Goal: Task Accomplishment & Management: Manage account settings

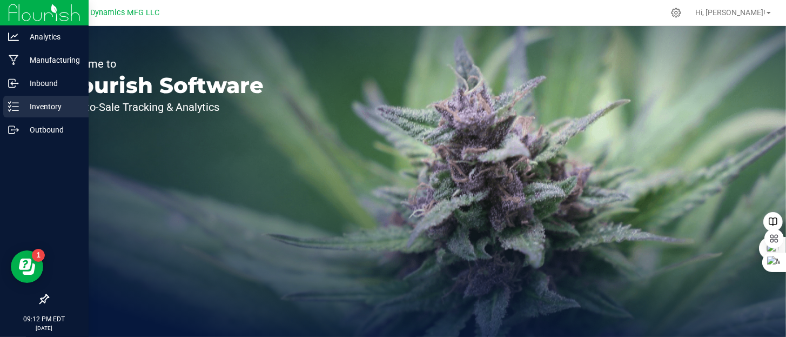
click at [12, 110] on icon at bounding box center [13, 106] width 11 height 11
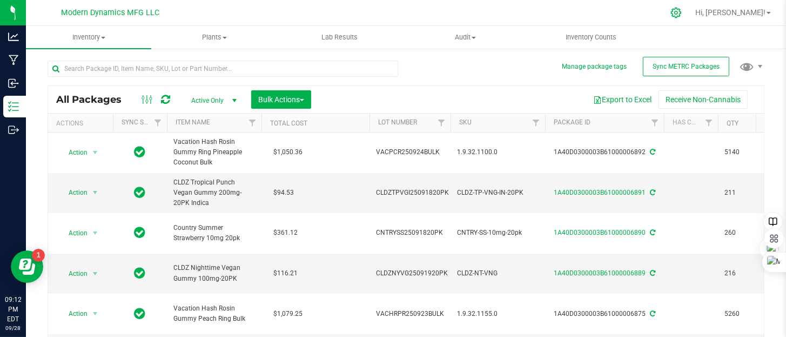
click at [681, 14] on icon at bounding box center [676, 13] width 10 height 10
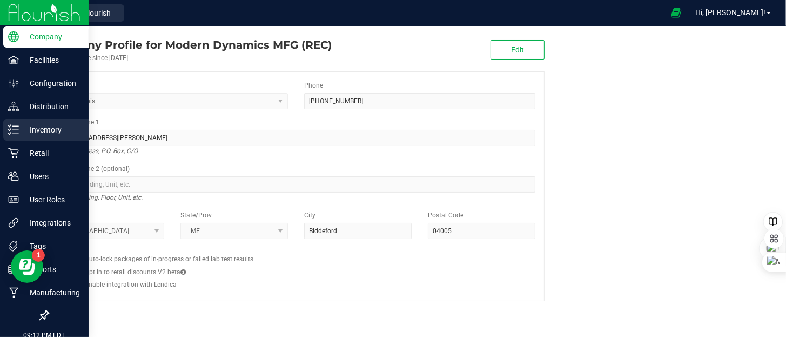
click at [16, 128] on icon at bounding box center [13, 129] width 11 height 11
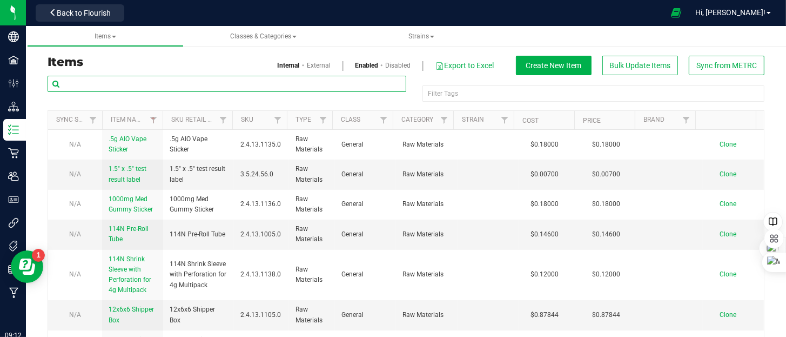
click at [135, 87] on input "text" at bounding box center [227, 84] width 359 height 16
type input "cldz"
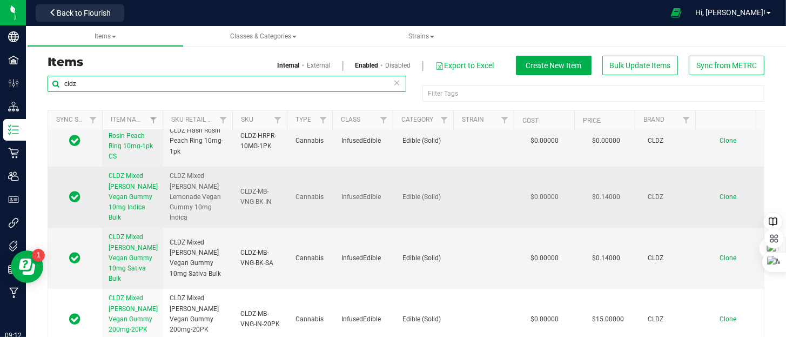
scroll to position [108, 0]
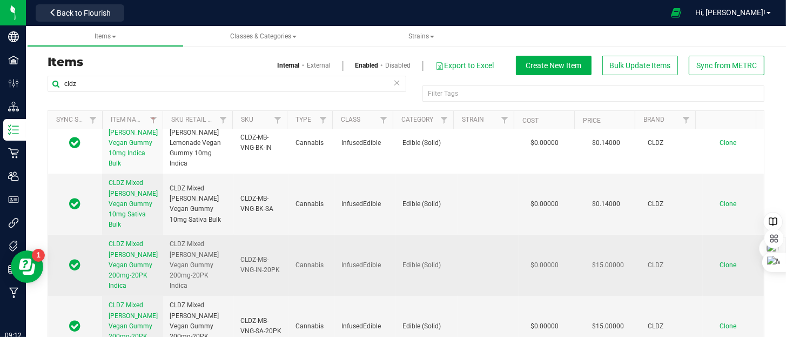
click at [138, 243] on span "CLDZ Mixed [PERSON_NAME] Vegan Gummy 200mg-20PK Indica" at bounding box center [133, 264] width 49 height 49
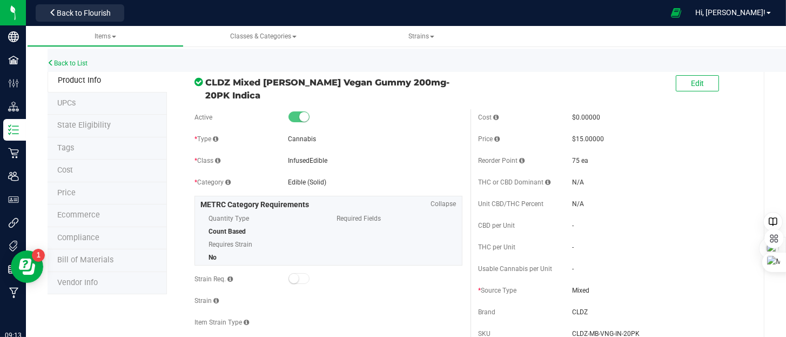
click at [92, 261] on span "Bill of Materials" at bounding box center [85, 259] width 56 height 9
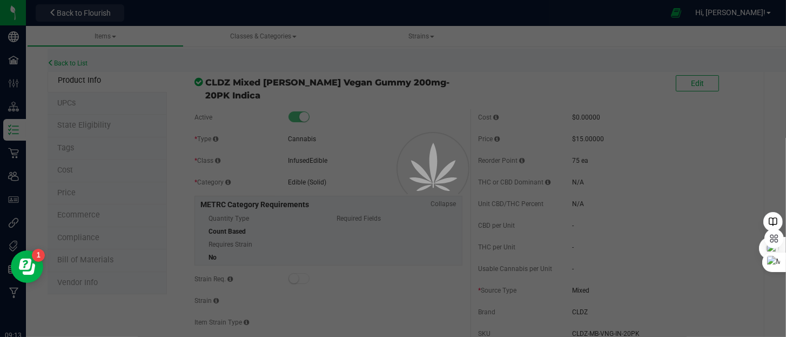
select select "159"
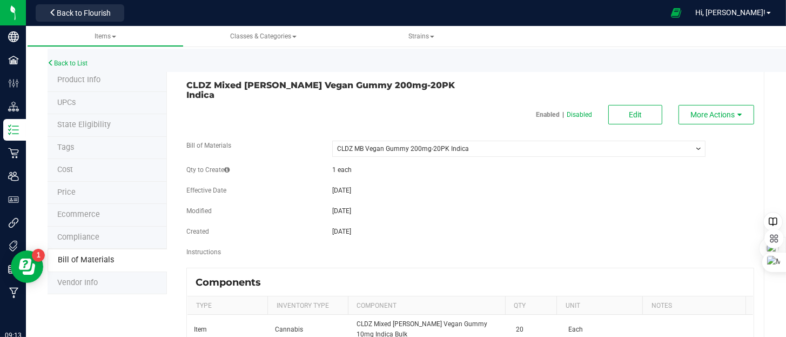
click at [88, 255] on span "Bill of Materials" at bounding box center [86, 259] width 56 height 9
click at [454, 206] on div "[DATE]" at bounding box center [519, 211] width 390 height 10
click at [94, 258] on span "Bill of Materials" at bounding box center [86, 259] width 56 height 9
click at [629, 110] on span "Edit" at bounding box center [635, 114] width 13 height 9
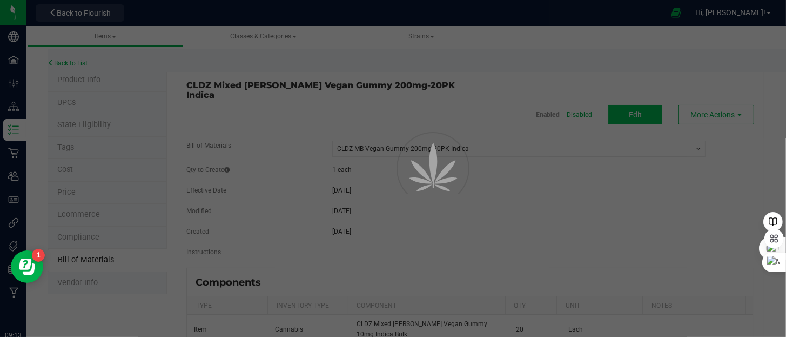
select select "159"
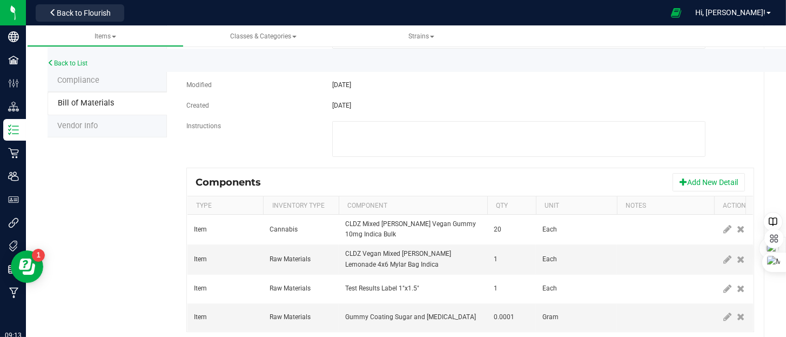
scroll to position [183, 0]
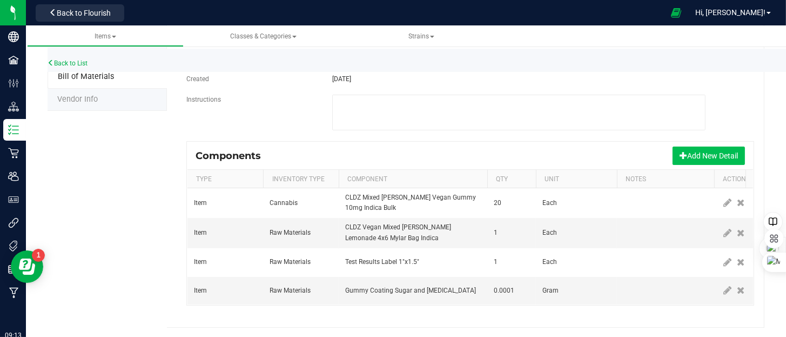
click at [686, 146] on button "Add New Detail" at bounding box center [709, 155] width 72 height 18
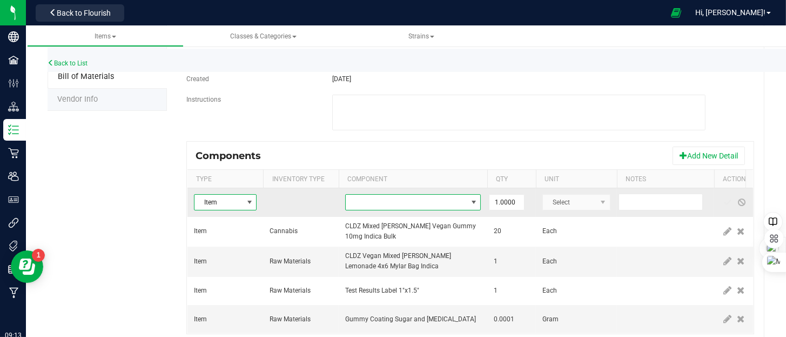
click at [417, 195] on span "NO DATA FOUND" at bounding box center [406, 202] width 121 height 15
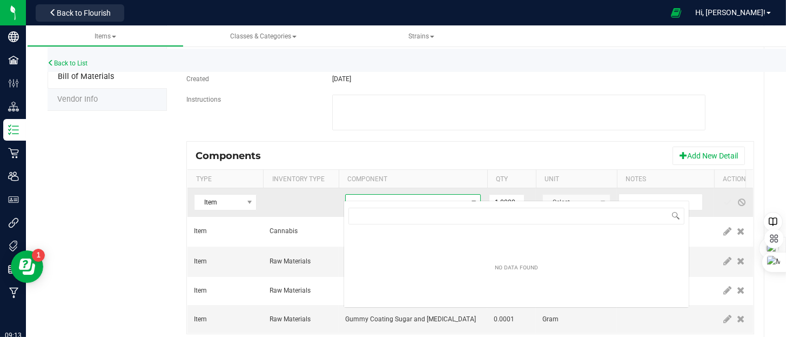
scroll to position [16, 136]
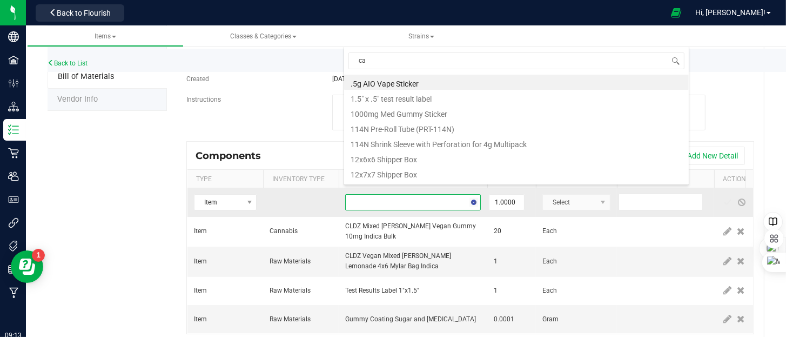
type input "cap"
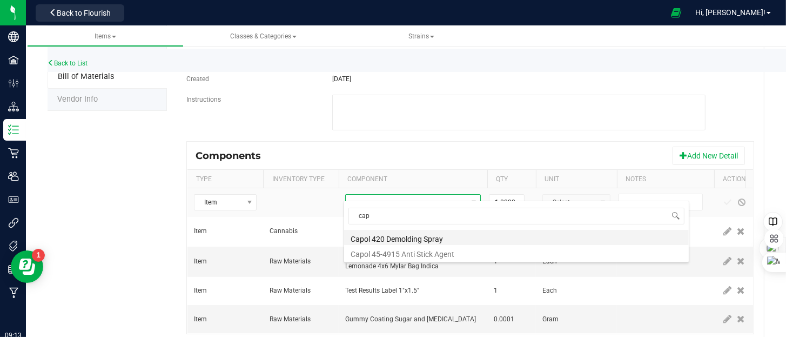
click at [438, 242] on li "Capol 420 Demolding Spray" at bounding box center [516, 237] width 345 height 15
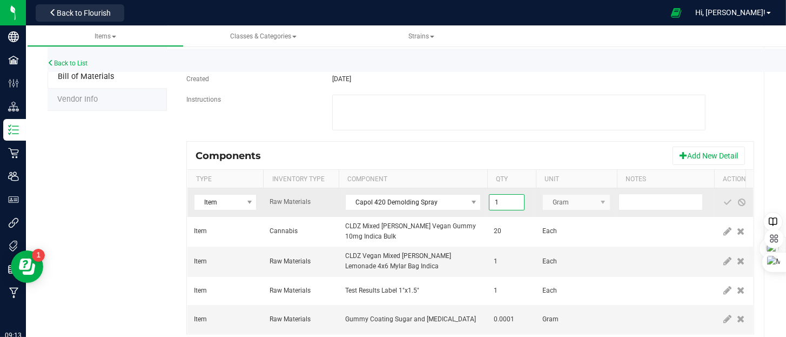
click at [509, 195] on input "1" at bounding box center [507, 202] width 35 height 15
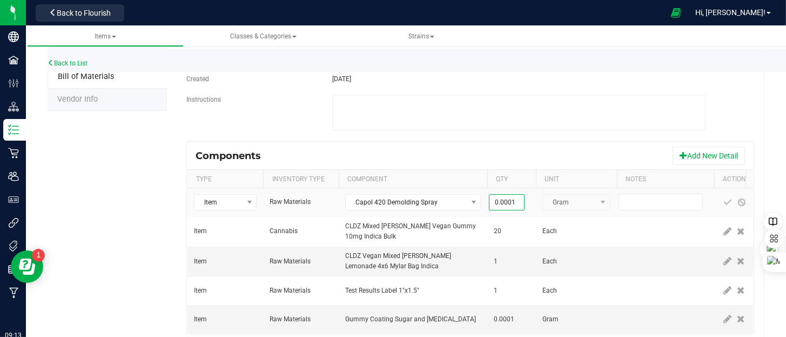
type input "0.0001"
click at [543, 148] on div "Components Add New Detail" at bounding box center [471, 155] width 566 height 27
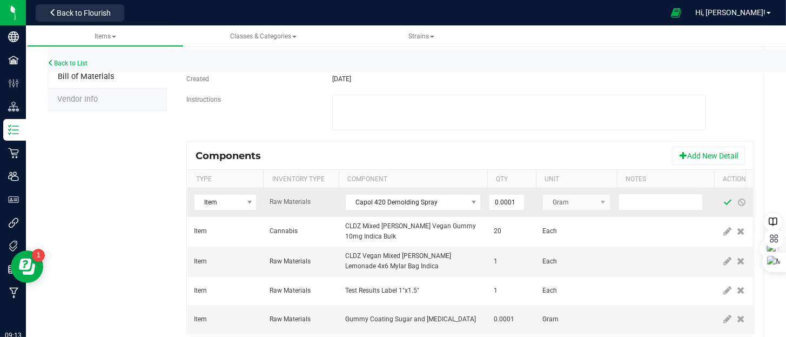
click at [729, 198] on span at bounding box center [728, 202] width 9 height 9
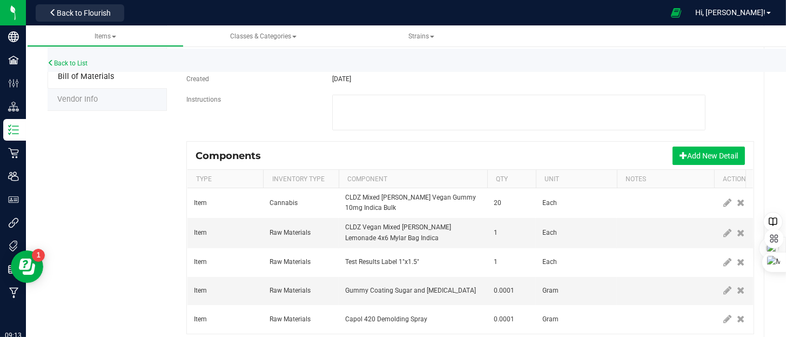
click at [714, 150] on button "Add New Detail" at bounding box center [709, 155] width 72 height 18
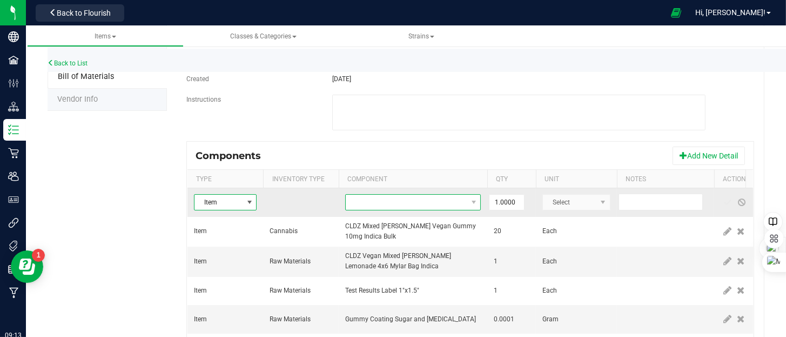
click at [415, 196] on span "NO DATA FOUND" at bounding box center [406, 202] width 121 height 15
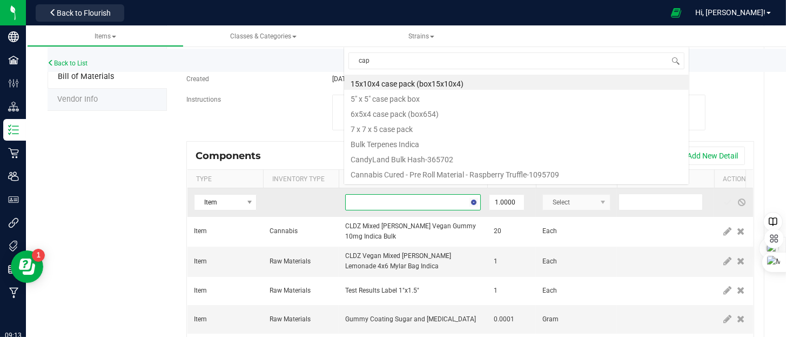
scroll to position [0, 0]
type input "capol"
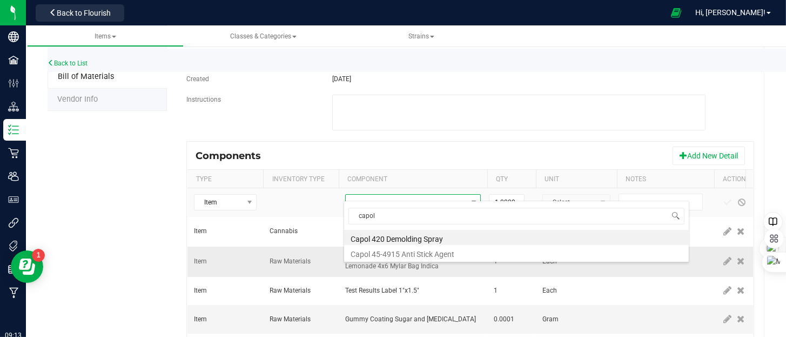
click at [444, 252] on li "Capol 45-4915 Anti Stick Agent" at bounding box center [516, 252] width 345 height 15
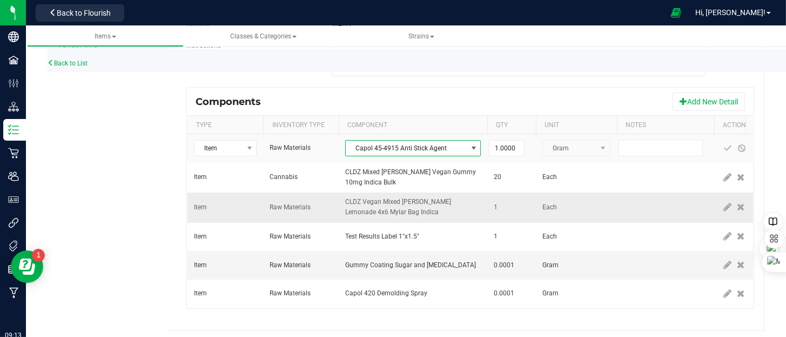
scroll to position [240, 0]
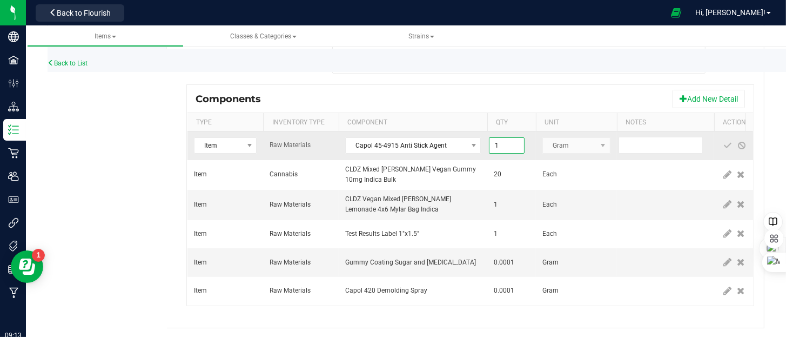
click at [515, 138] on input "1" at bounding box center [507, 145] width 35 height 15
type input "0.0001"
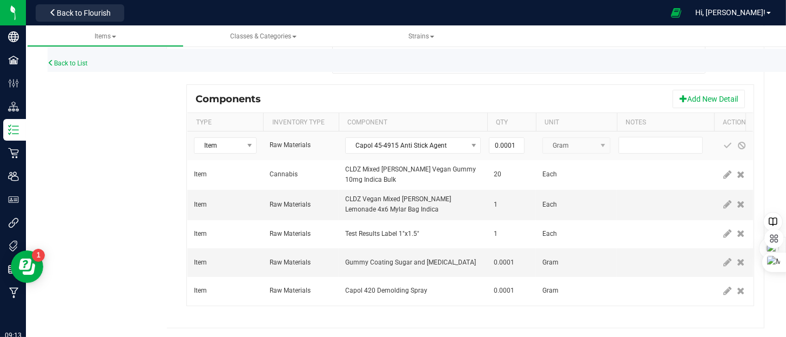
click at [551, 85] on div "Components Add New Detail" at bounding box center [471, 98] width 566 height 27
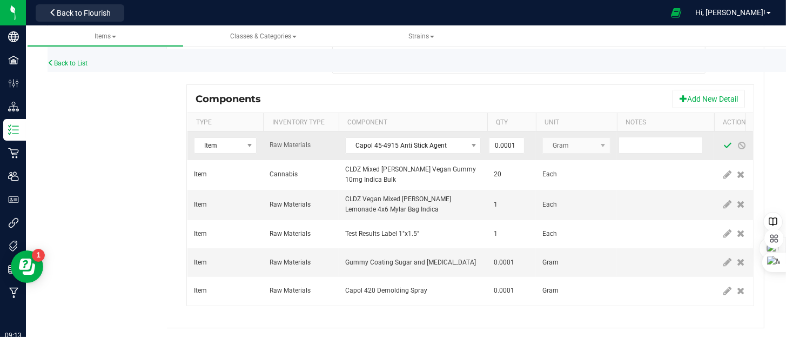
click at [724, 141] on span at bounding box center [728, 145] width 9 height 9
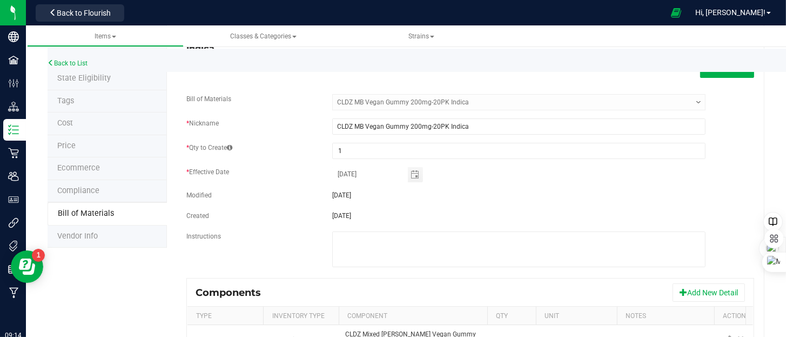
scroll to position [24, 0]
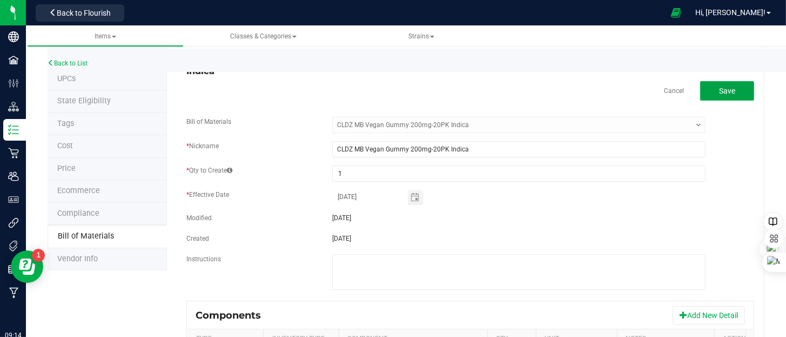
click at [719, 86] on span "Save" at bounding box center [727, 90] width 16 height 9
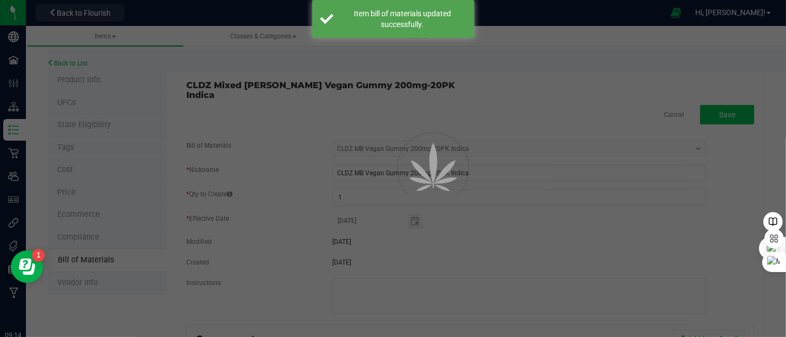
select select "159"
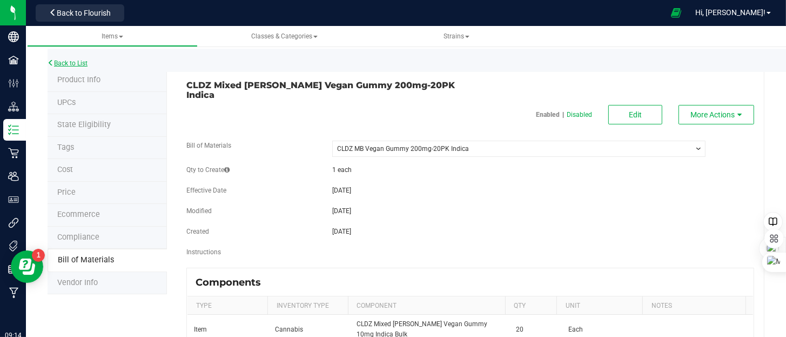
click at [73, 59] on link "Back to List" at bounding box center [68, 63] width 40 height 8
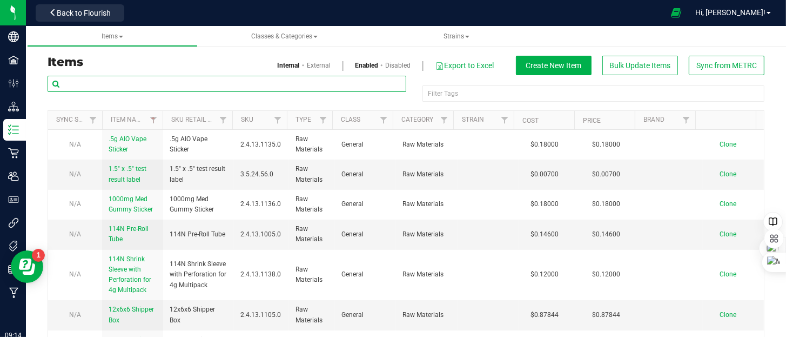
click at [114, 89] on input "text" at bounding box center [227, 84] width 359 height 16
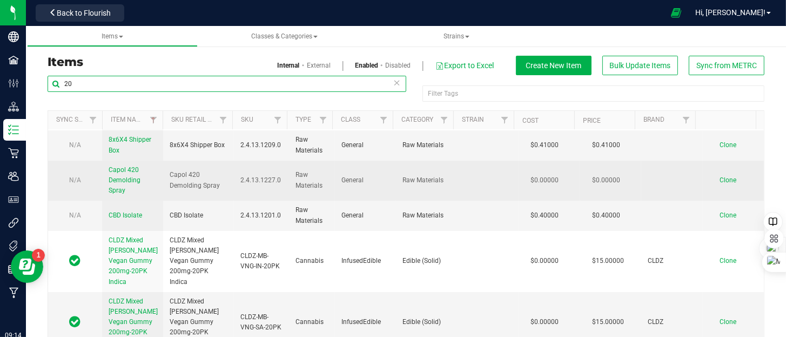
scroll to position [54, 0]
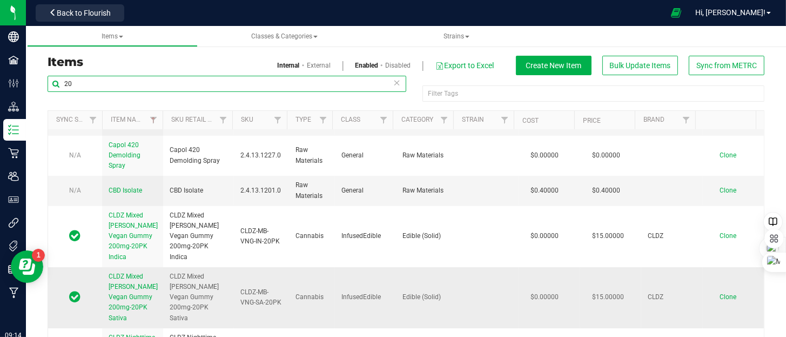
type input "20"
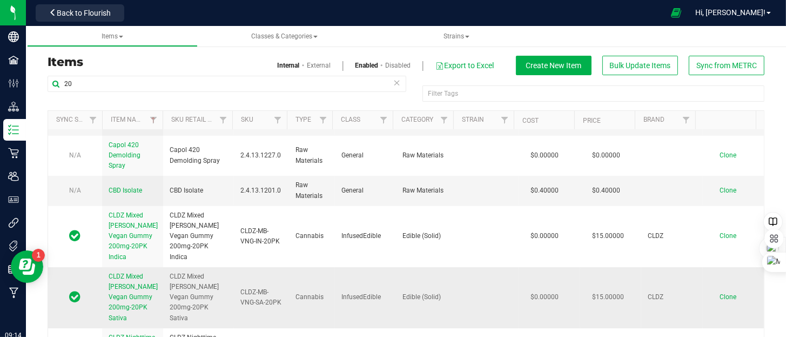
click at [134, 282] on span "CLDZ Mixed [PERSON_NAME] Vegan Gummy 200mg-20PK Sativa" at bounding box center [133, 296] width 49 height 49
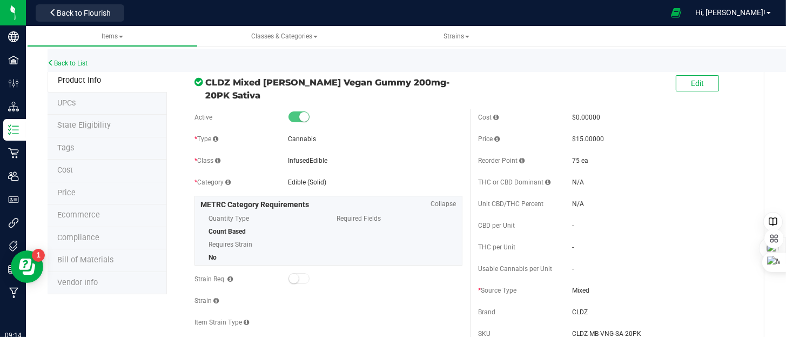
click at [97, 259] on span "Bill of Materials" at bounding box center [85, 259] width 56 height 9
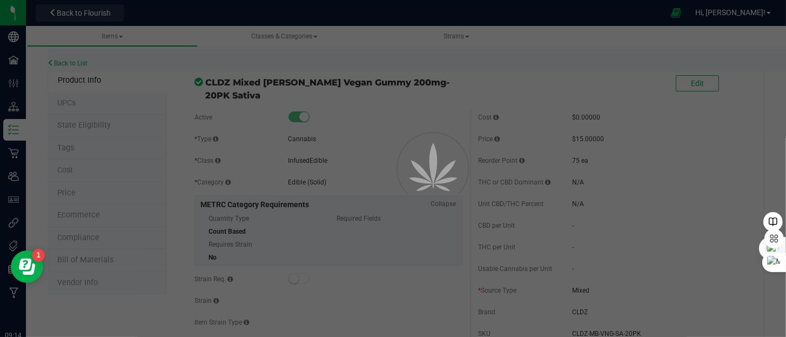
select select "160"
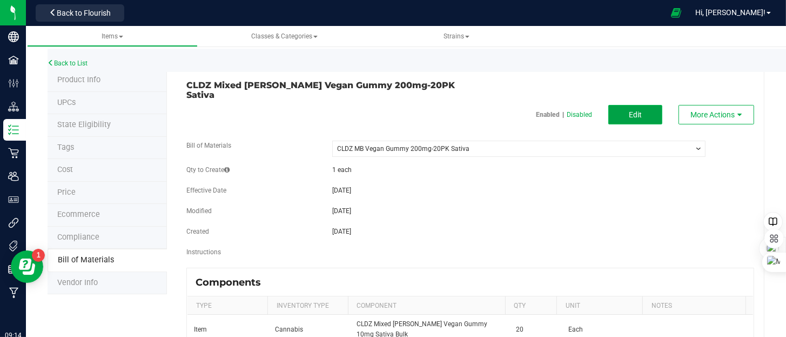
click at [612, 105] on button "Edit" at bounding box center [636, 114] width 54 height 19
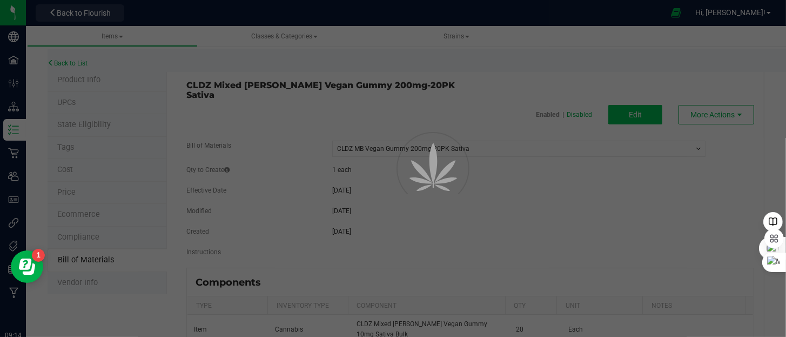
select select "160"
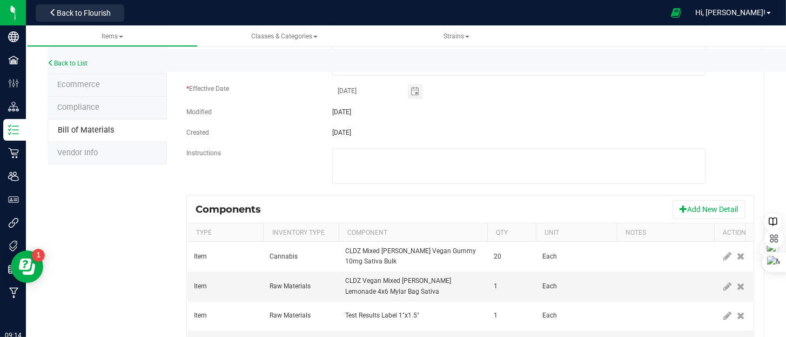
scroll to position [129, 0]
click at [689, 201] on button "Add New Detail" at bounding box center [709, 210] width 72 height 18
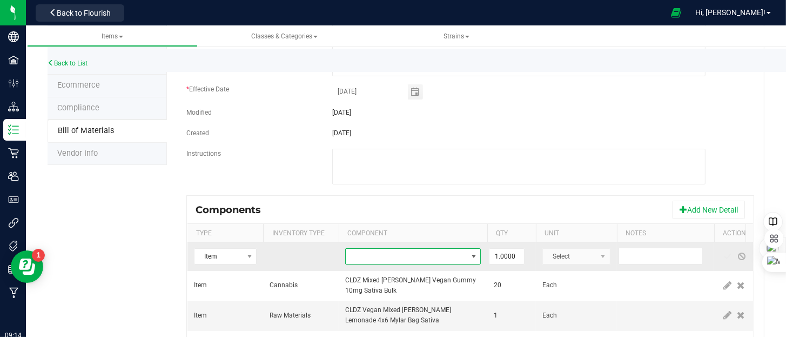
click at [364, 249] on span "NO DATA FOUND" at bounding box center [406, 256] width 121 height 15
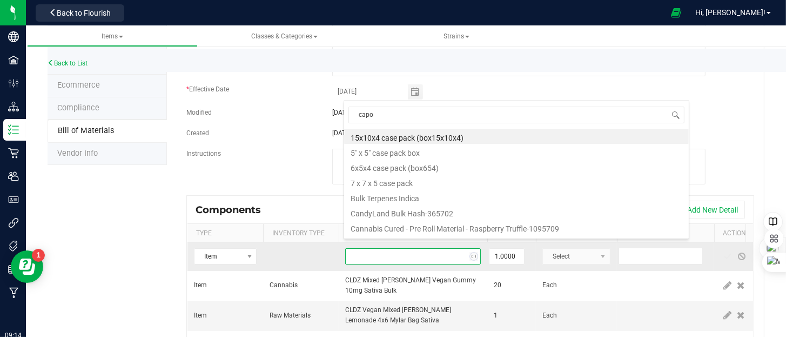
type input "capol"
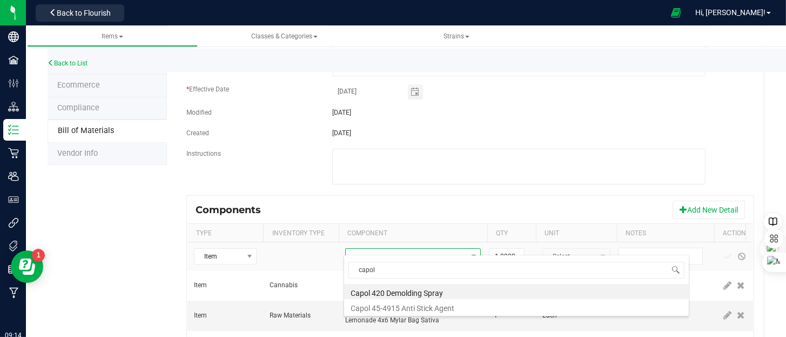
drag, startPoint x: 385, startPoint y: 268, endPoint x: 348, endPoint y: 274, distance: 37.3
click at [348, 274] on span "capol" at bounding box center [516, 269] width 345 height 25
click at [418, 292] on li "Capol 420 Demolding Spray" at bounding box center [516, 291] width 345 height 15
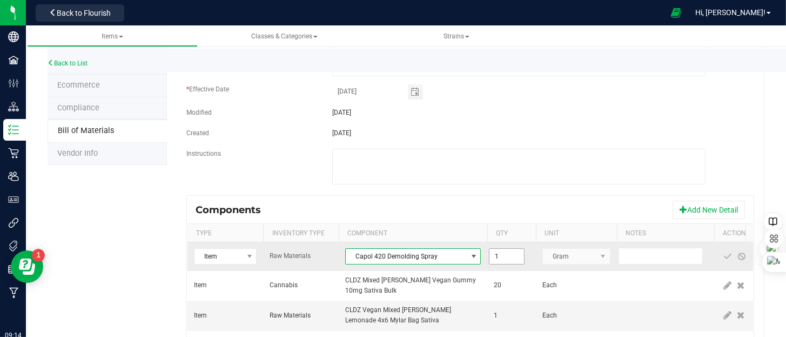
click at [517, 249] on input "1" at bounding box center [507, 256] width 35 height 15
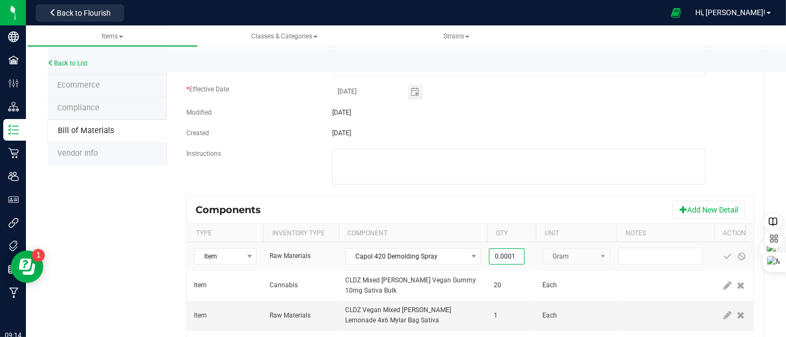
type input "0.0001"
click at [527, 196] on div "Components Add New Detail" at bounding box center [471, 209] width 566 height 27
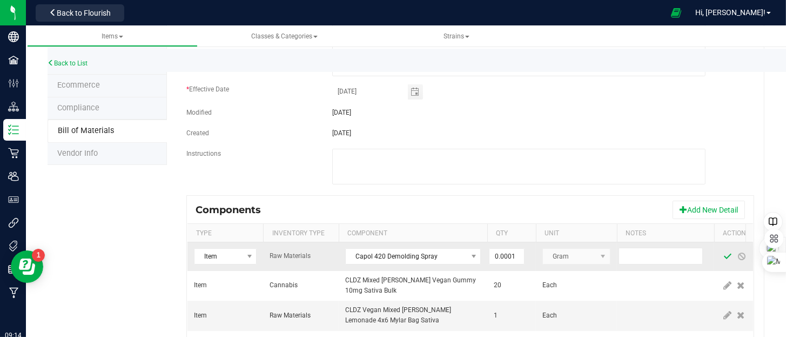
click at [724, 252] on span at bounding box center [728, 256] width 9 height 9
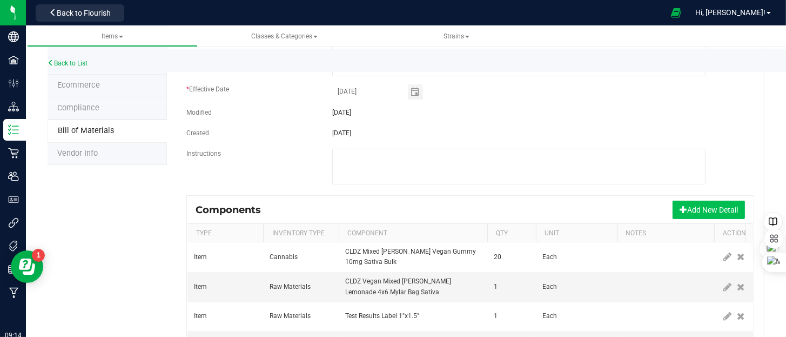
click at [712, 203] on button "Add New Detail" at bounding box center [709, 210] width 72 height 18
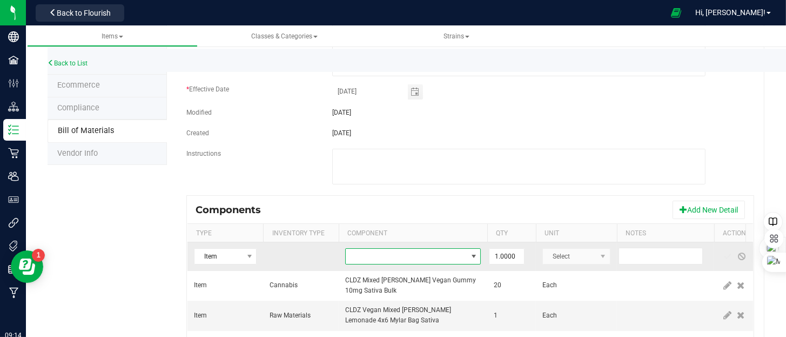
click at [417, 249] on span "NO DATA FOUND" at bounding box center [406, 256] width 121 height 15
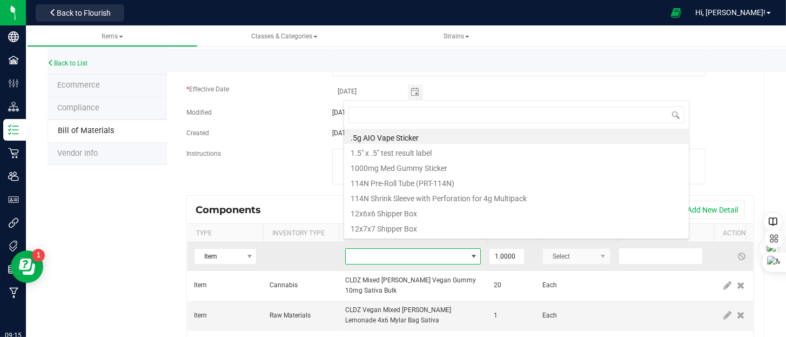
type input "capol"
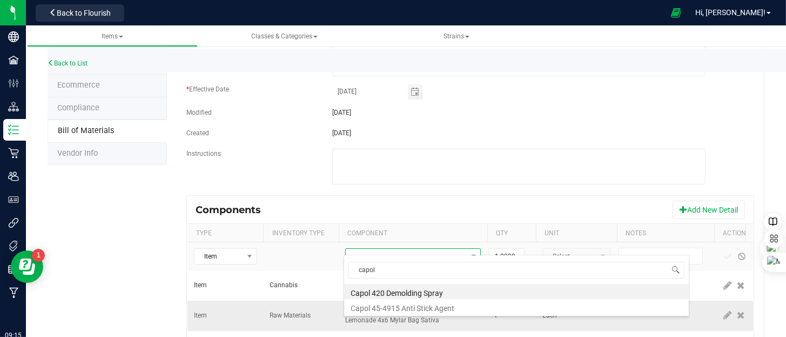
click at [405, 303] on li "Capol 45-4915 Anti Stick Agent" at bounding box center [516, 306] width 345 height 15
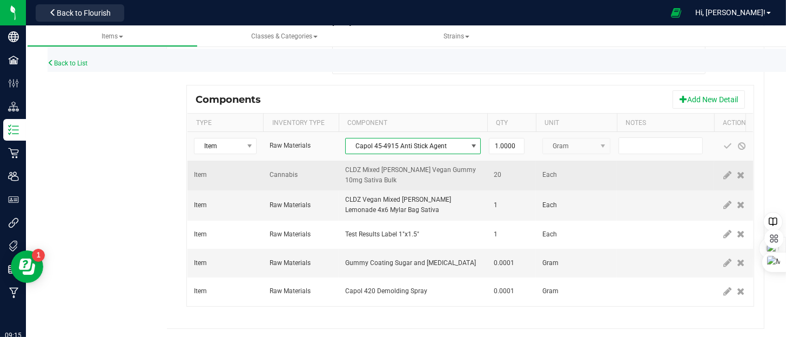
scroll to position [240, 0]
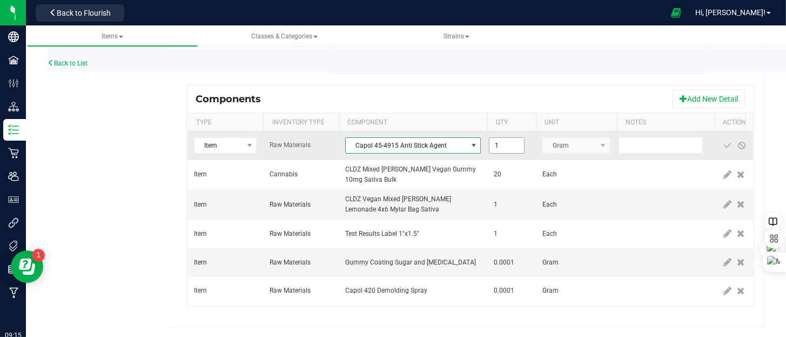
click at [512, 138] on input "1" at bounding box center [507, 145] width 35 height 15
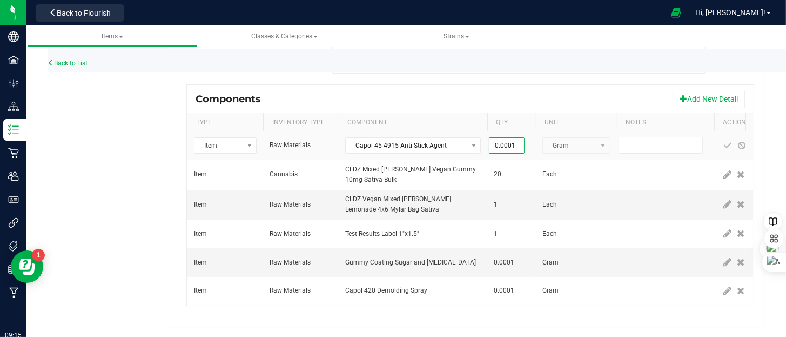
type input "0.0001"
click at [519, 113] on th "Qty" at bounding box center [511, 122] width 49 height 18
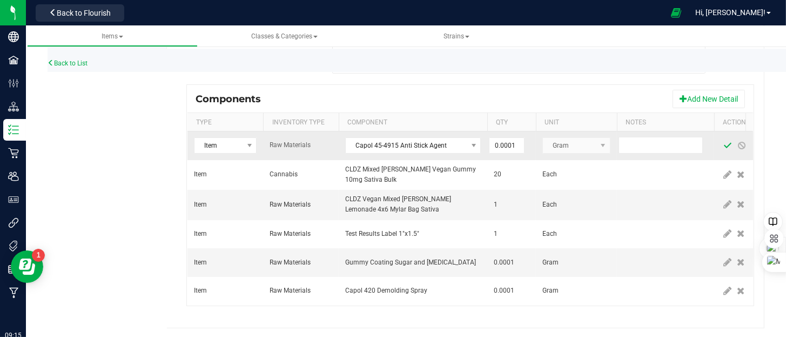
click at [726, 141] on span at bounding box center [728, 145] width 9 height 9
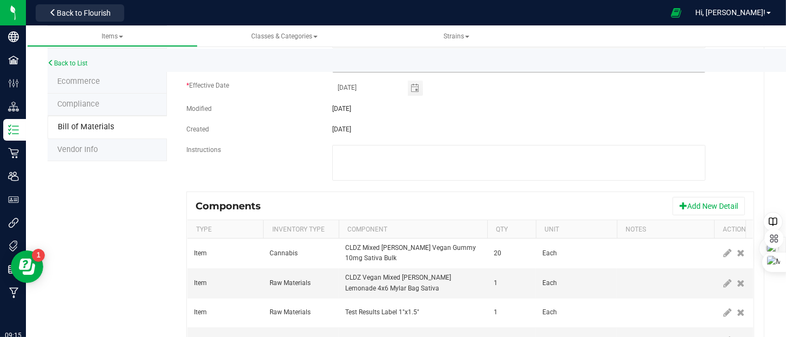
scroll to position [0, 0]
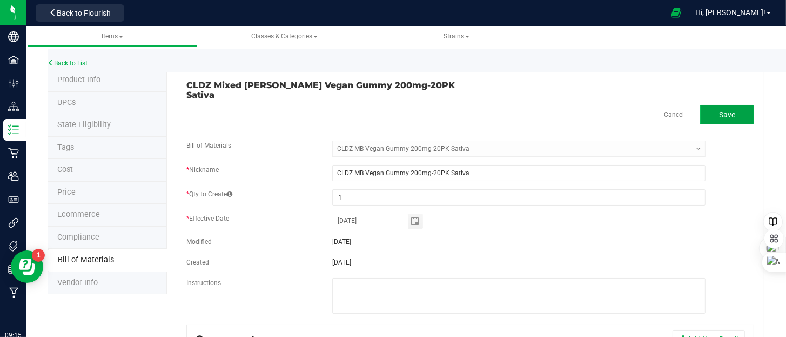
click at [719, 110] on span "Save" at bounding box center [727, 114] width 16 height 9
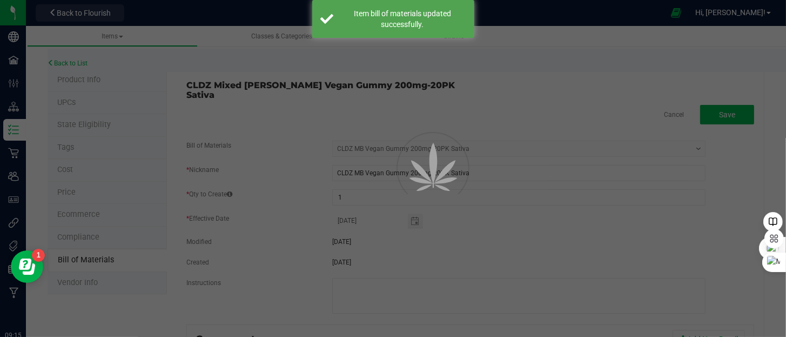
select select "160"
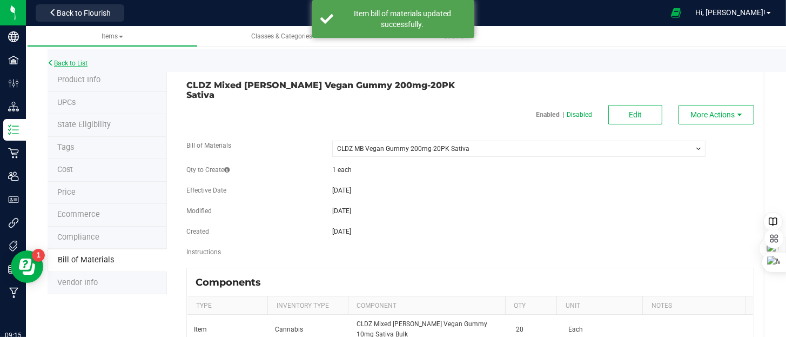
click at [79, 62] on link "Back to List" at bounding box center [68, 63] width 40 height 8
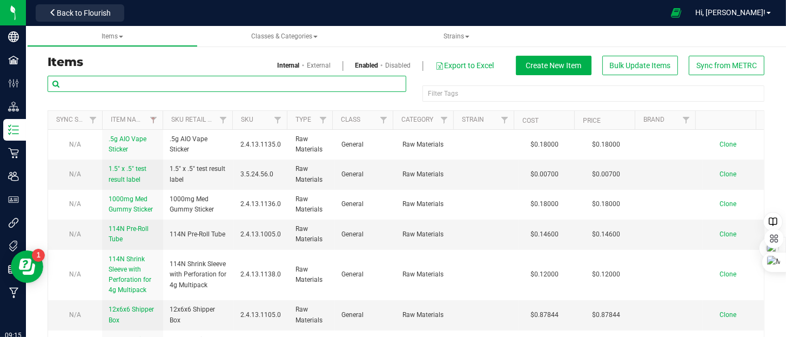
click at [104, 85] on input "text" at bounding box center [227, 84] width 359 height 16
type input "20pk"
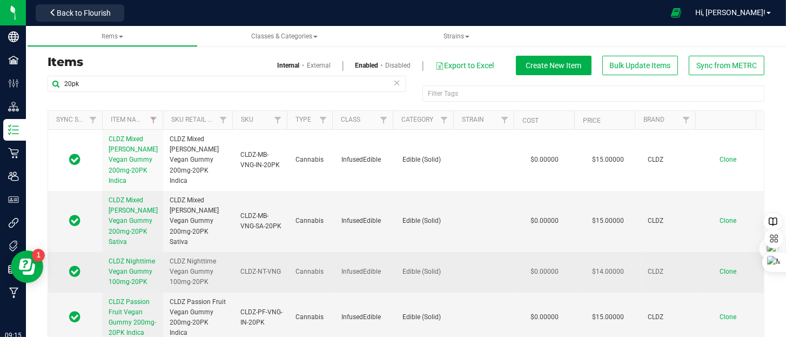
click at [126, 257] on span "CLDZ Nighttime Vegan Gummy 100mg-20PK" at bounding box center [132, 271] width 46 height 28
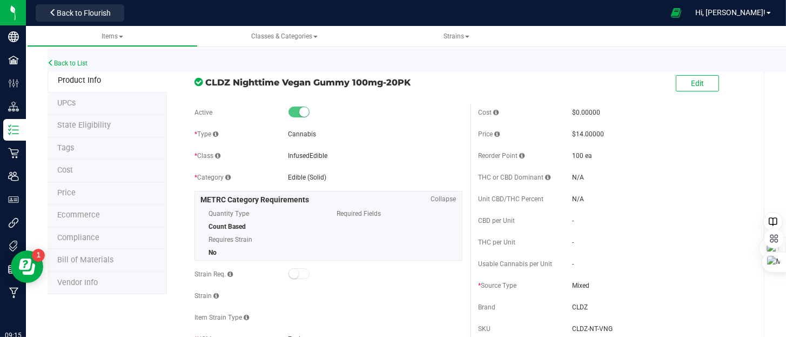
click at [85, 260] on span "Bill of Materials" at bounding box center [85, 259] width 56 height 9
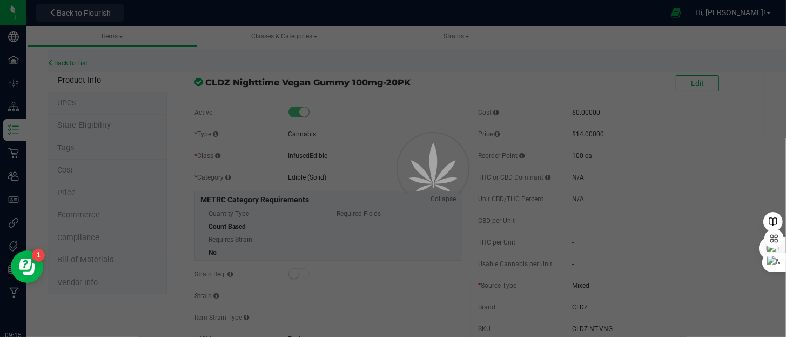
select select "81"
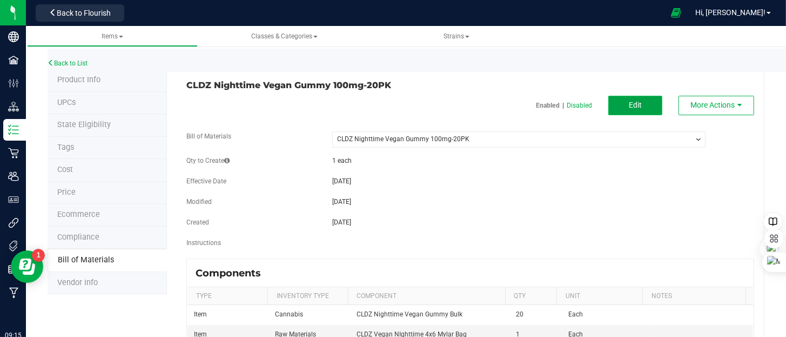
click at [629, 105] on span "Edit" at bounding box center [635, 105] width 13 height 9
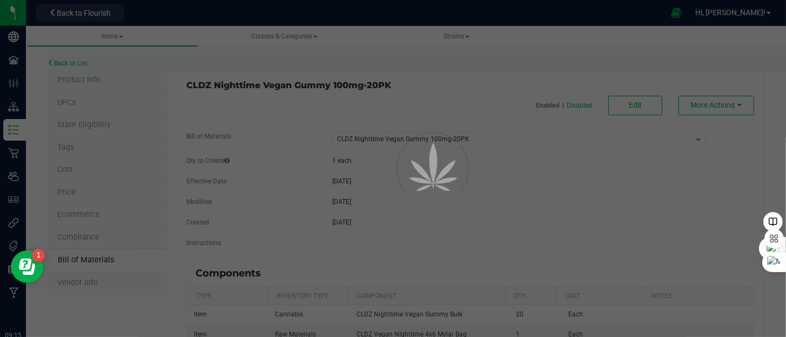
select select "81"
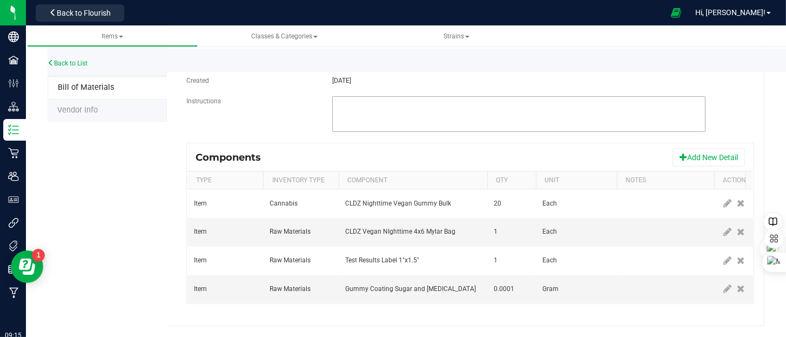
scroll to position [180, 0]
click at [706, 148] on button "Add New Detail" at bounding box center [709, 157] width 72 height 18
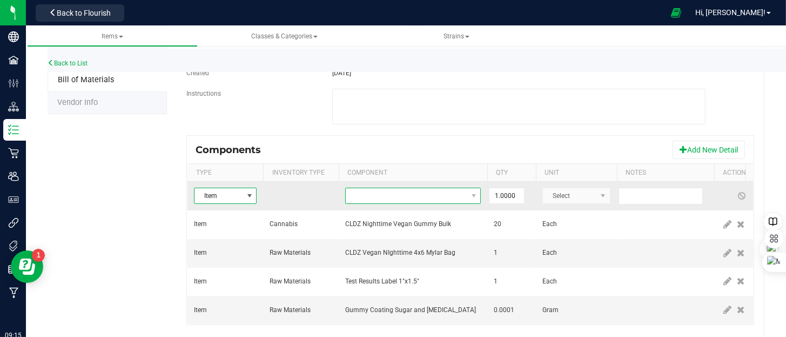
click at [385, 198] on span "NO DATA FOUND" at bounding box center [406, 195] width 121 height 15
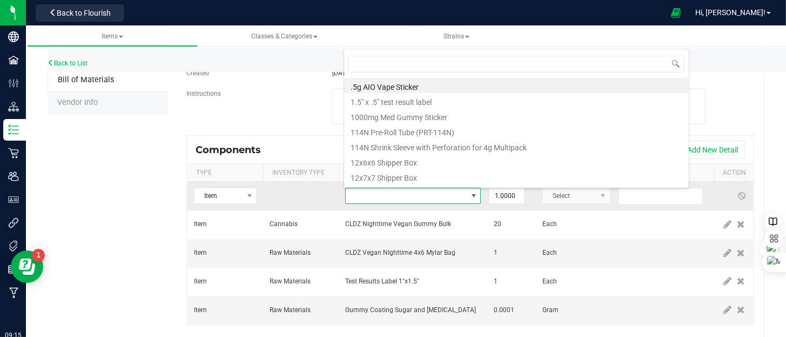
scroll to position [16, 136]
type input "capol"
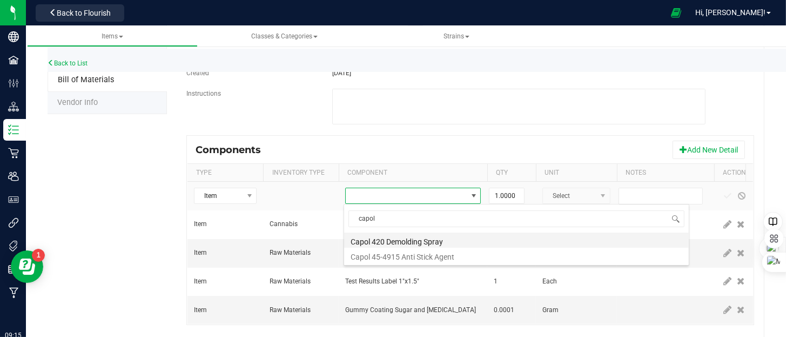
click at [394, 242] on li "Capol 420 Demolding Spray" at bounding box center [516, 239] width 345 height 15
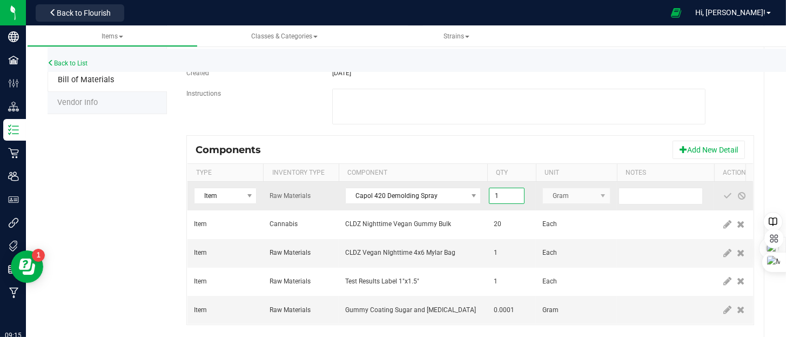
click at [510, 194] on input "1" at bounding box center [507, 195] width 35 height 15
click at [511, 194] on input "1" at bounding box center [507, 195] width 35 height 15
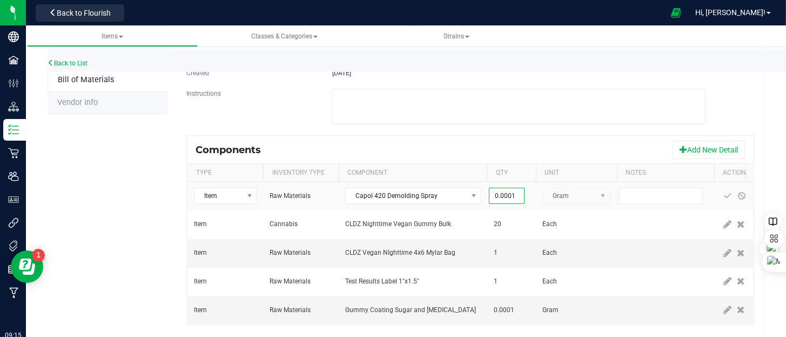
type input "0.0001"
click at [511, 156] on div "Components Add New Detail" at bounding box center [471, 149] width 566 height 27
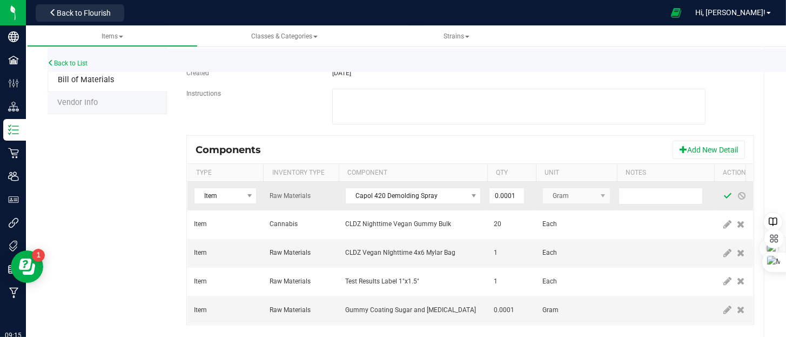
click at [724, 196] on span at bounding box center [728, 195] width 9 height 9
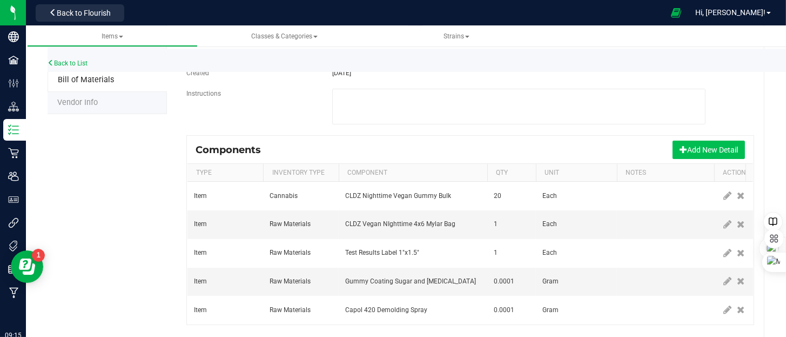
click at [703, 150] on button "Add New Detail" at bounding box center [709, 150] width 72 height 18
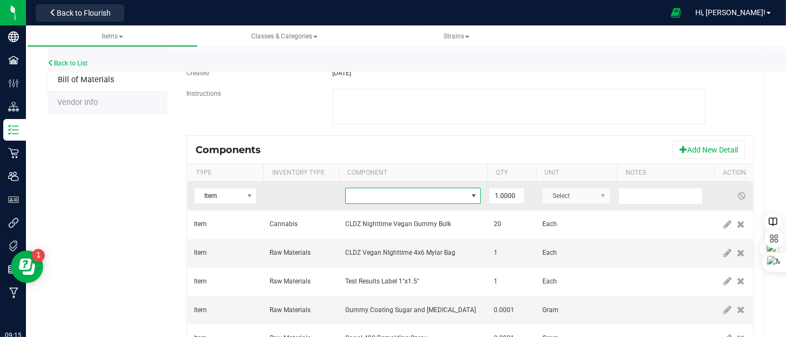
click at [417, 199] on span "NO DATA FOUND" at bounding box center [406, 195] width 121 height 15
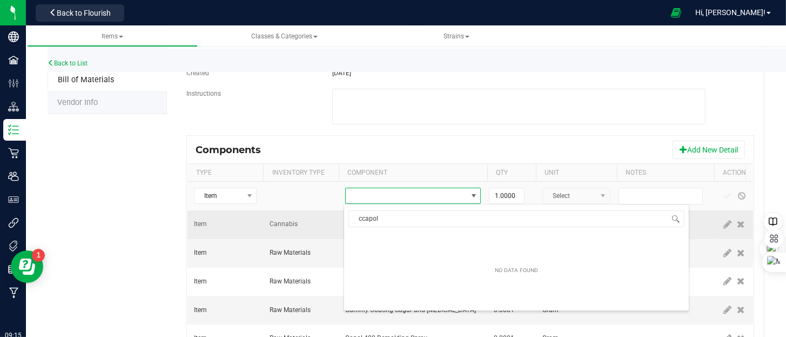
drag, startPoint x: 386, startPoint y: 217, endPoint x: 336, endPoint y: 228, distance: 51.5
click at [337, 228] on body "Company Facilities Configuration Distribution Inventory Retail Users User Roles…" at bounding box center [393, 168] width 786 height 337
type input "capol"
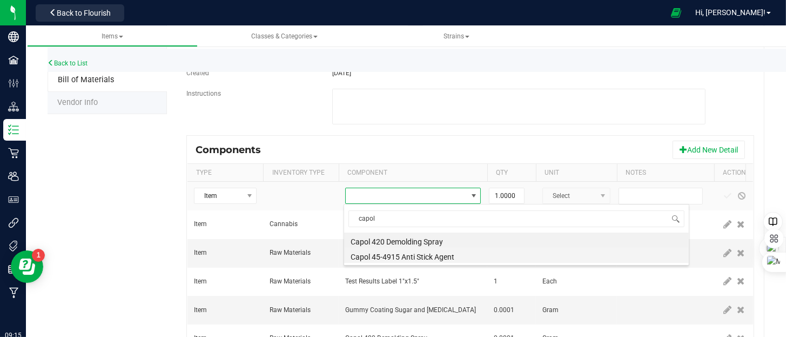
click at [397, 257] on li "Capol 45-4915 Anti Stick Agent" at bounding box center [516, 255] width 345 height 15
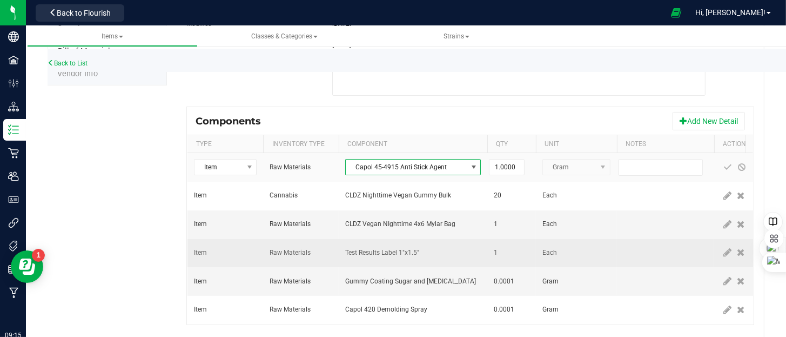
scroll to position [237, 0]
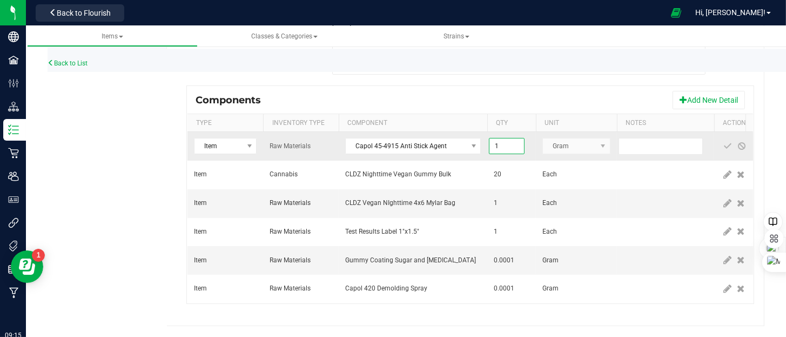
click at [508, 140] on input "1" at bounding box center [507, 145] width 35 height 15
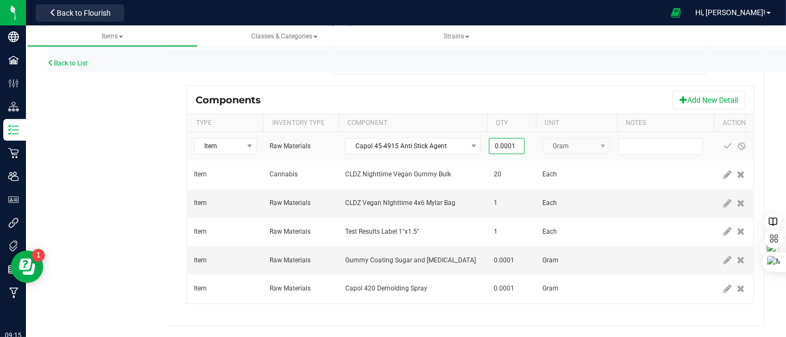
type input "0.0001"
drag, startPoint x: 514, startPoint y: 92, endPoint x: 564, endPoint y: 90, distance: 49.2
click at [515, 92] on div "Components Add New Detail" at bounding box center [471, 99] width 566 height 27
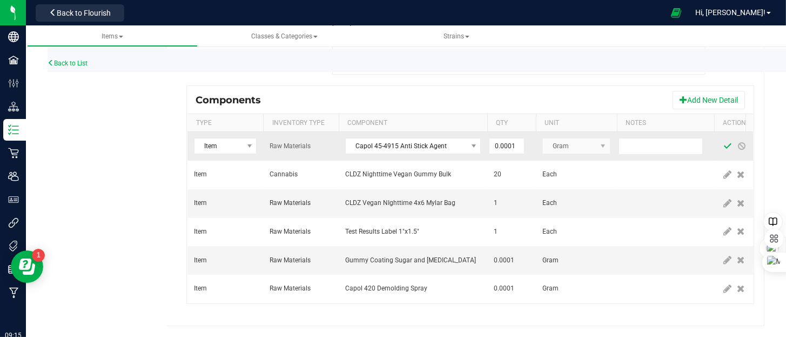
click at [729, 142] on span at bounding box center [728, 146] width 9 height 9
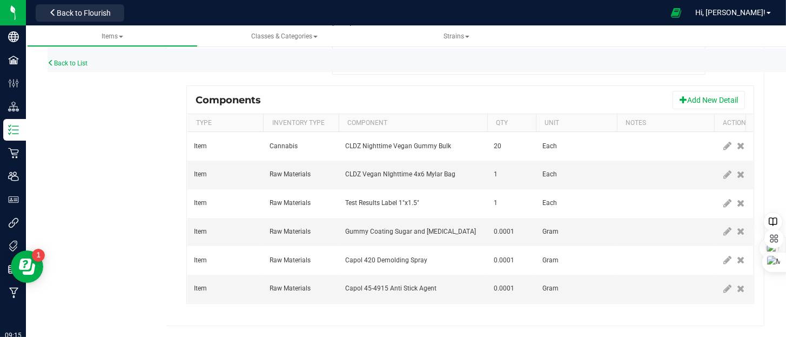
scroll to position [21, 0]
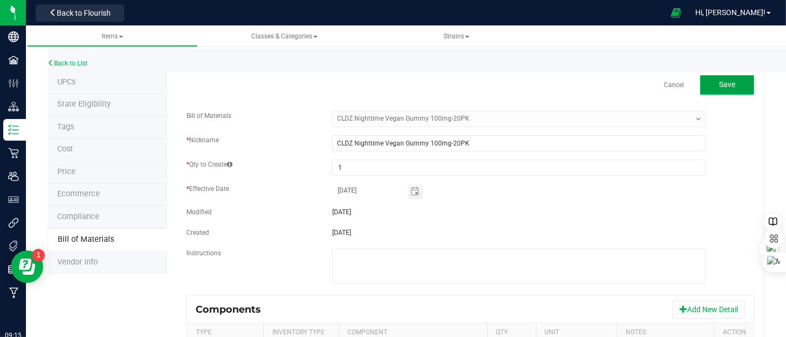
click at [725, 88] on span "Save" at bounding box center [727, 84] width 16 height 9
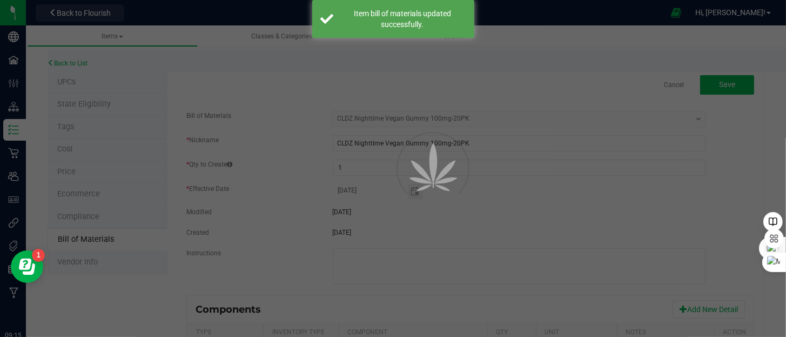
select select "81"
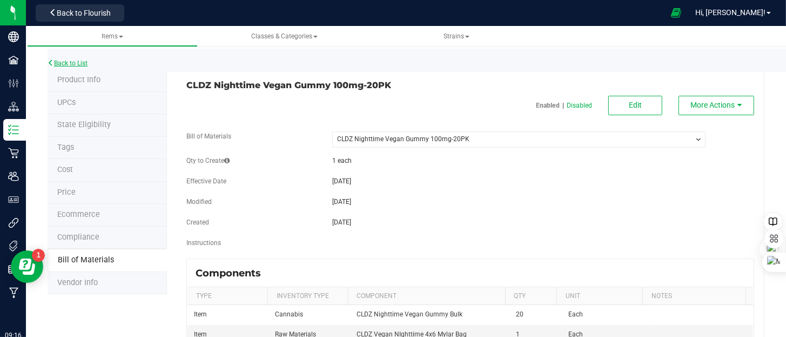
click at [61, 63] on link "Back to List" at bounding box center [68, 63] width 40 height 8
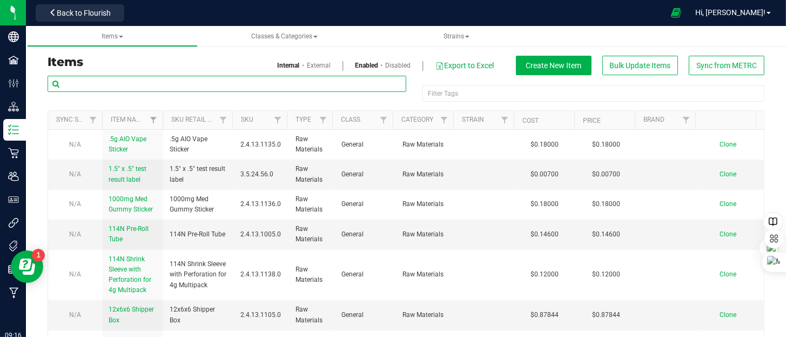
click at [106, 82] on input "text" at bounding box center [227, 84] width 359 height 16
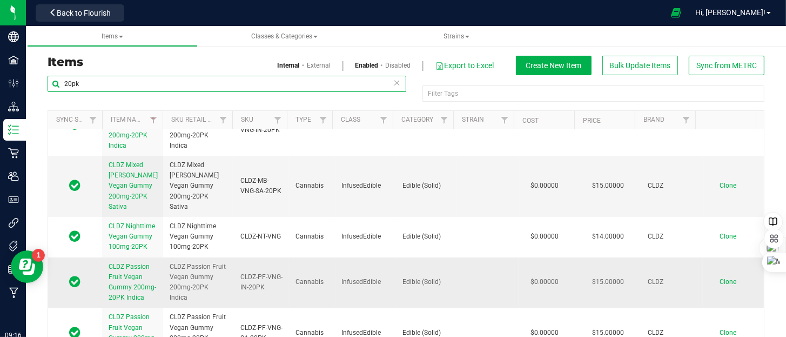
scroll to position [54, 0]
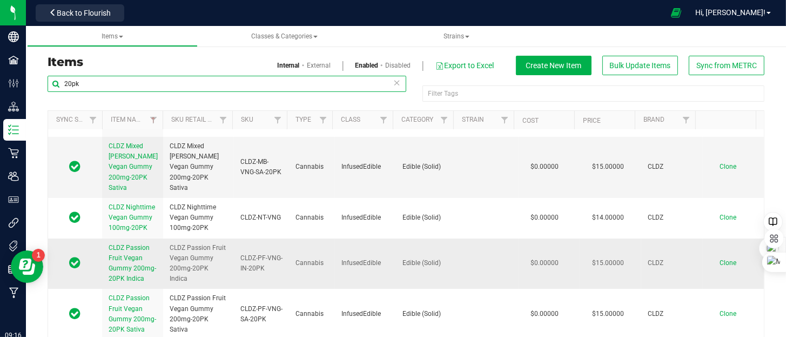
type input "20pk"
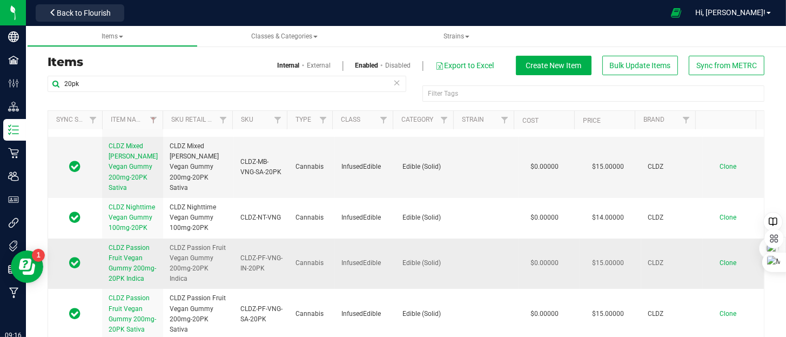
click at [137, 243] on link "CLDZ Passion Fruit Vegan Gummy 200mg-20PK Indica" at bounding box center [133, 264] width 48 height 42
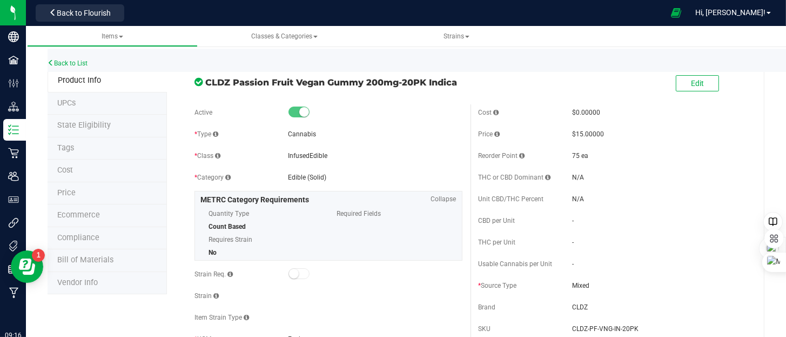
click at [102, 258] on span "Bill of Materials" at bounding box center [85, 259] width 56 height 9
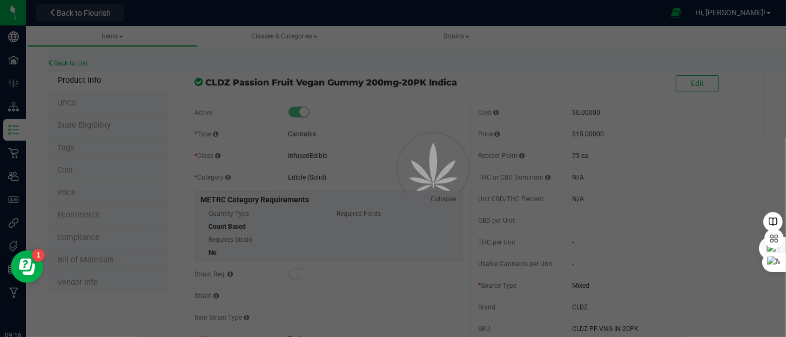
select select "157"
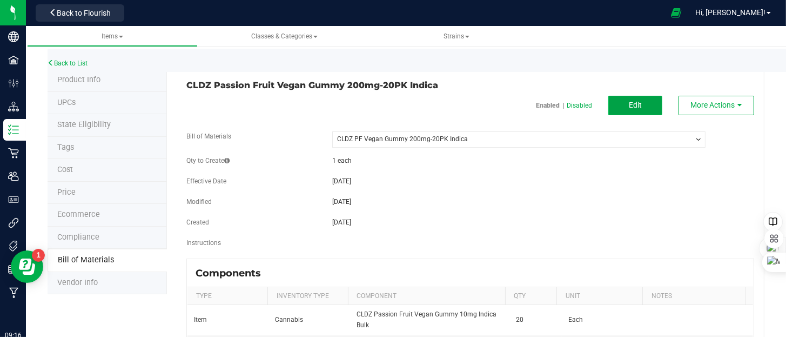
click at [640, 97] on button "Edit" at bounding box center [636, 105] width 54 height 19
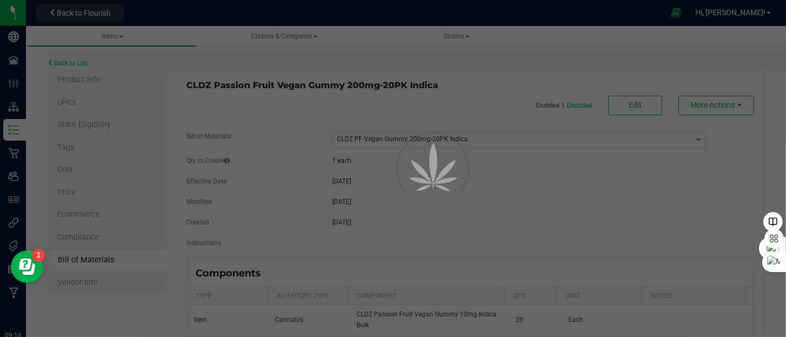
select select "157"
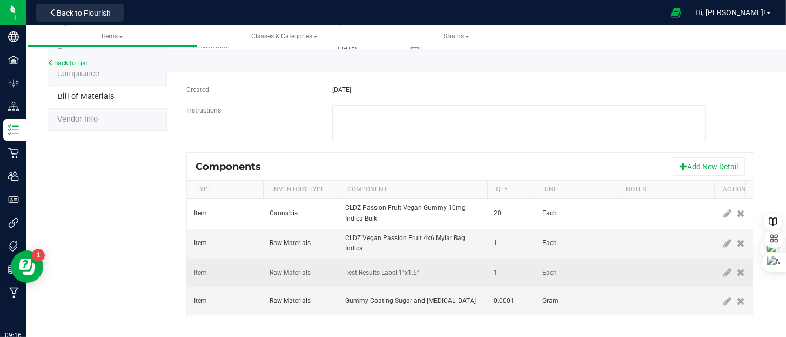
scroll to position [183, 0]
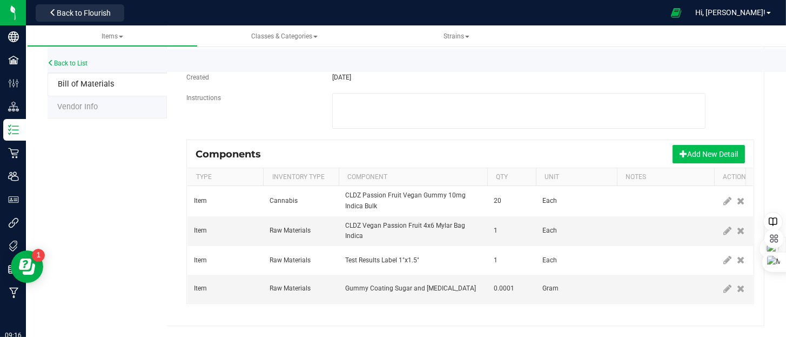
click at [694, 145] on button "Add New Detail" at bounding box center [709, 154] width 72 height 18
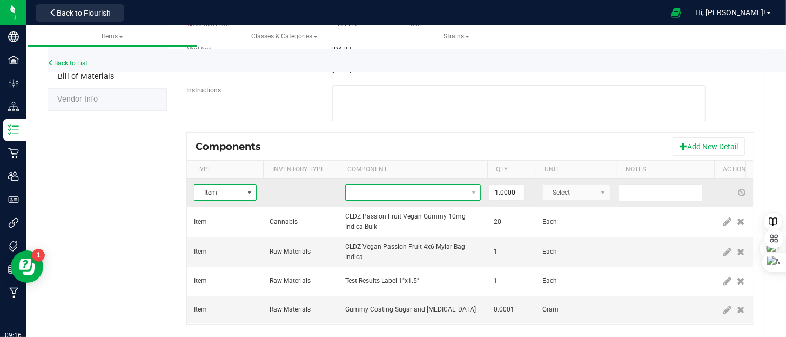
click at [380, 192] on span "NO DATA FOUND" at bounding box center [406, 192] width 121 height 15
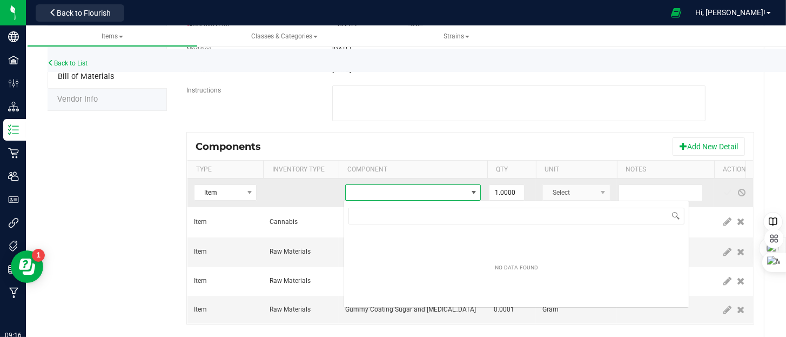
scroll to position [16, 136]
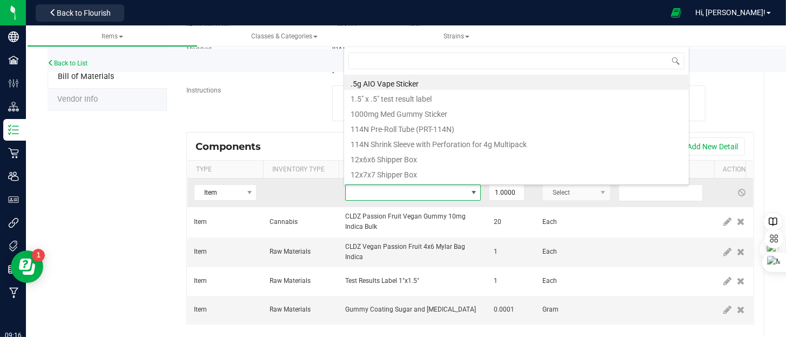
click at [379, 193] on span at bounding box center [406, 192] width 121 height 15
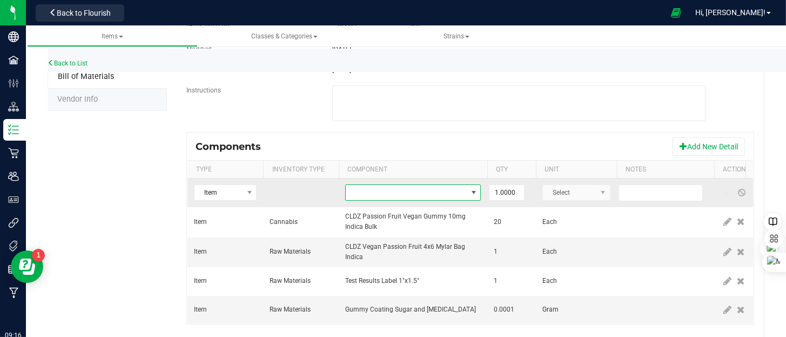
drag, startPoint x: 378, startPoint y: 193, endPoint x: 370, endPoint y: 196, distance: 8.5
click at [372, 194] on span "NO DATA FOUND" at bounding box center [406, 192] width 121 height 15
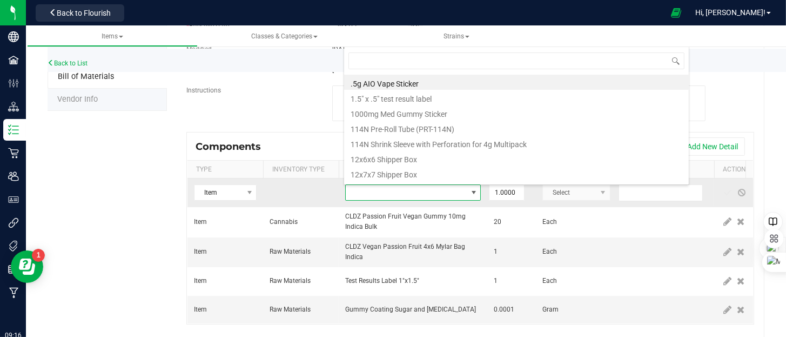
type input "capol"
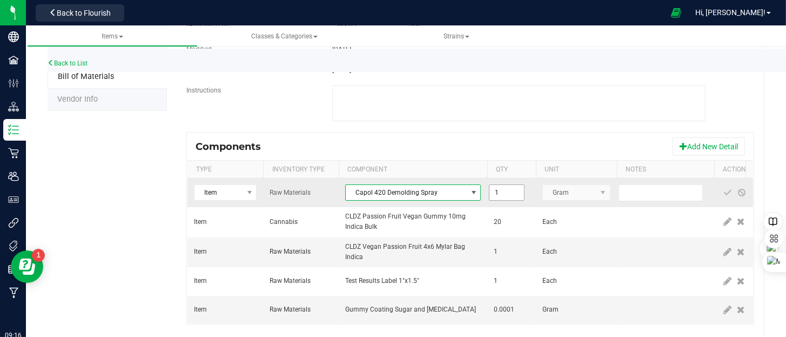
click at [519, 191] on input "1" at bounding box center [507, 192] width 35 height 15
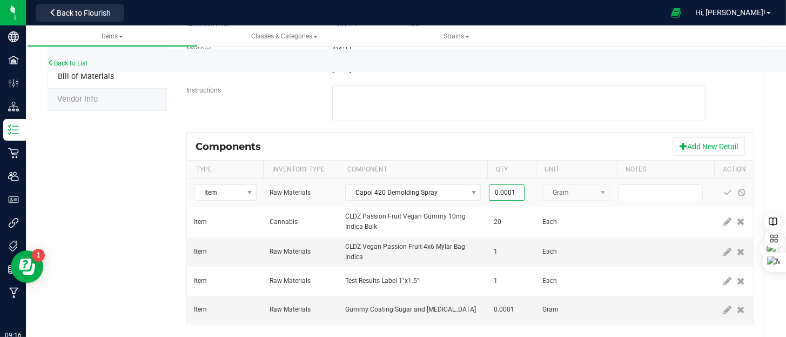
type input "0.0001"
click at [529, 127] on fieldset "Bill of Materials -- Select -- CLDZ PF Vegan Gummy 200mg-20PK Indica * Nickname…" at bounding box center [470, 40] width 568 height 184
click at [696, 149] on button "Add New Detail" at bounding box center [709, 146] width 72 height 18
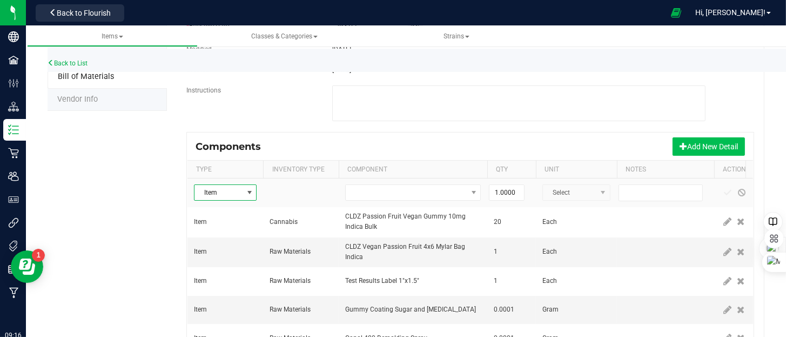
click at [689, 146] on button "Add New Detail" at bounding box center [709, 146] width 72 height 18
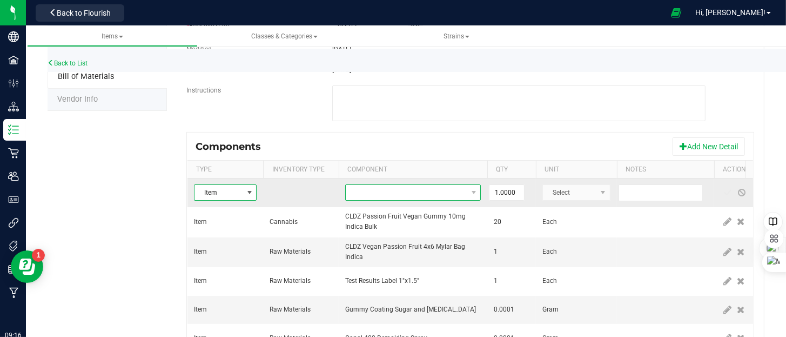
click at [353, 196] on span "NO DATA FOUND" at bounding box center [406, 192] width 121 height 15
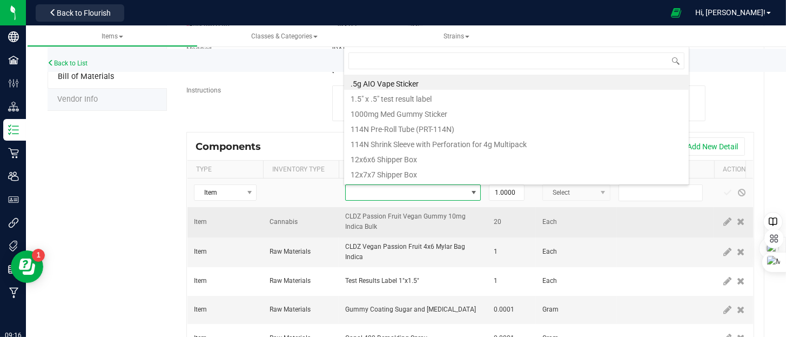
type input "capol"
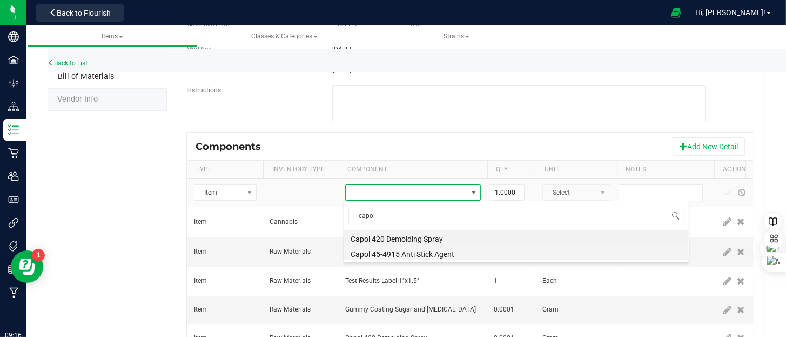
click at [402, 256] on li "Capol 45-4915 Anti Stick Agent" at bounding box center [516, 252] width 345 height 15
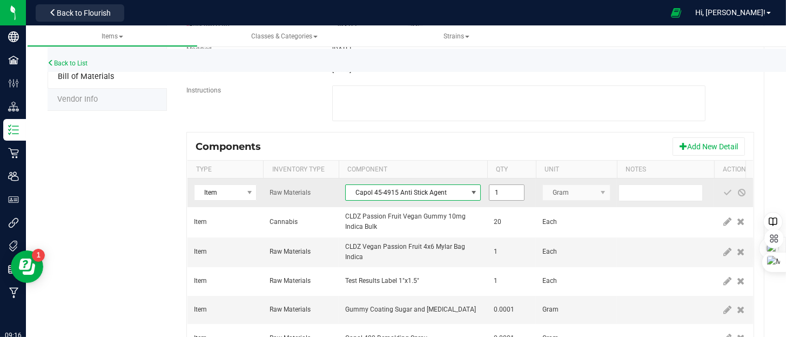
click at [513, 193] on input "1" at bounding box center [507, 192] width 35 height 15
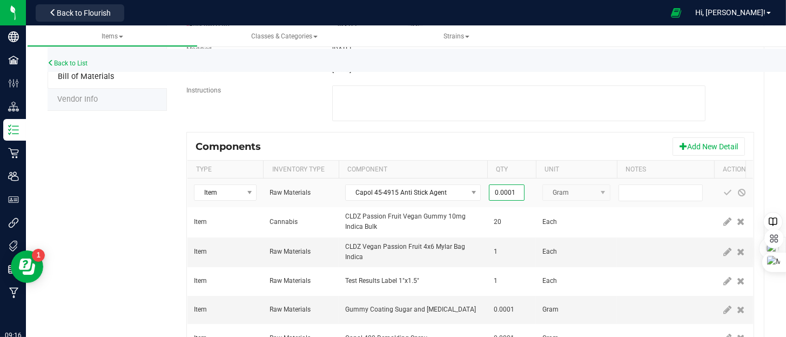
type input "0.0001"
drag, startPoint x: 523, startPoint y: 148, endPoint x: 530, endPoint y: 143, distance: 8.1
click at [524, 145] on div "Components Add New Detail" at bounding box center [471, 146] width 566 height 27
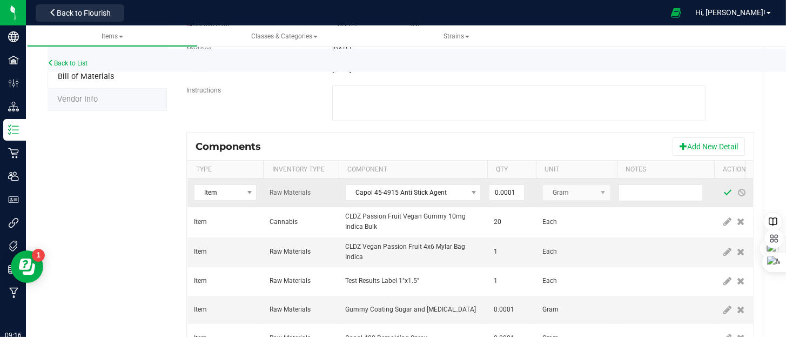
click at [724, 189] on span at bounding box center [728, 192] width 9 height 9
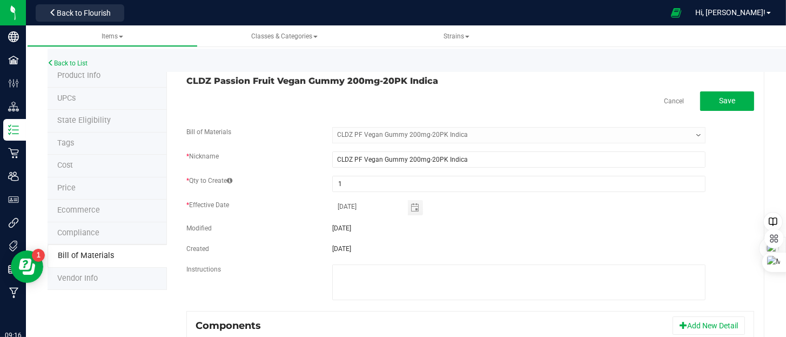
scroll to position [0, 0]
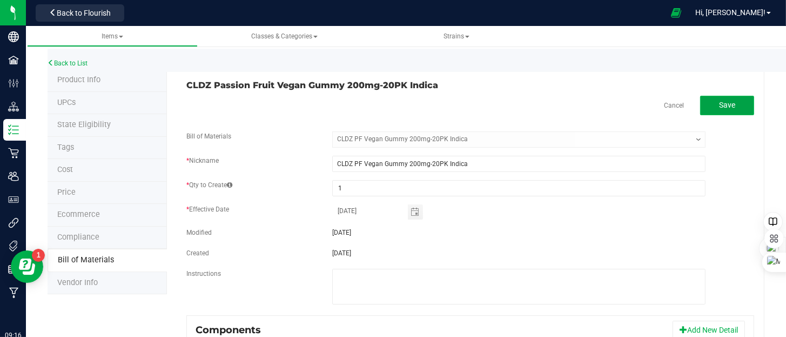
click at [705, 113] on button "Save" at bounding box center [727, 105] width 54 height 19
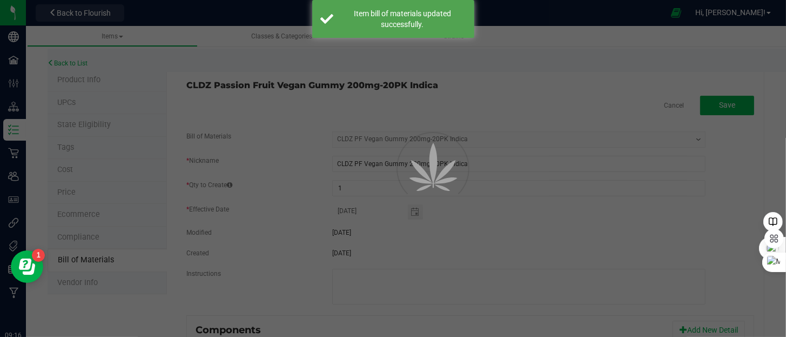
select select "157"
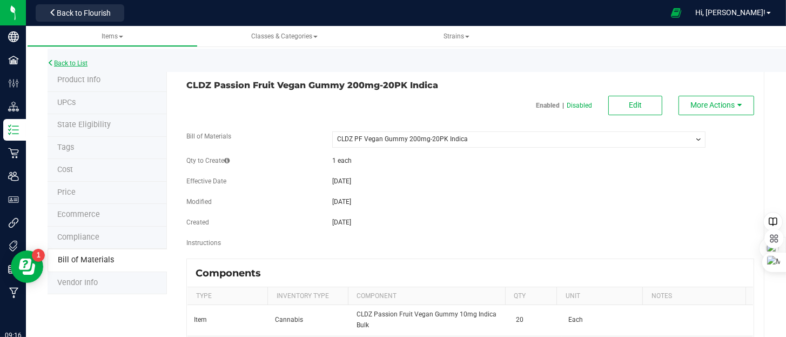
click at [64, 63] on link "Back to List" at bounding box center [68, 63] width 40 height 8
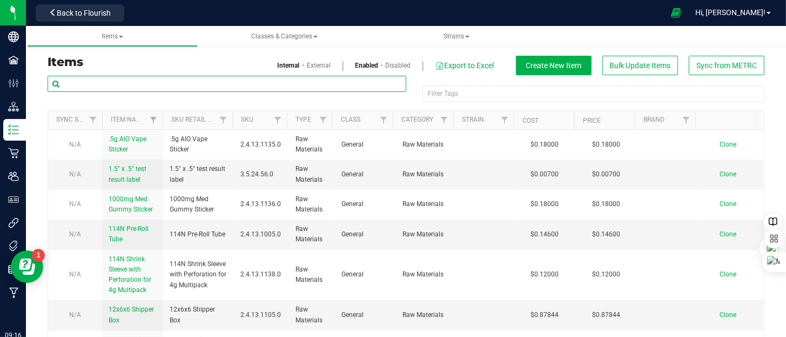
click at [112, 79] on input "text" at bounding box center [227, 84] width 359 height 16
type input "20pk"
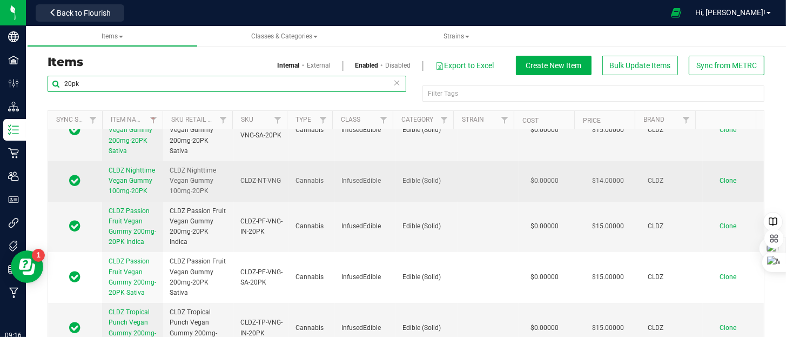
scroll to position [108, 0]
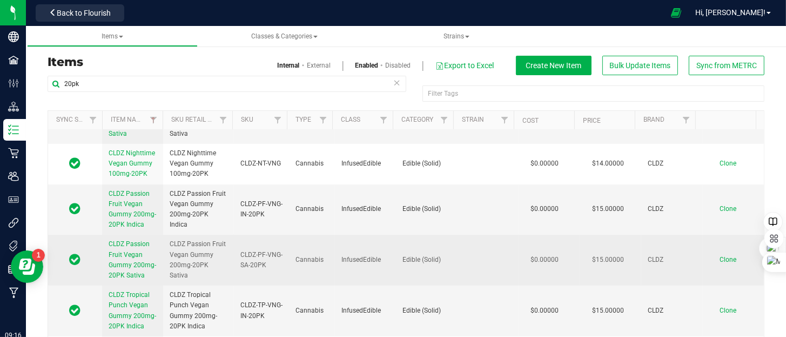
click at [143, 244] on span "CLDZ Passion Fruit Vegan Gummy 200mg-20PK Sativa" at bounding box center [133, 259] width 48 height 39
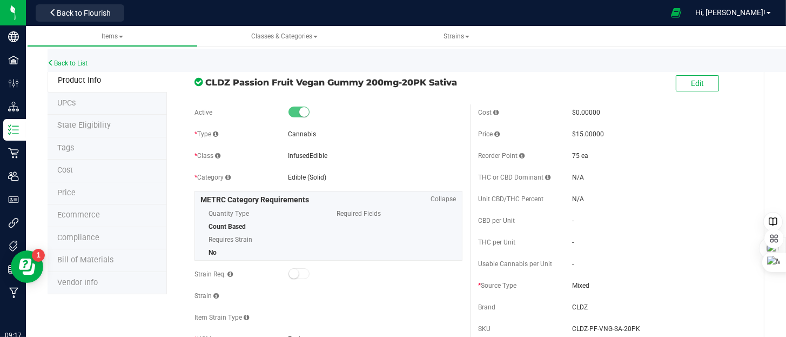
click at [90, 259] on span "Bill of Materials" at bounding box center [85, 259] width 56 height 9
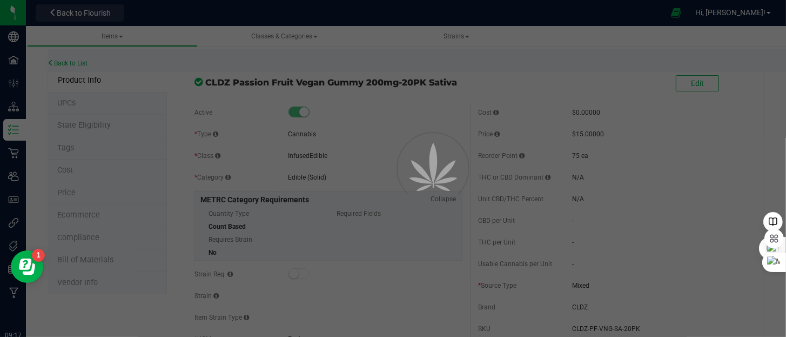
select select "158"
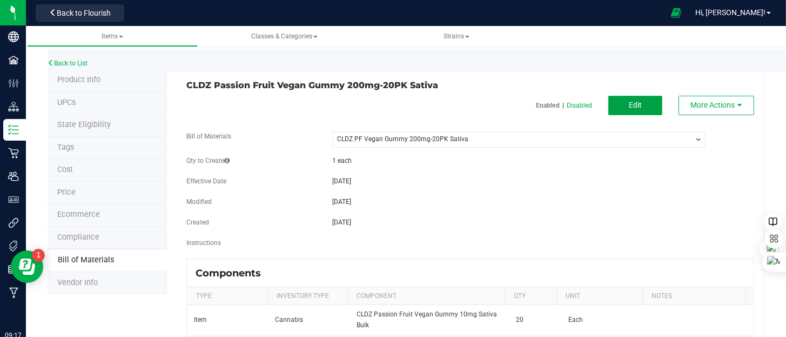
click at [646, 105] on button "Edit" at bounding box center [636, 105] width 54 height 19
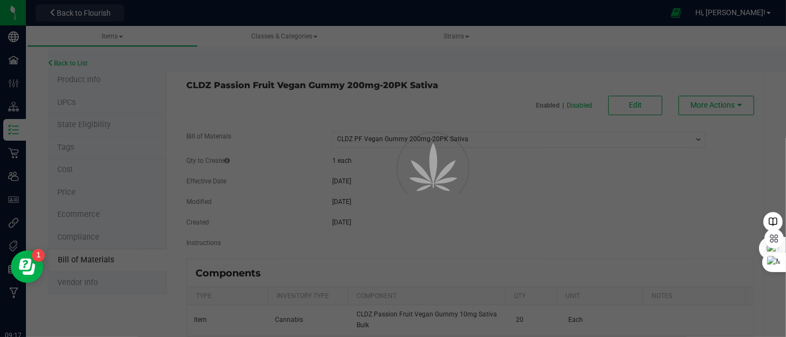
select select "158"
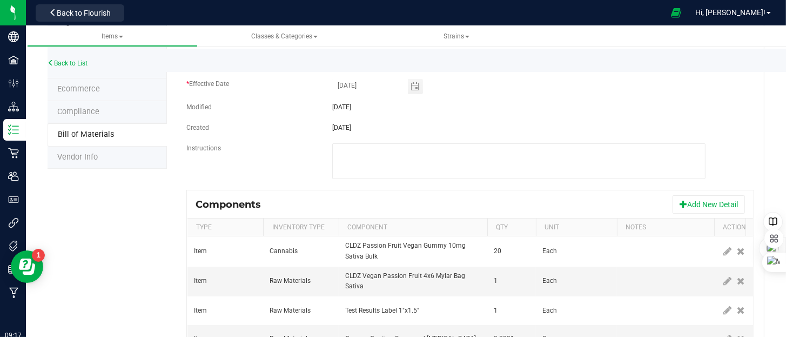
scroll to position [162, 0]
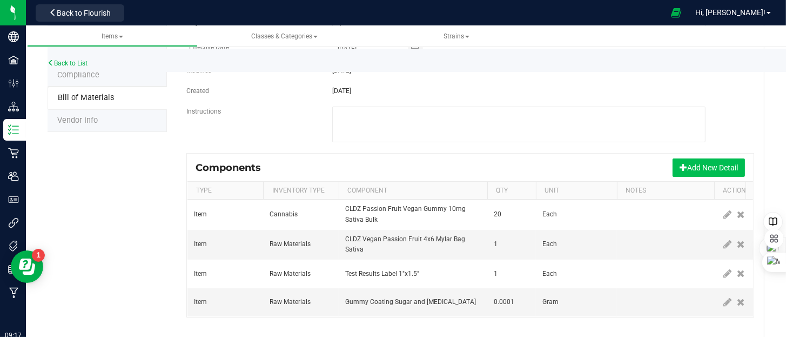
click at [689, 170] on button "Add New Detail" at bounding box center [709, 167] width 72 height 18
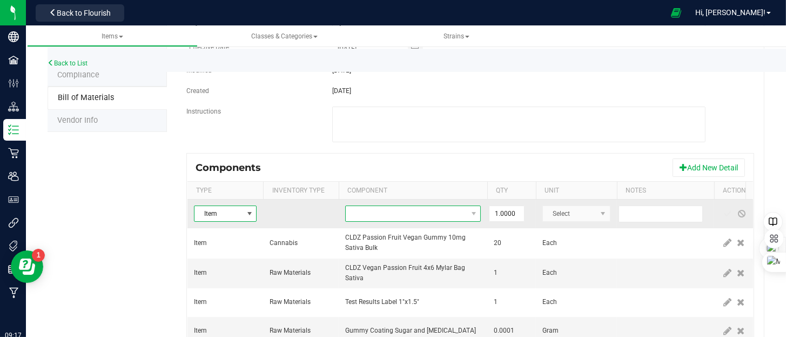
click at [392, 211] on span "NO DATA FOUND" at bounding box center [406, 213] width 121 height 15
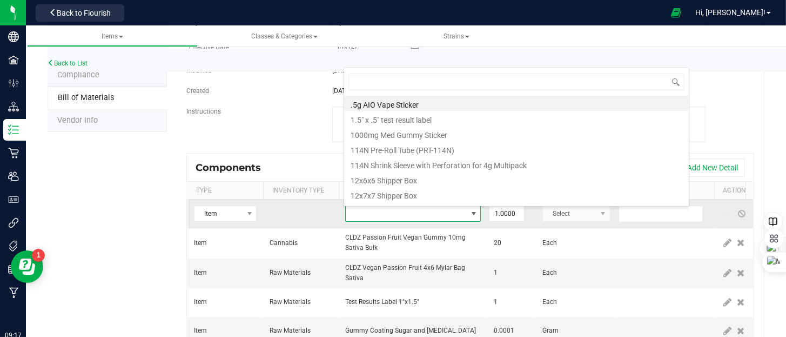
scroll to position [16, 136]
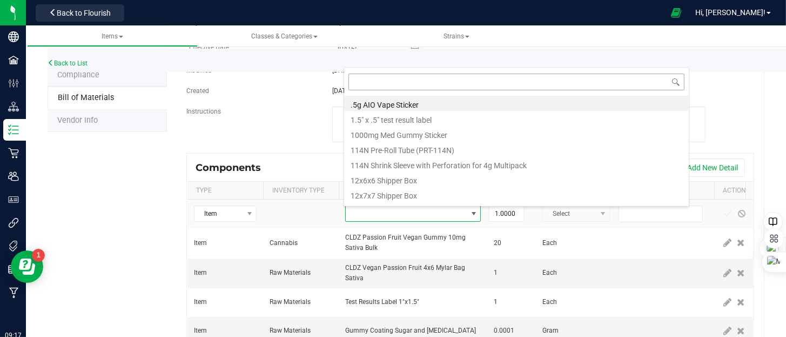
click at [371, 83] on input at bounding box center [517, 81] width 336 height 17
type input "capol"
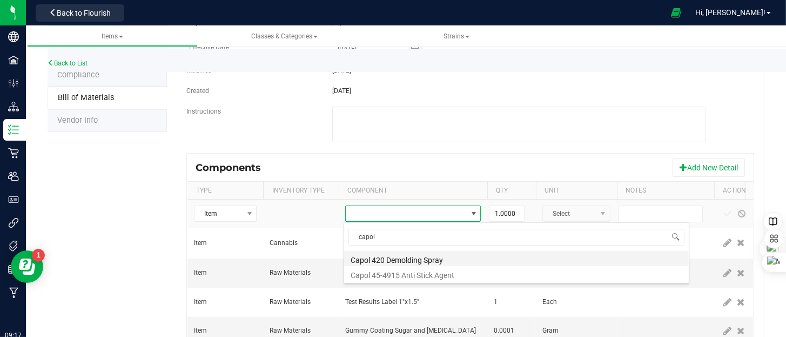
click at [410, 257] on li "Capol 420 Demolding Spray" at bounding box center [516, 258] width 345 height 15
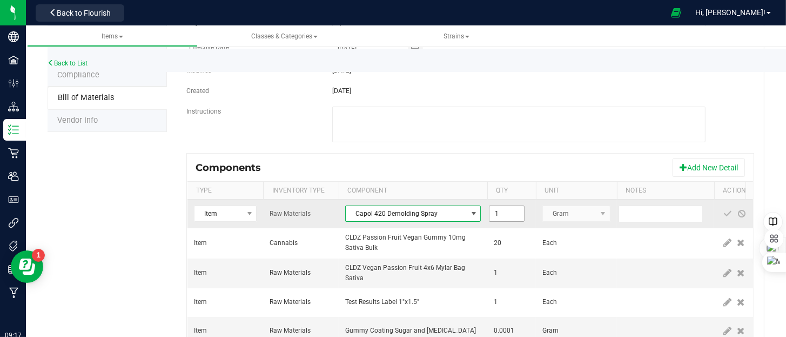
click at [513, 209] on input "1" at bounding box center [507, 213] width 35 height 15
type input "0.0001"
click at [721, 211] on span at bounding box center [728, 213] width 14 height 19
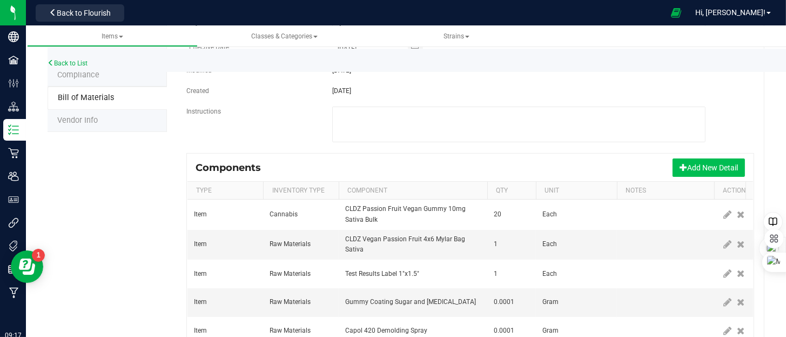
click at [721, 170] on button "Add New Detail" at bounding box center [709, 167] width 72 height 18
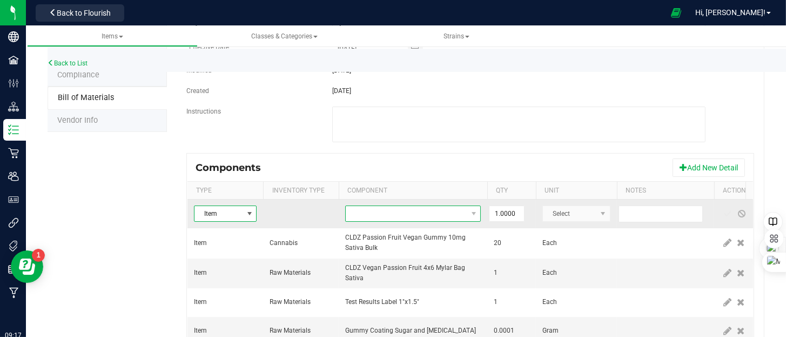
click at [406, 215] on span "NO DATA FOUND" at bounding box center [406, 213] width 121 height 15
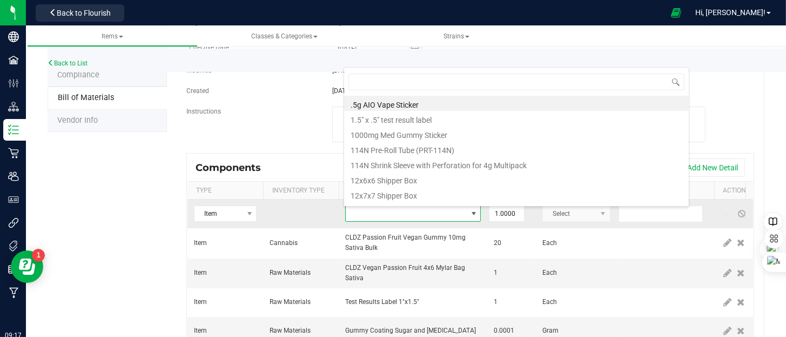
click at [405, 217] on span at bounding box center [406, 213] width 121 height 15
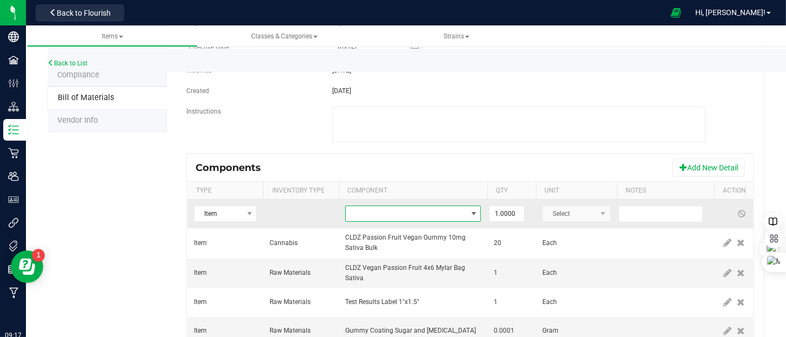
click at [376, 213] on span "NO DATA FOUND" at bounding box center [406, 213] width 121 height 15
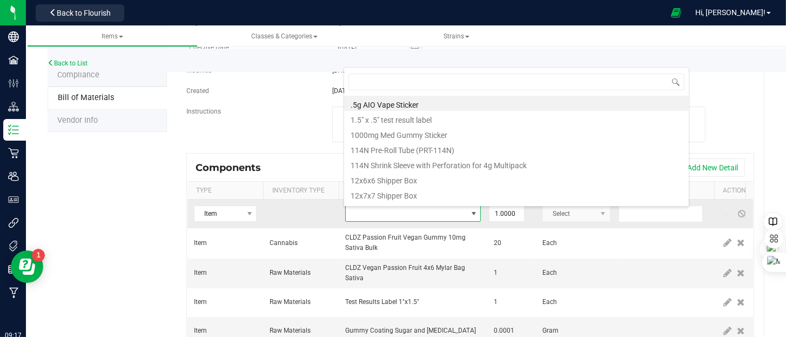
type input "capol"
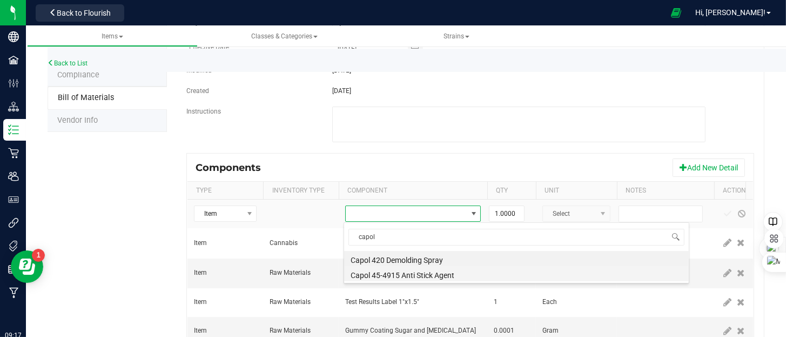
click at [447, 272] on li "Capol 45-4915 Anti Stick Agent" at bounding box center [516, 273] width 345 height 15
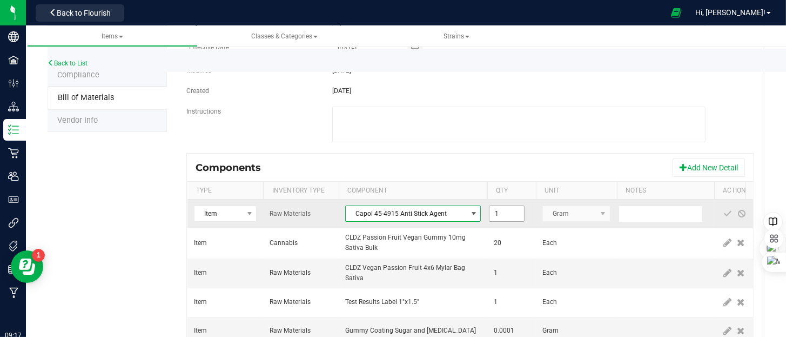
click at [514, 212] on input "1" at bounding box center [507, 213] width 35 height 15
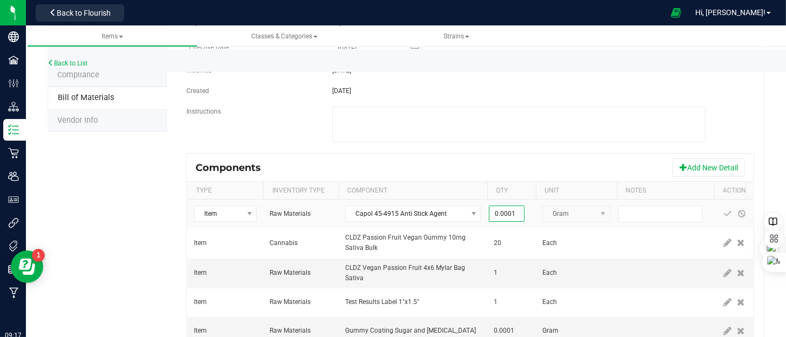
type input "0.0001"
click at [531, 149] on fieldset "Bill of Materials -- Select -- CLDZ PF Vegan Gummy 200mg-20PK Sativa * Nickname…" at bounding box center [470, 61] width 568 height 184
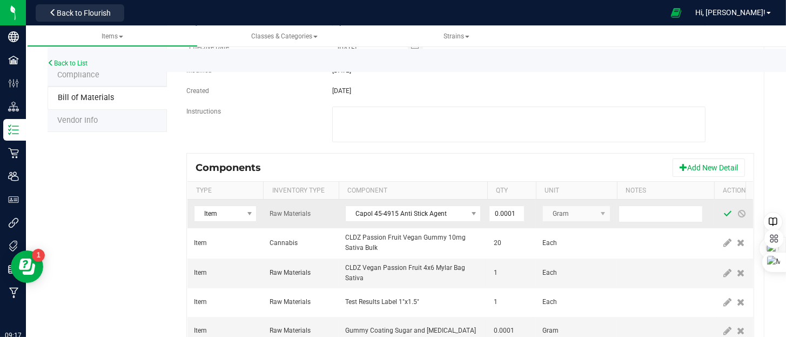
click at [729, 212] on span at bounding box center [728, 213] width 9 height 9
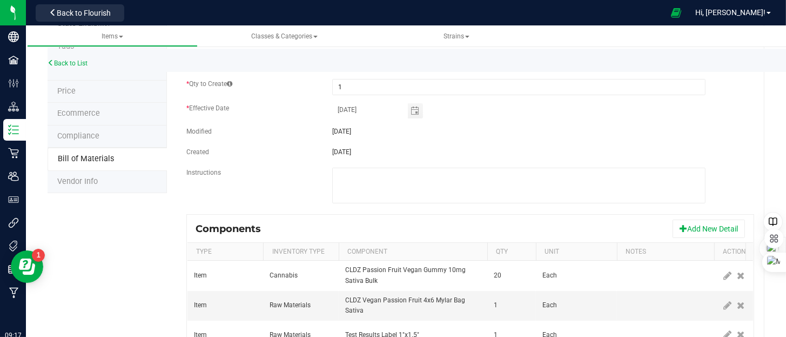
scroll to position [24, 0]
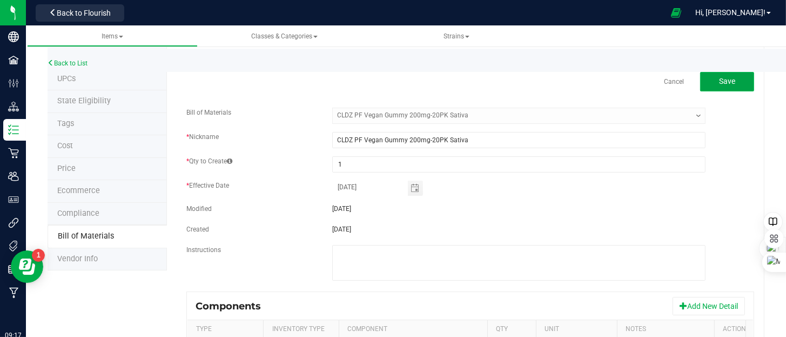
click at [724, 81] on span "Save" at bounding box center [727, 81] width 16 height 9
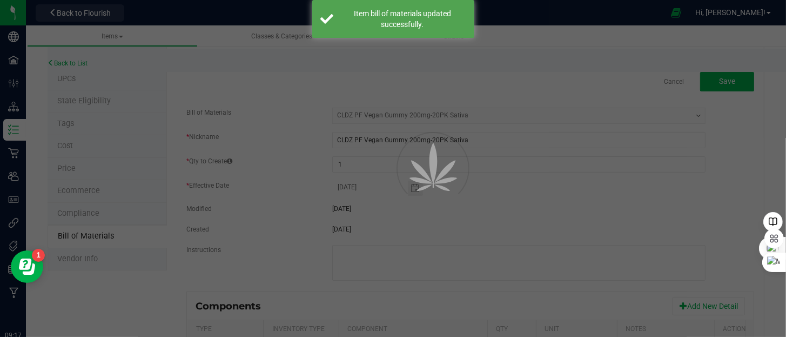
select select "158"
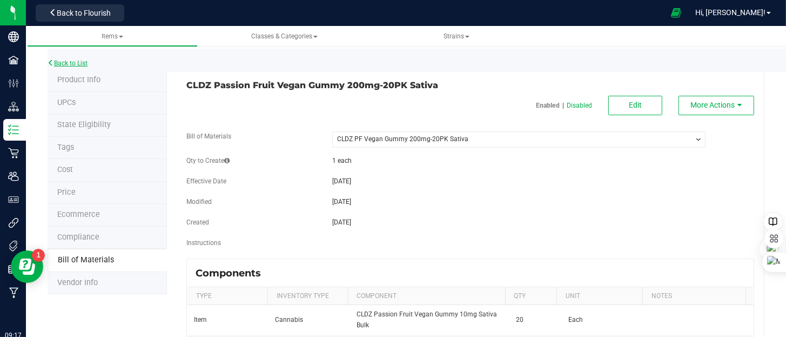
click at [79, 61] on link "Back to List" at bounding box center [68, 63] width 40 height 8
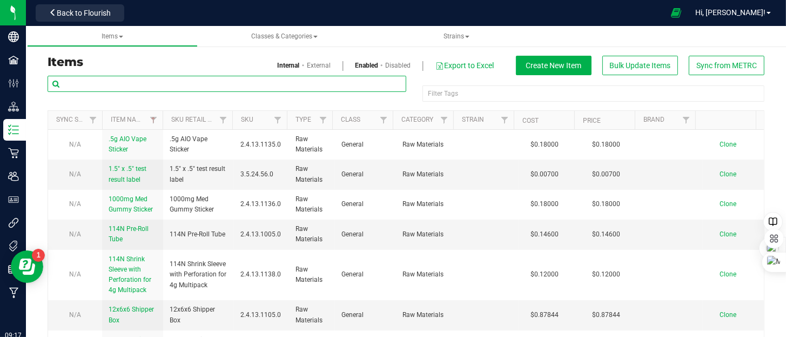
click at [174, 84] on input "text" at bounding box center [227, 84] width 359 height 16
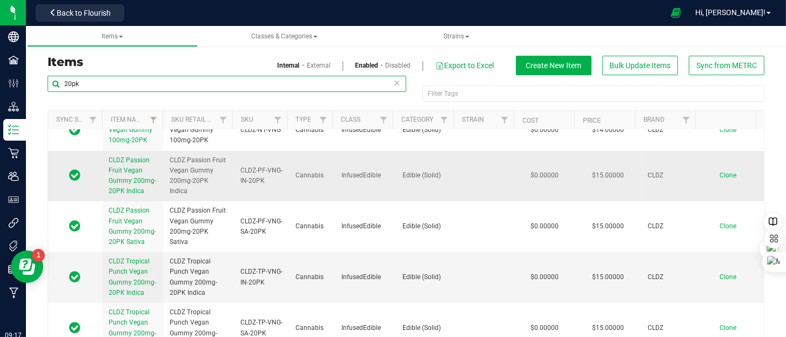
scroll to position [162, 0]
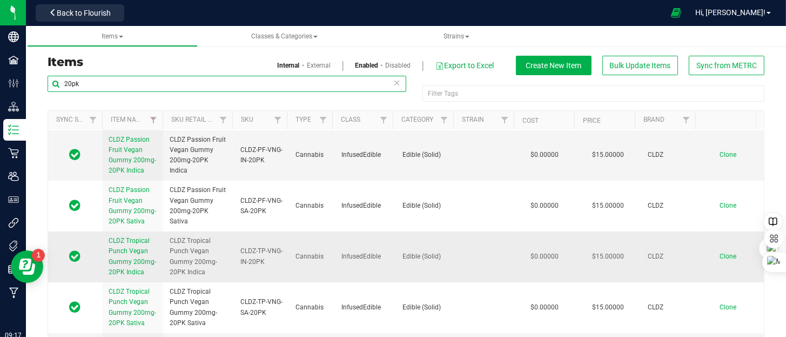
type input "20pk"
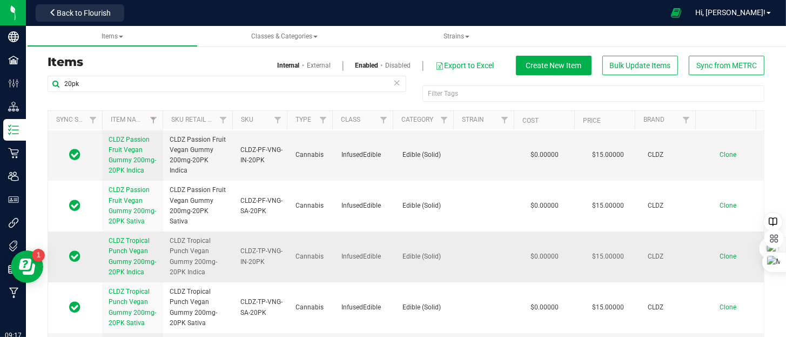
click at [141, 237] on span "CLDZ Tropical Punch Vegan Gummy 200mg-20PK Indica" at bounding box center [133, 256] width 48 height 39
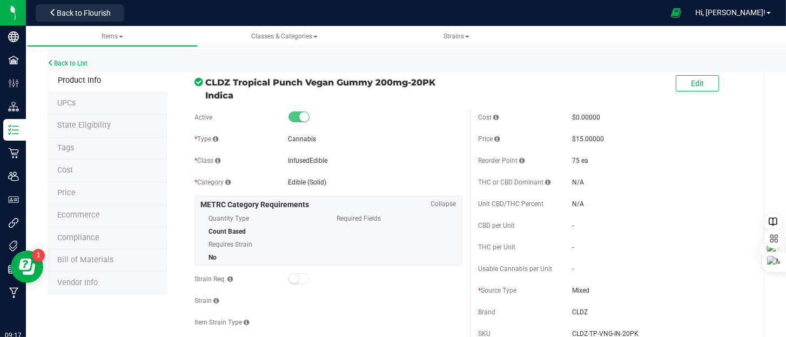
click at [95, 257] on span "Bill of Materials" at bounding box center [85, 259] width 56 height 9
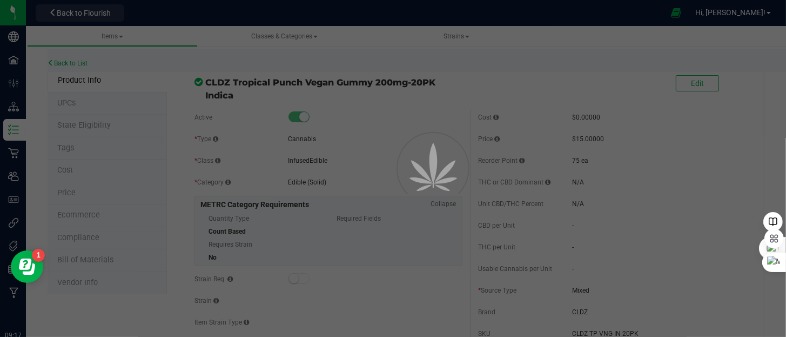
select select "155"
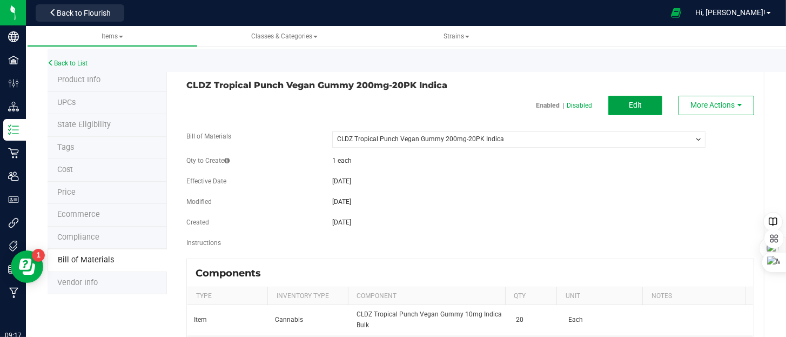
click at [634, 106] on button "Edit" at bounding box center [636, 105] width 54 height 19
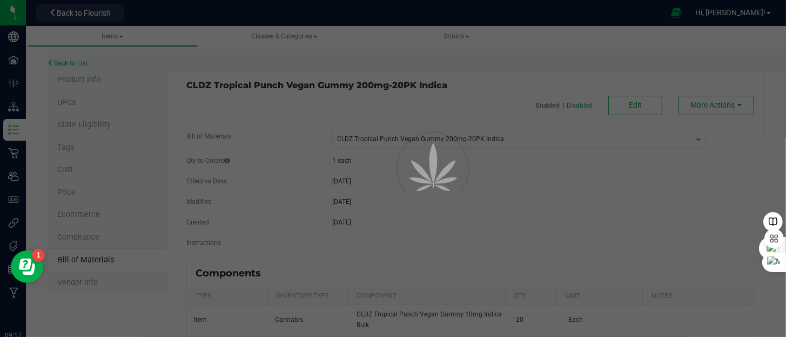
select select "155"
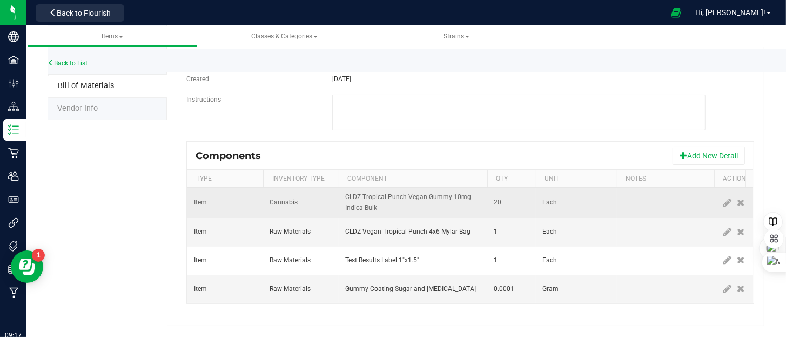
scroll to position [182, 0]
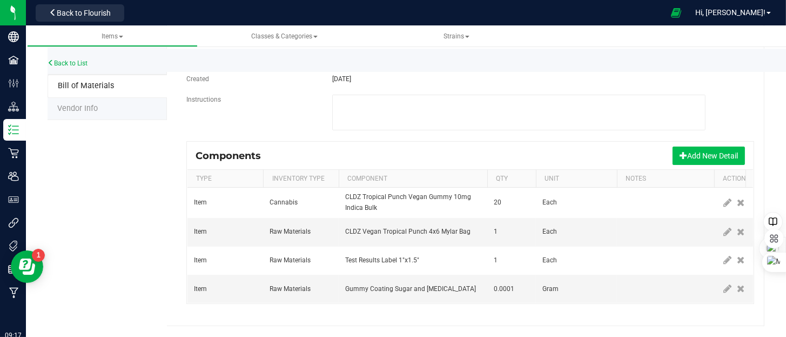
click at [698, 151] on button "Add New Detail" at bounding box center [709, 155] width 72 height 18
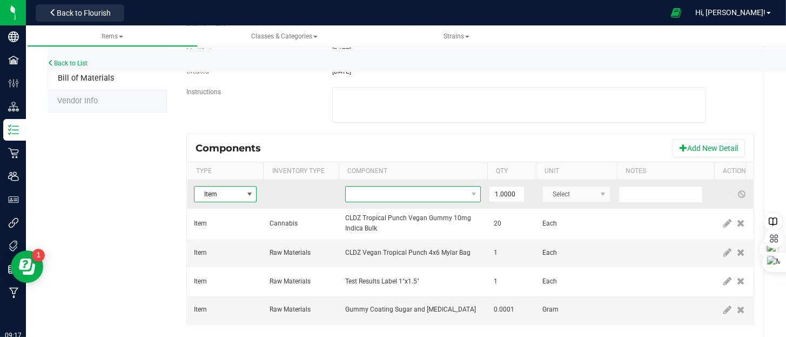
click at [402, 195] on span "NO DATA FOUND" at bounding box center [406, 193] width 121 height 15
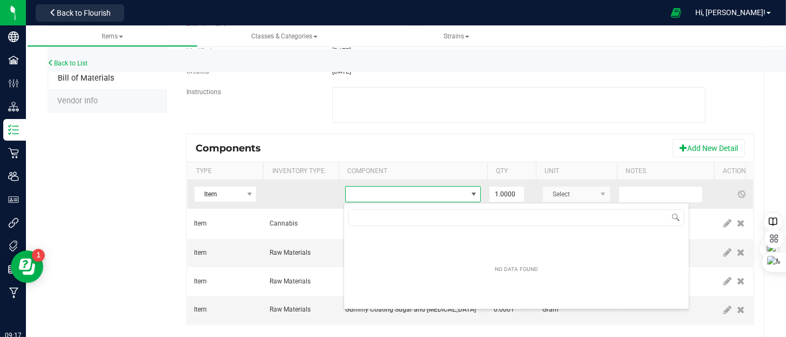
scroll to position [16, 136]
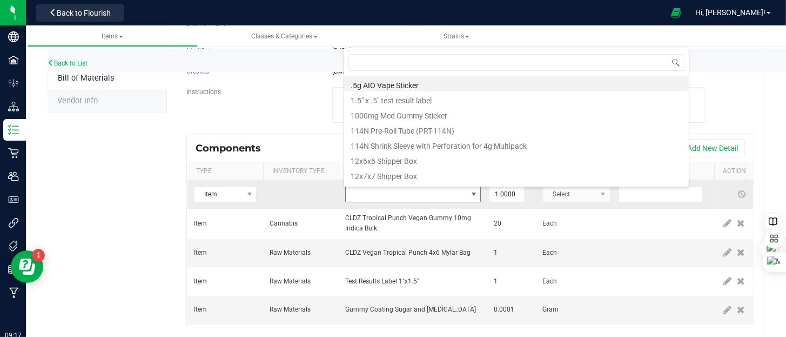
type input "capol"
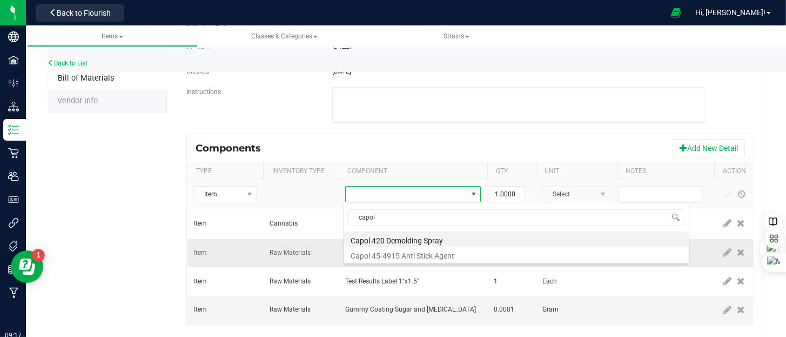
click at [404, 239] on li "Capol 420 Demolding Spray" at bounding box center [516, 238] width 345 height 15
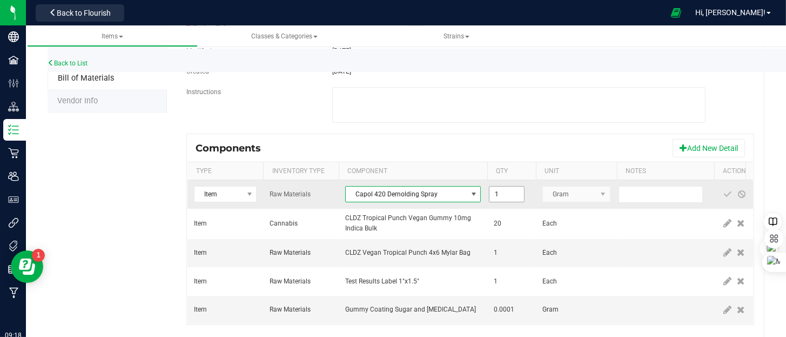
click at [506, 191] on input "1" at bounding box center [507, 193] width 35 height 15
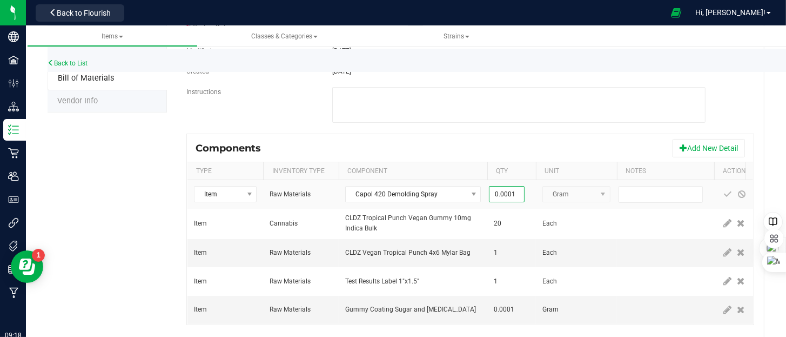
type input "0.0001"
click at [538, 140] on div "Components Add New Detail" at bounding box center [471, 148] width 566 height 27
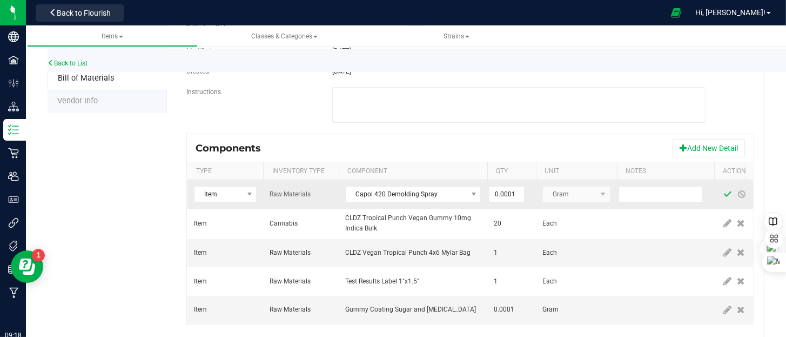
click at [725, 192] on span at bounding box center [728, 194] width 9 height 9
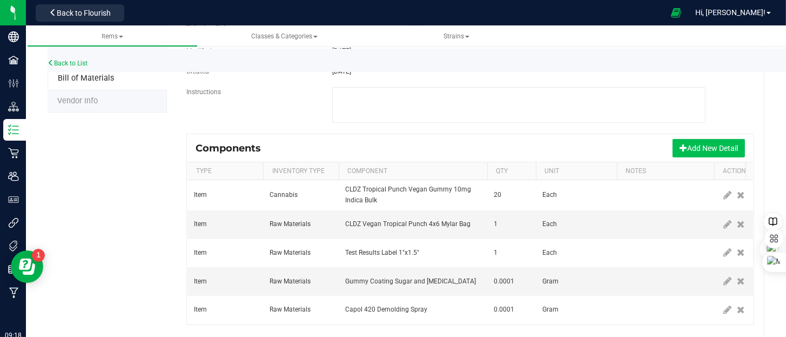
click at [703, 149] on button "Add New Detail" at bounding box center [709, 148] width 72 height 18
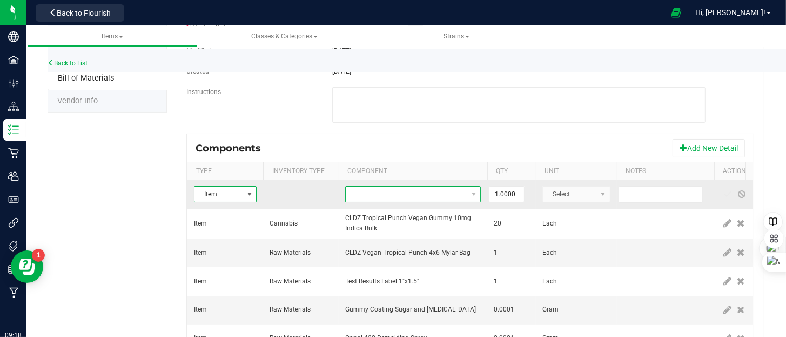
click at [431, 195] on span "NO DATA FOUND" at bounding box center [406, 193] width 121 height 15
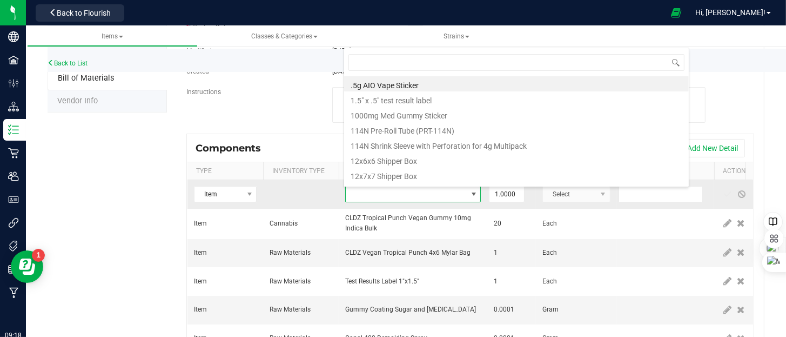
type input "capol"
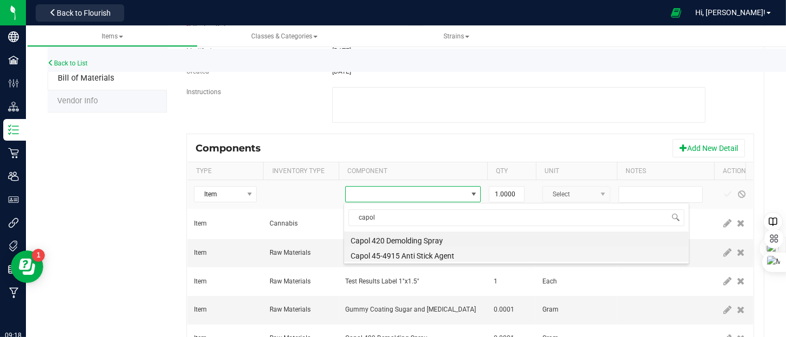
click at [426, 255] on li "Capol 45-4915 Anti Stick Agent" at bounding box center [516, 253] width 345 height 15
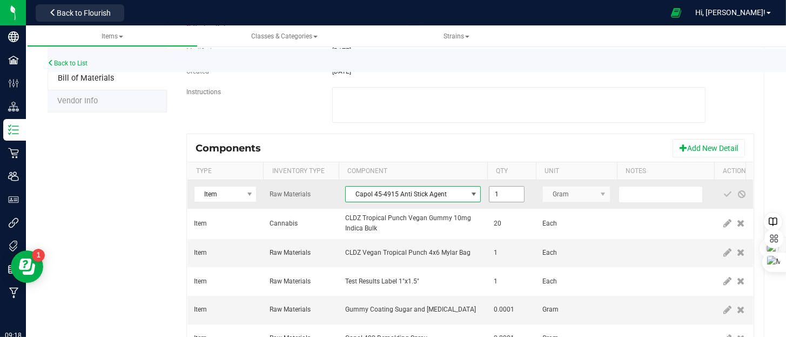
click at [508, 196] on input "1" at bounding box center [507, 193] width 35 height 15
type input "0.0001"
click at [722, 192] on span at bounding box center [728, 193] width 14 height 19
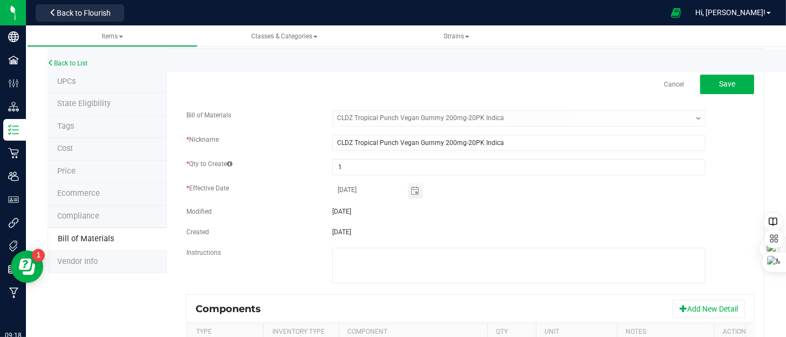
scroll to position [19, 0]
click at [707, 82] on button "Save" at bounding box center [727, 85] width 54 height 19
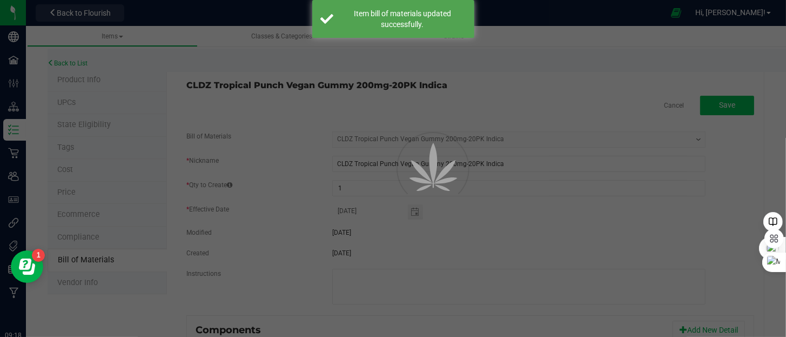
select select "155"
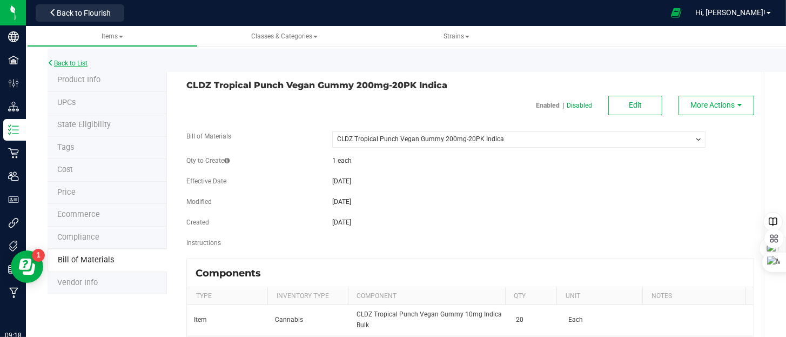
click at [71, 61] on link "Back to List" at bounding box center [68, 63] width 40 height 8
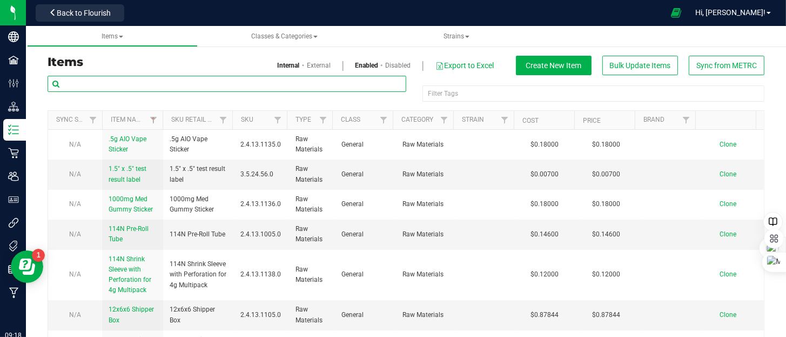
click at [257, 85] on input "text" at bounding box center [227, 84] width 359 height 16
type input "20pk"
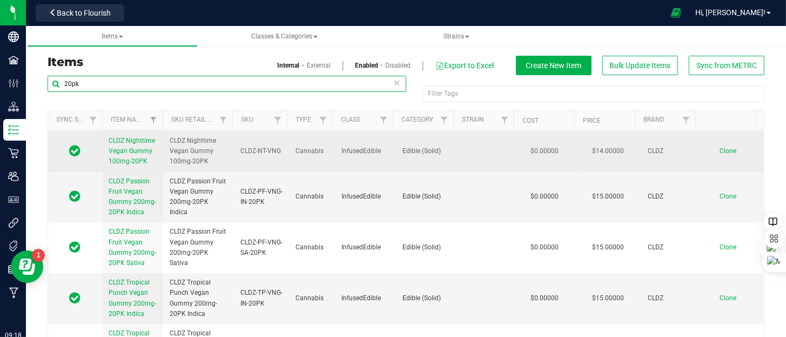
scroll to position [162, 0]
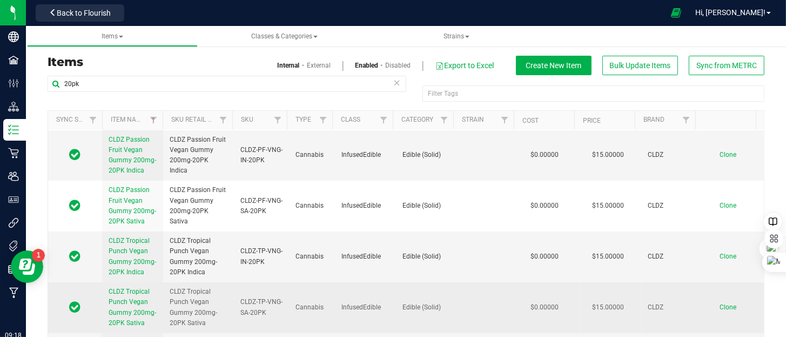
click at [145, 288] on span "CLDZ Tropical Punch Vegan Gummy 200mg-20PK Sativa" at bounding box center [133, 307] width 48 height 39
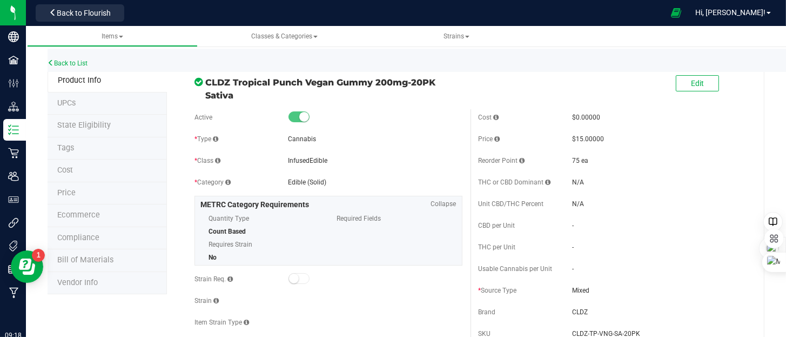
click at [70, 259] on span "Bill of Materials" at bounding box center [85, 259] width 56 height 9
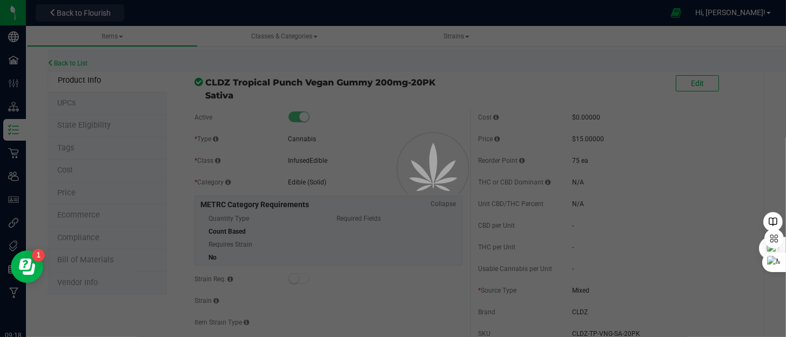
select select "156"
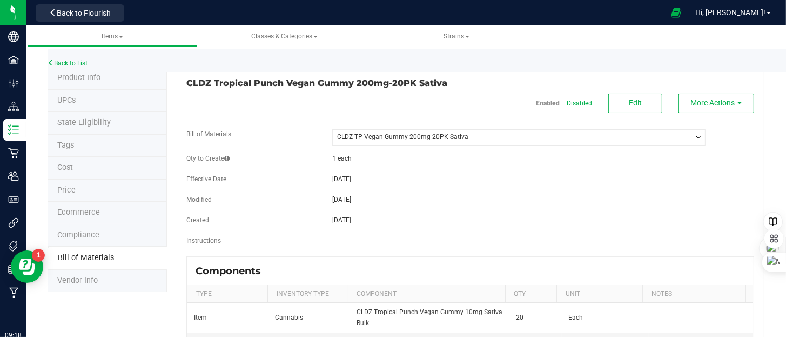
scroll to position [1, 0]
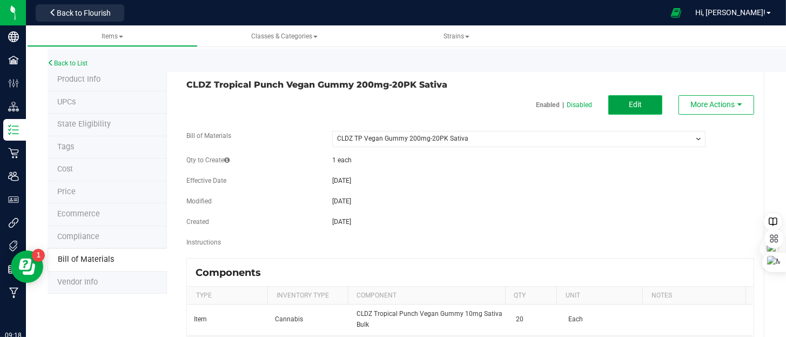
click at [629, 108] on span "Edit" at bounding box center [635, 104] width 13 height 9
select select "156"
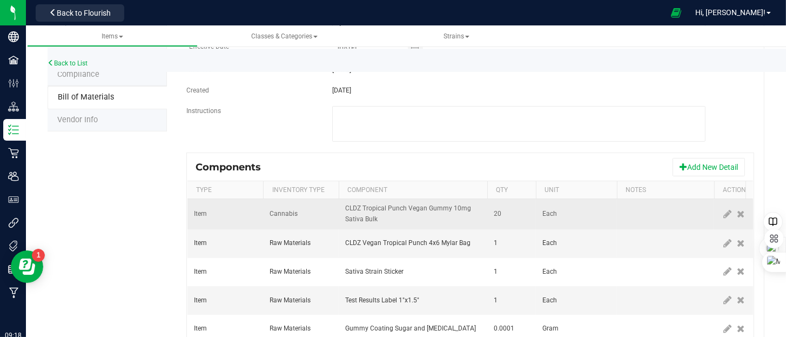
scroll to position [210, 0]
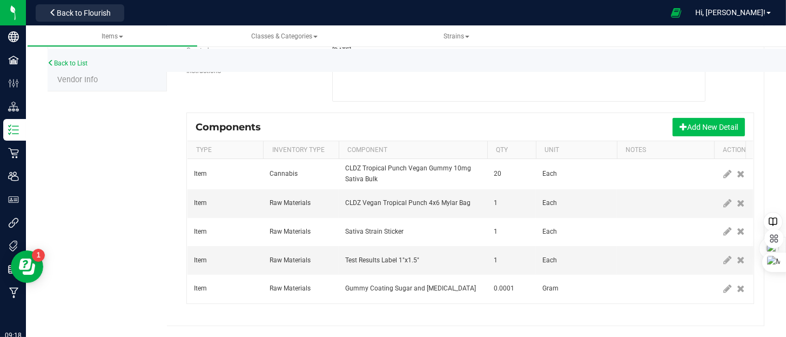
click at [693, 118] on button "Add New Detail" at bounding box center [709, 127] width 72 height 18
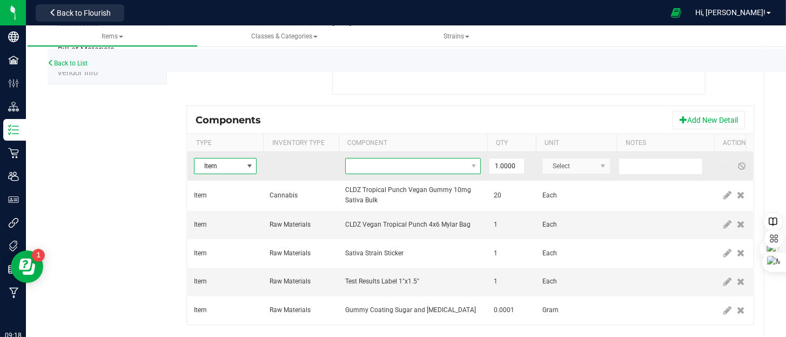
click at [380, 166] on span "NO DATA FOUND" at bounding box center [406, 165] width 121 height 15
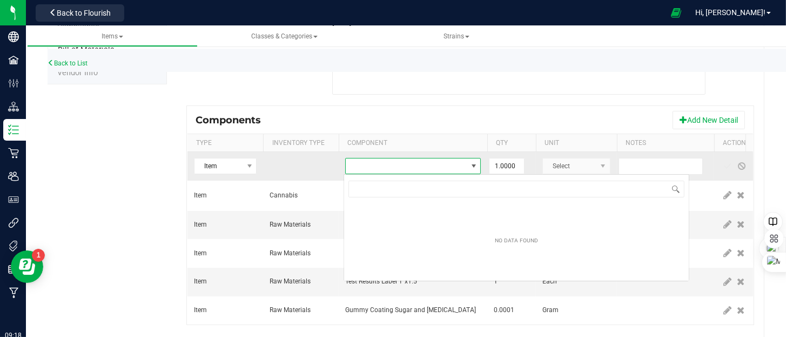
scroll to position [16, 136]
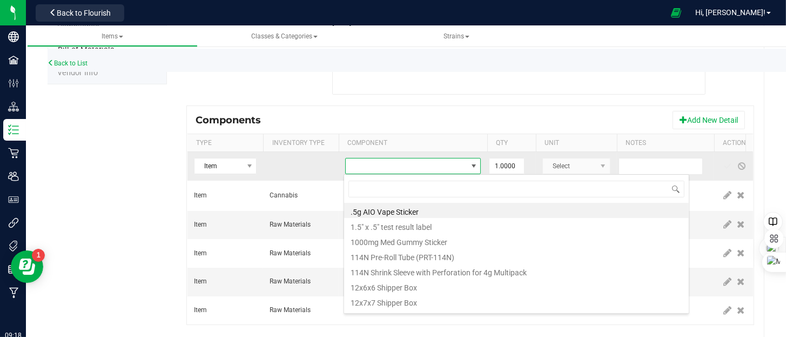
type input "capol"
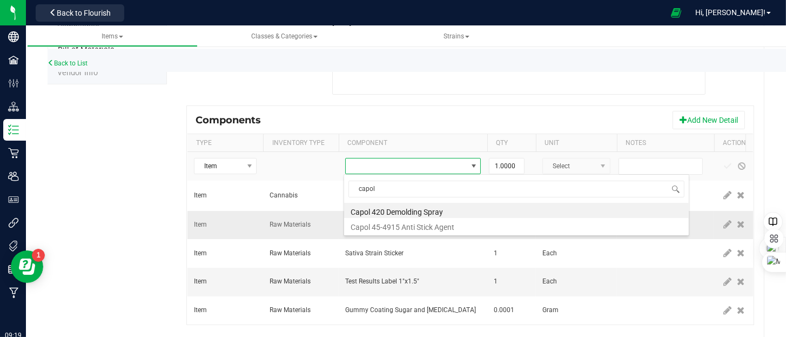
click at [395, 213] on li "Capol 420 Demolding Spray" at bounding box center [516, 210] width 345 height 15
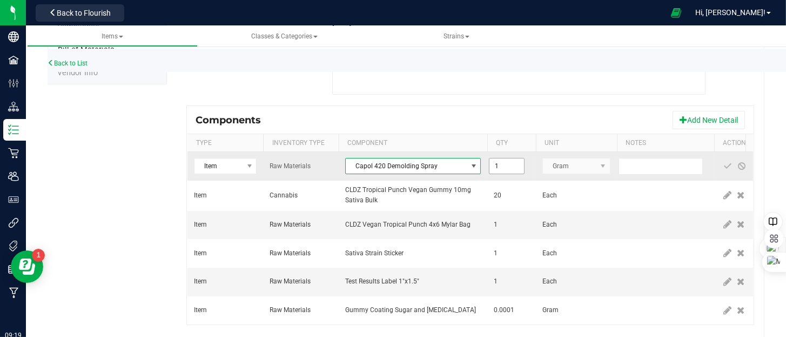
click at [506, 167] on input "1" at bounding box center [507, 165] width 35 height 15
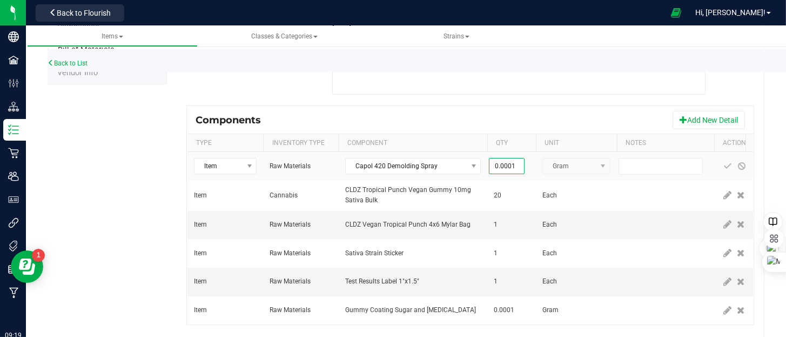
type input "0.0001"
click at [524, 103] on fieldset "Bill of Materials -- Select -- CLDZ TP Vegan Gummy 200mg-20PK Sativa * Nickname…" at bounding box center [470, 14] width 568 height 184
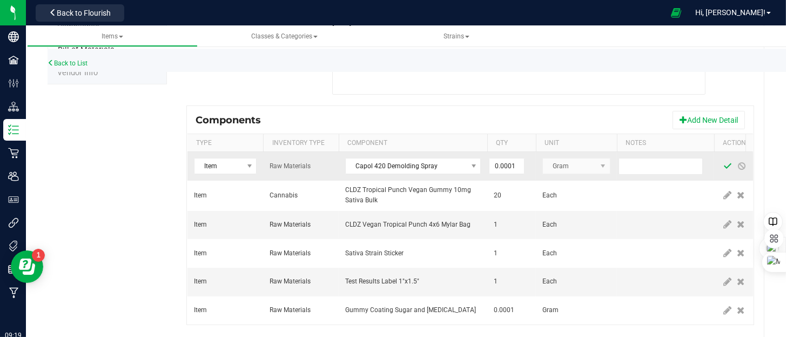
click at [726, 164] on span at bounding box center [728, 166] width 9 height 9
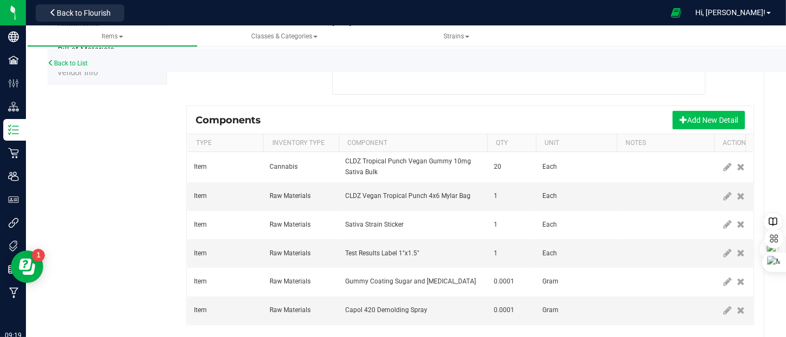
click at [713, 118] on button "Add New Detail" at bounding box center [709, 120] width 72 height 18
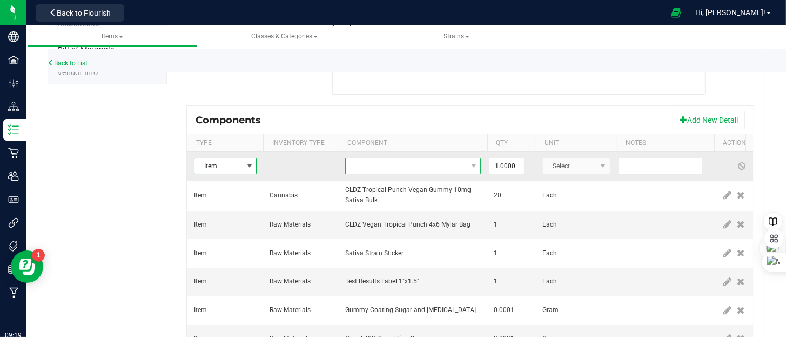
click at [426, 165] on span "NO DATA FOUND" at bounding box center [406, 165] width 121 height 15
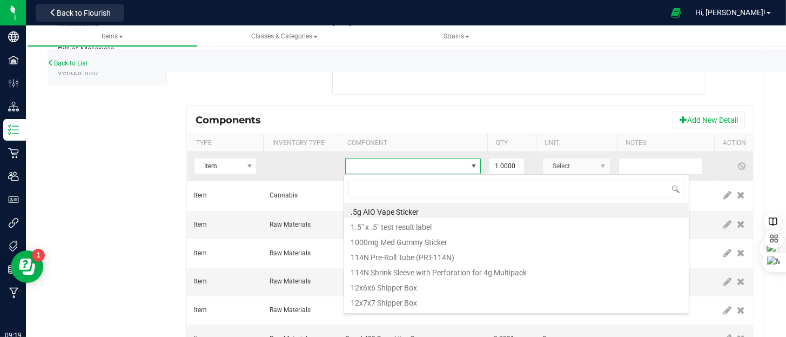
type input "capol"
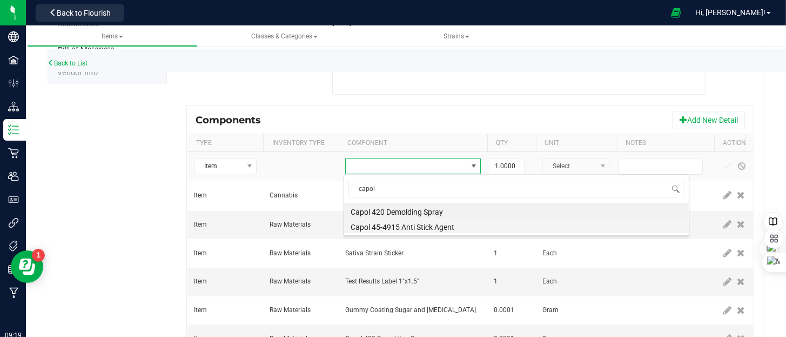
click at [418, 229] on li "Capol 45-4915 Anti Stick Agent" at bounding box center [516, 225] width 345 height 15
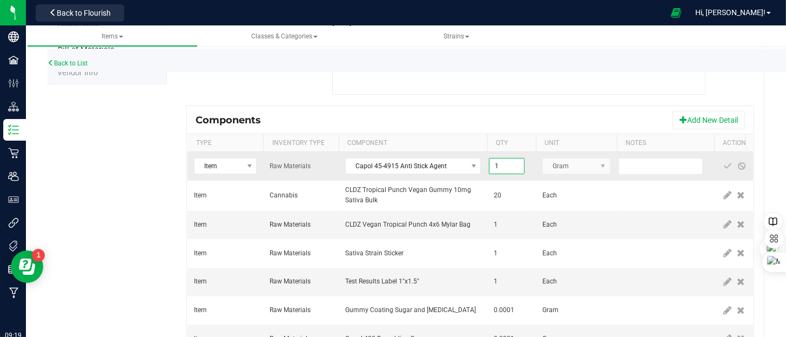
click at [510, 166] on input "1" at bounding box center [507, 165] width 35 height 15
type input "0.0001"
click at [728, 165] on span at bounding box center [728, 166] width 9 height 9
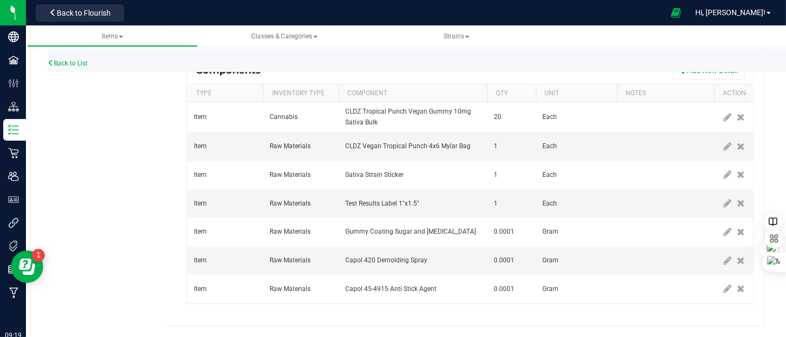
scroll to position [0, 0]
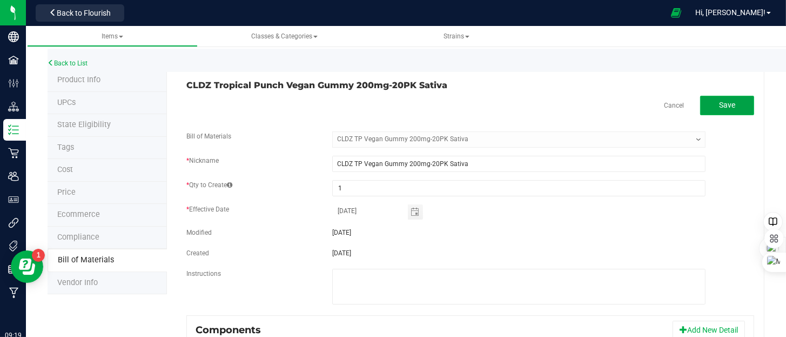
click at [720, 103] on span "Save" at bounding box center [727, 105] width 16 height 9
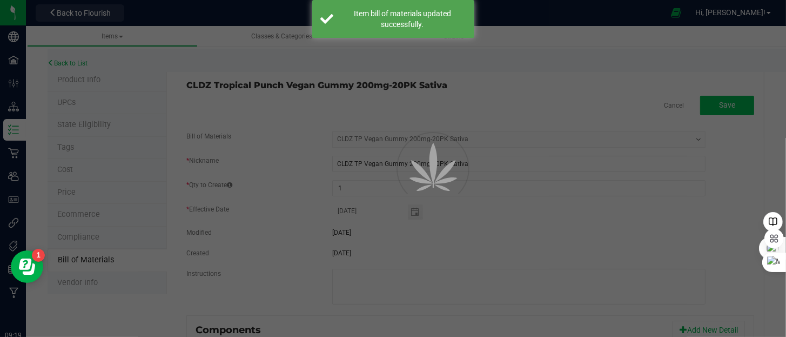
select select "156"
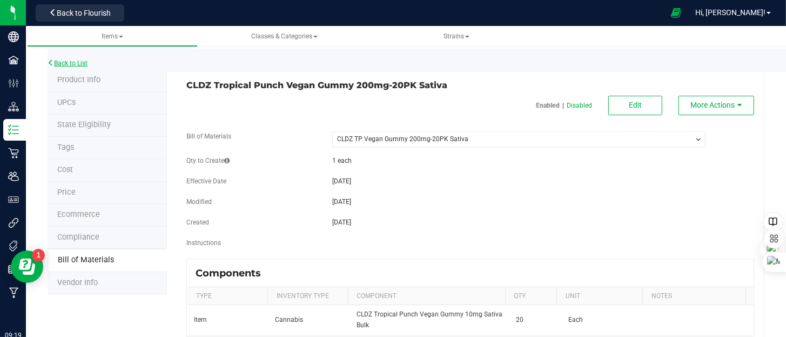
click at [68, 61] on link "Back to List" at bounding box center [68, 63] width 40 height 8
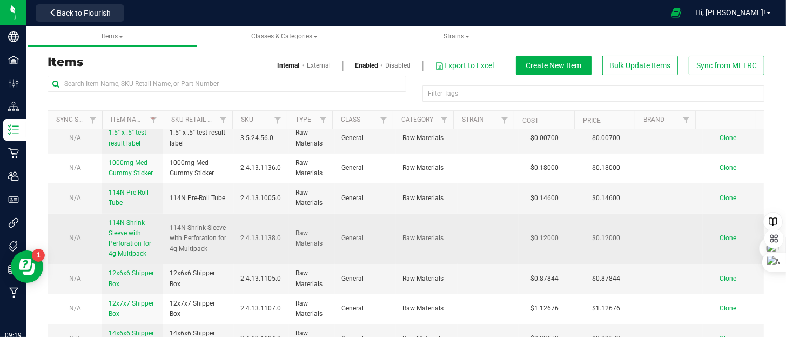
scroll to position [54, 0]
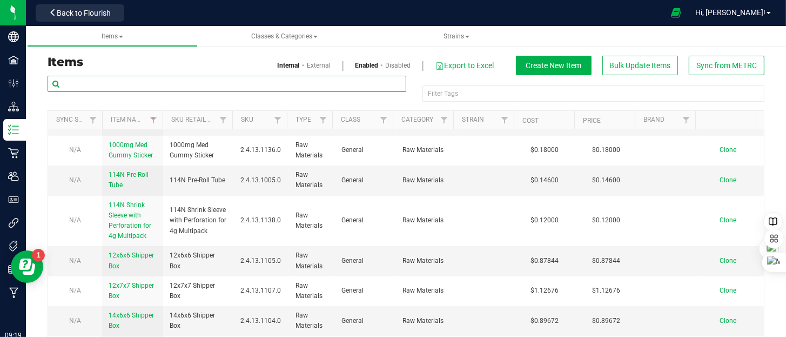
click at [106, 78] on input "text" at bounding box center [227, 84] width 359 height 16
type input "20pk"
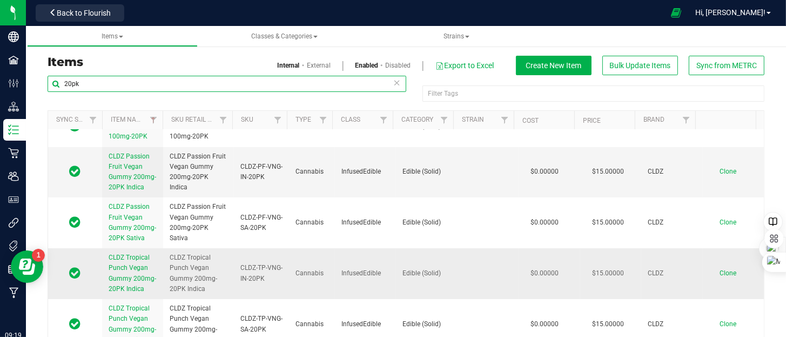
scroll to position [162, 0]
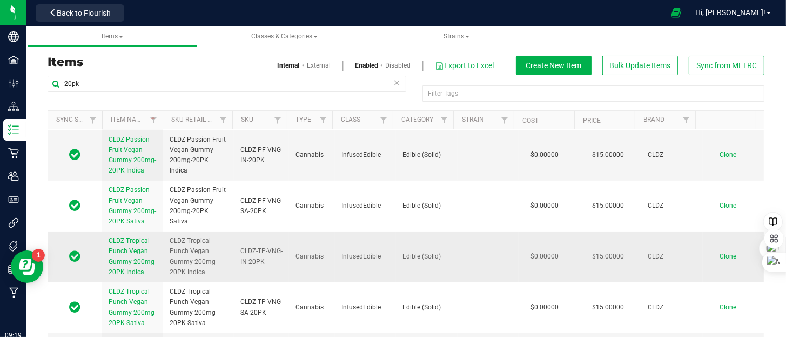
click at [136, 237] on span "CLDZ Tropical Punch Vegan Gummy 200mg-20PK Indica" at bounding box center [133, 256] width 48 height 39
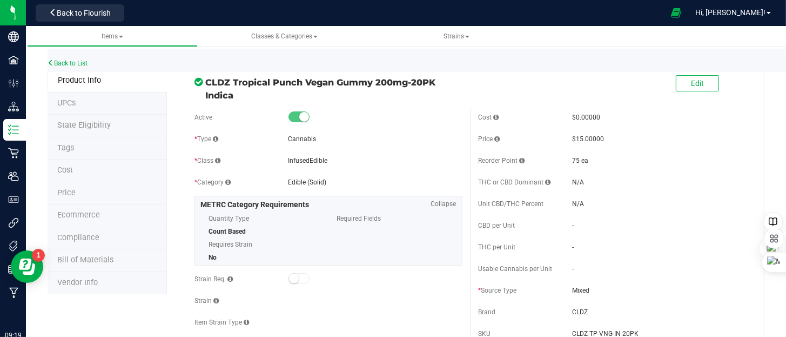
click at [94, 261] on span "Bill of Materials" at bounding box center [85, 259] width 56 height 9
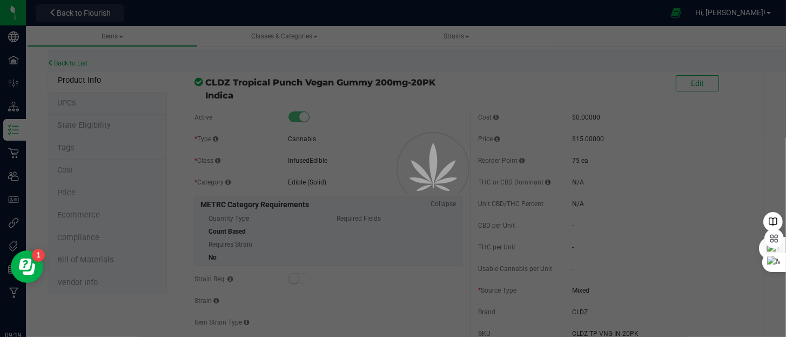
select select "155"
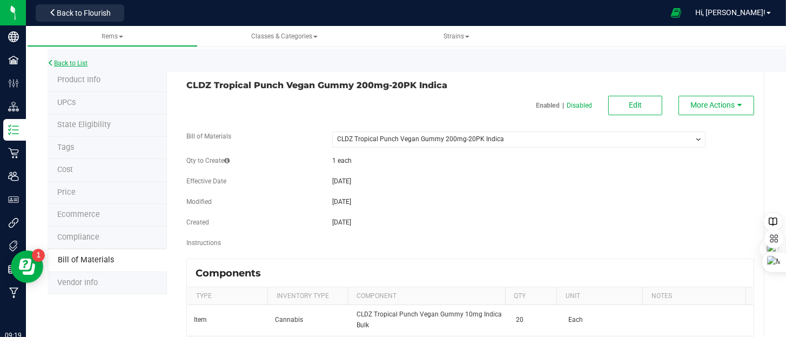
click at [80, 65] on link "Back to List" at bounding box center [68, 63] width 40 height 8
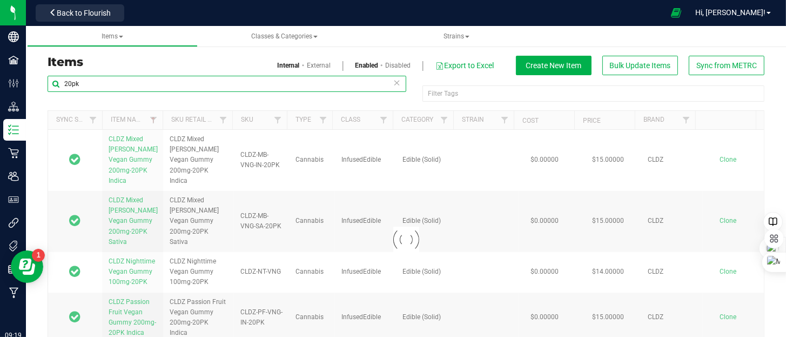
click at [97, 86] on input "20pk" at bounding box center [227, 84] width 359 height 16
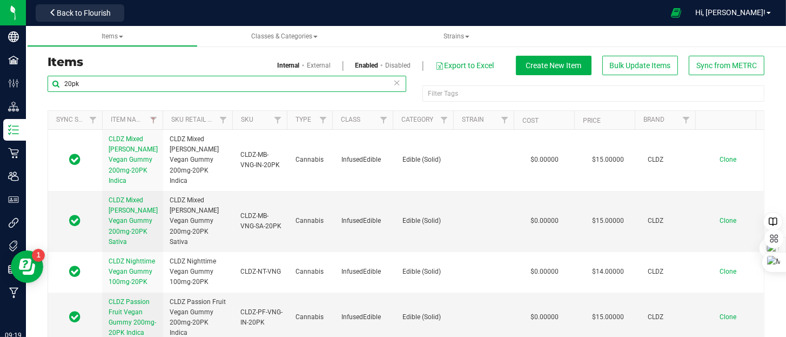
click at [97, 86] on input "20pk" at bounding box center [227, 84] width 359 height 16
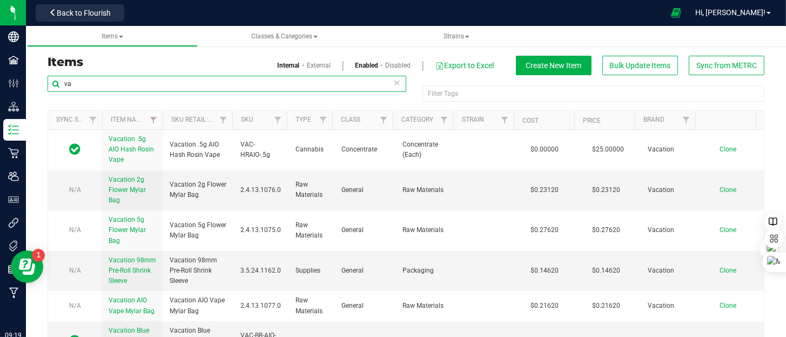
type input "v"
type input "20pk"
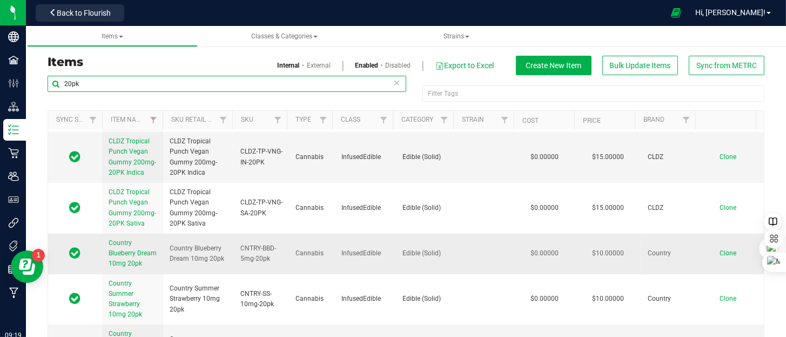
scroll to position [270, 0]
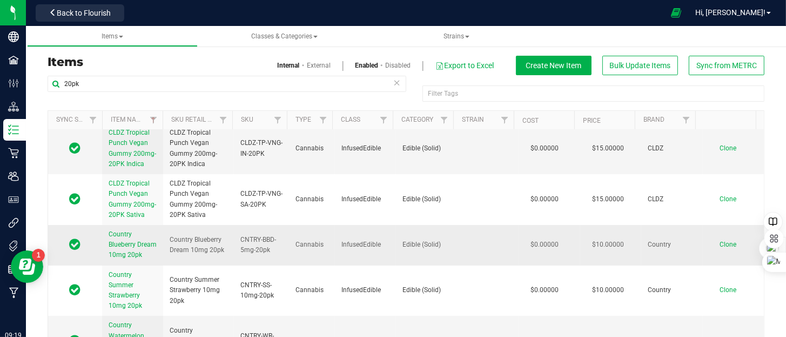
click at [124, 233] on span "Country Blueberry Dream 10mg 20pk" at bounding box center [133, 244] width 48 height 28
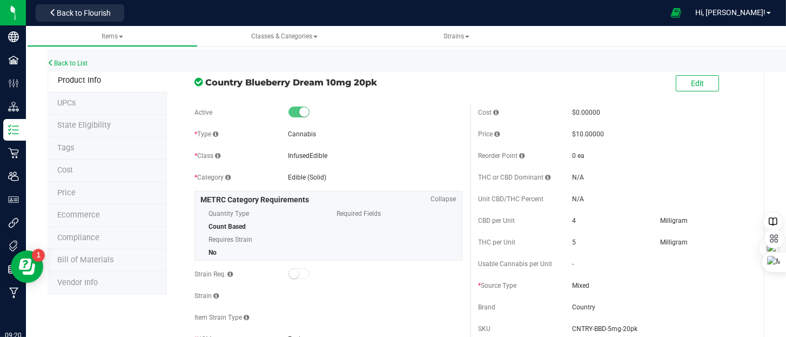
click at [89, 258] on span "Bill of Materials" at bounding box center [85, 259] width 56 height 9
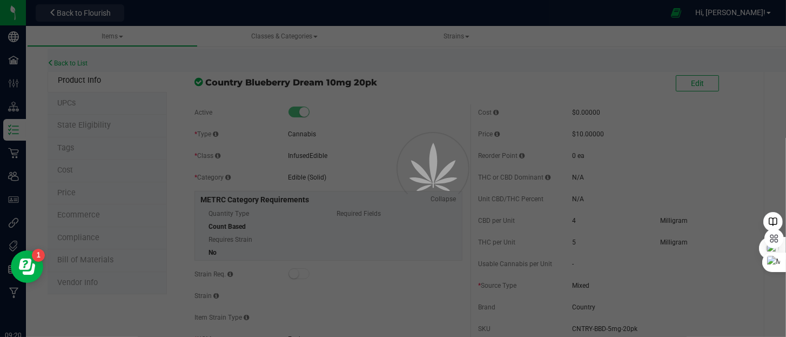
select select "191"
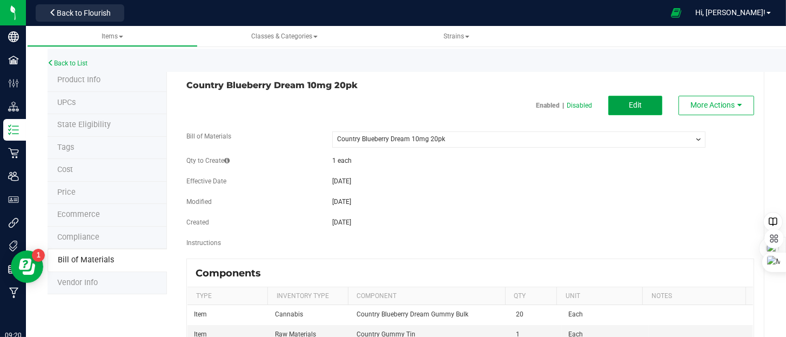
click at [620, 106] on button "Edit" at bounding box center [636, 105] width 54 height 19
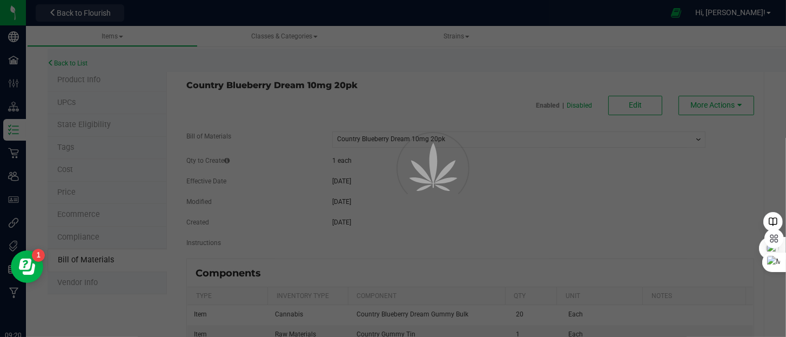
select select "191"
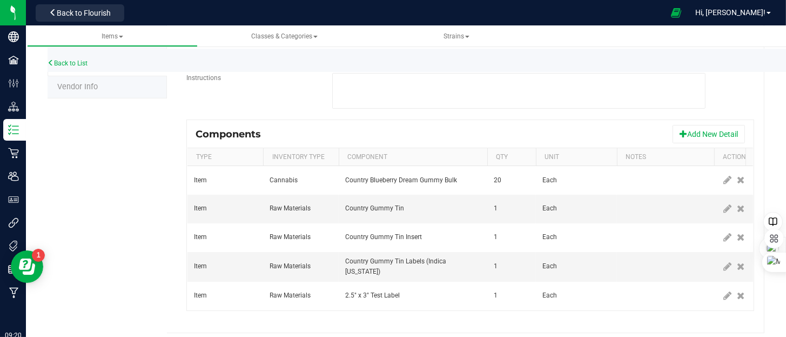
scroll to position [209, 0]
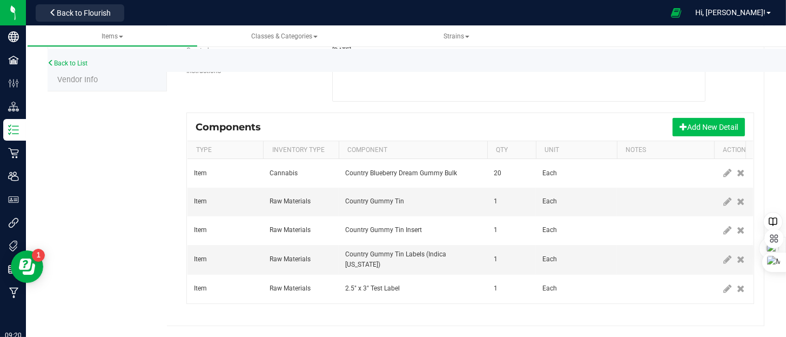
click at [712, 124] on button "Add New Detail" at bounding box center [709, 127] width 72 height 18
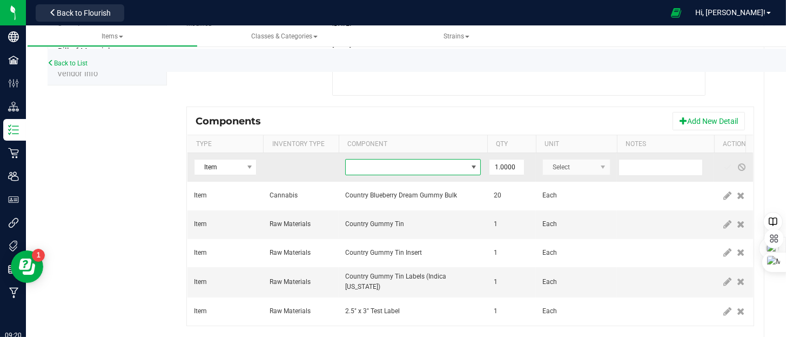
click at [378, 163] on span "NO DATA FOUND" at bounding box center [406, 166] width 121 height 15
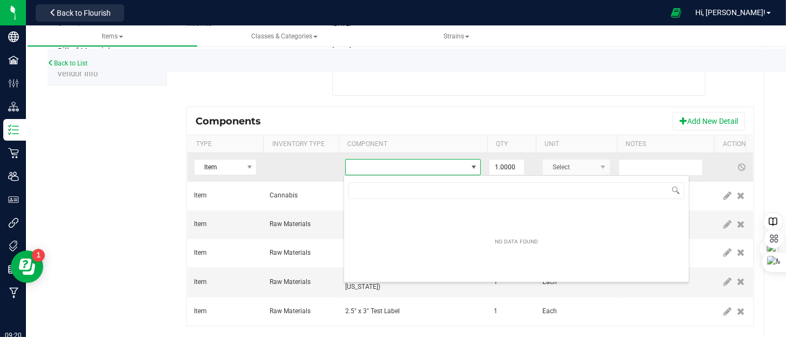
scroll to position [16, 136]
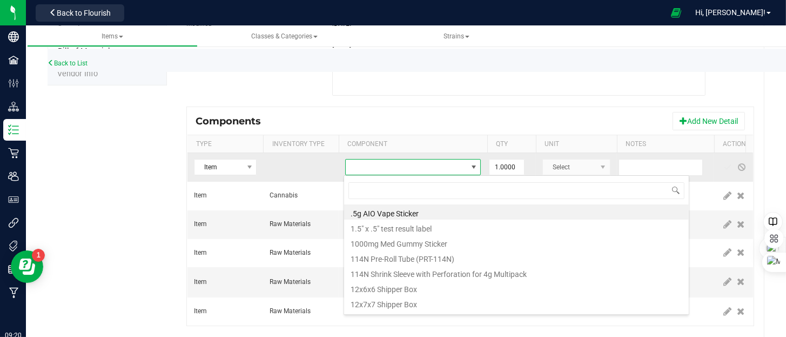
type input "capol"
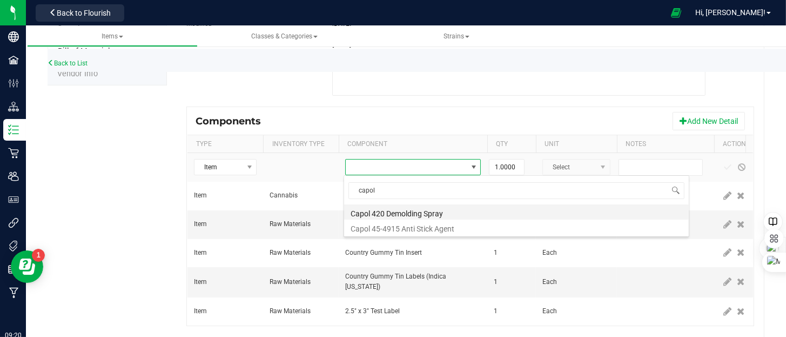
click at [399, 213] on li "Capol 420 Demolding Spray" at bounding box center [516, 211] width 345 height 15
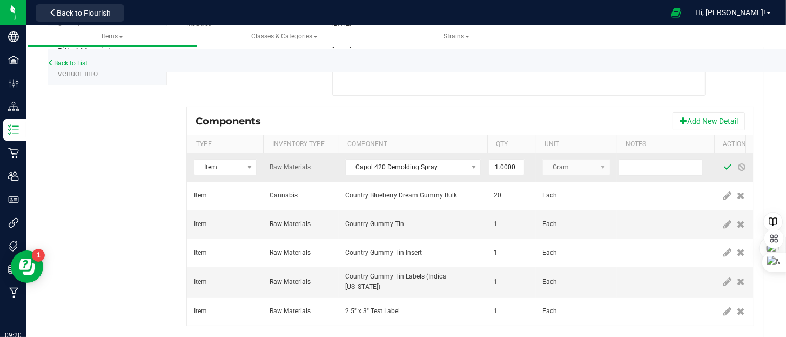
click at [724, 166] on span at bounding box center [728, 167] width 9 height 9
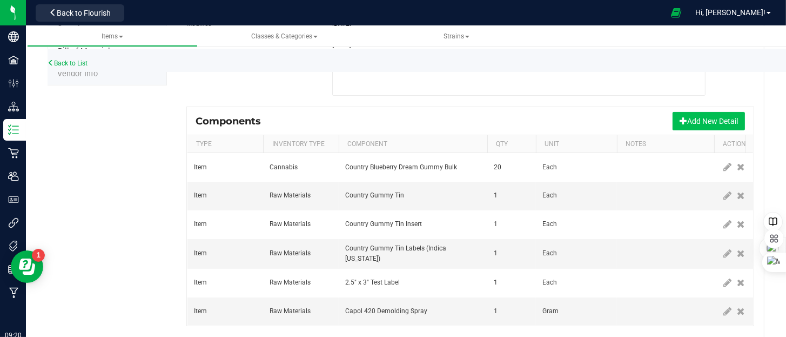
click at [695, 119] on button "Add New Detail" at bounding box center [709, 121] width 72 height 18
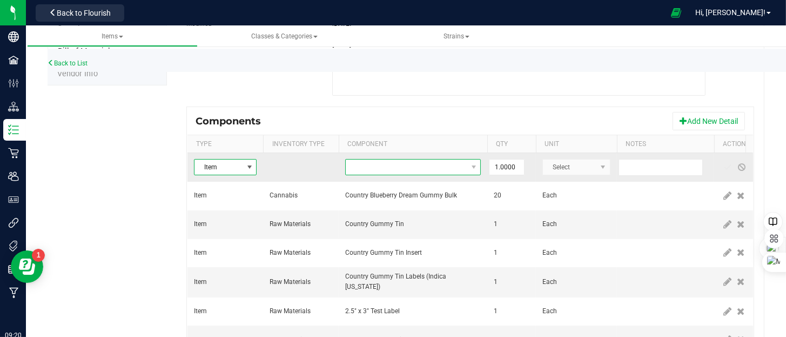
click at [372, 163] on span "NO DATA FOUND" at bounding box center [406, 166] width 121 height 15
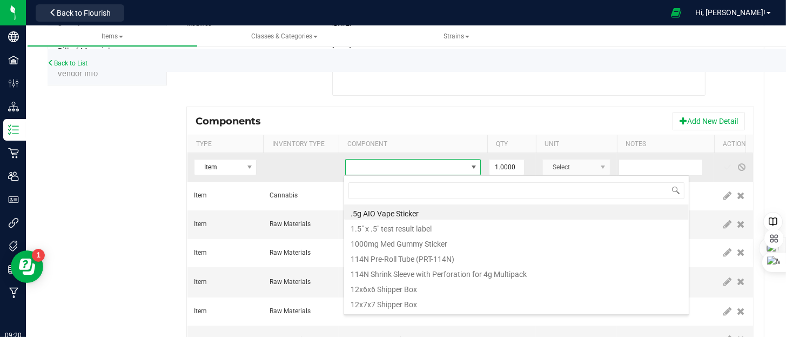
type input "capol"
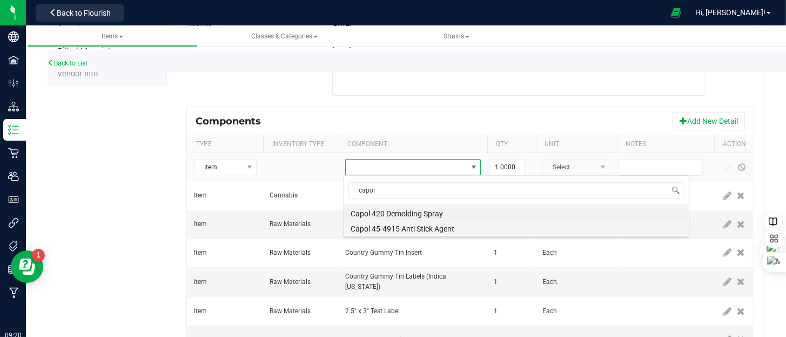
click at [457, 229] on li "Capol 45-4915 Anti Stick Agent" at bounding box center [516, 226] width 345 height 15
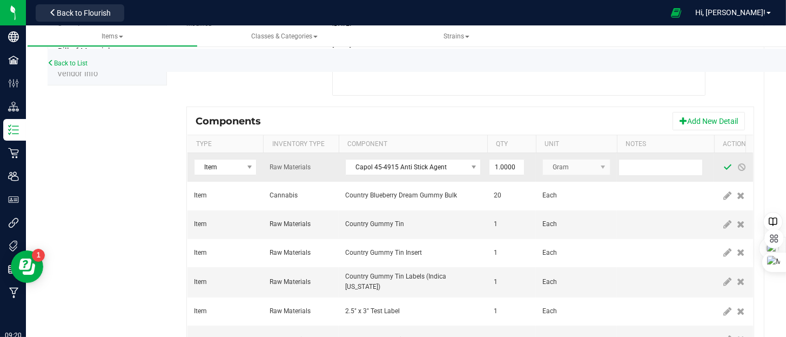
click at [726, 168] on span at bounding box center [728, 167] width 9 height 9
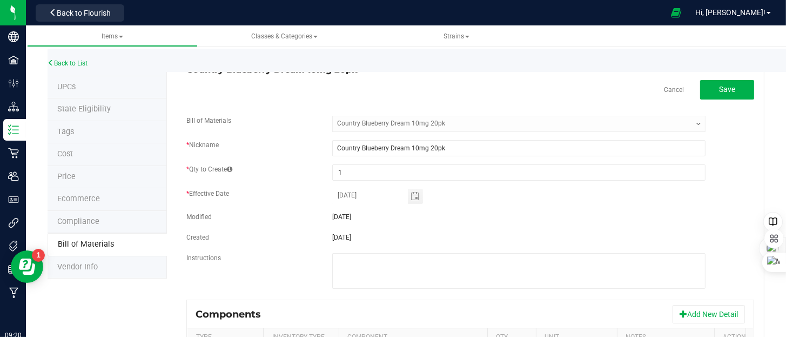
scroll to position [0, 0]
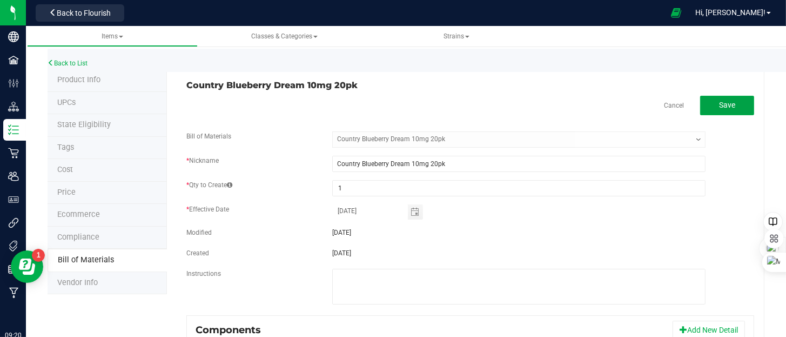
click at [719, 108] on span "Save" at bounding box center [727, 105] width 16 height 9
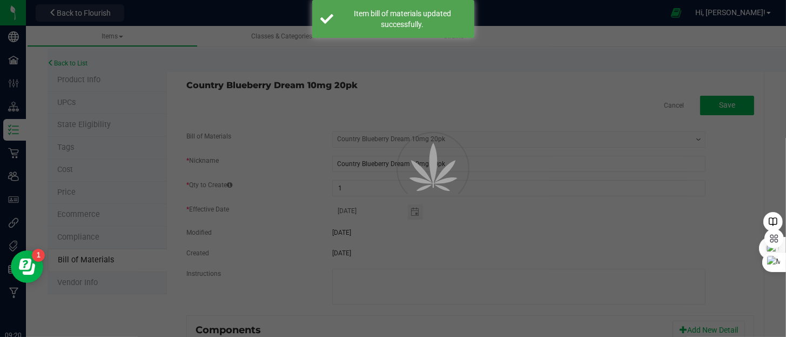
select select "191"
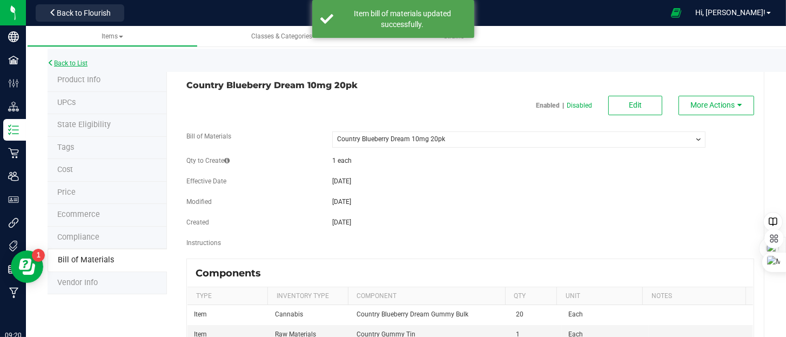
click at [76, 62] on link "Back to List" at bounding box center [68, 63] width 40 height 8
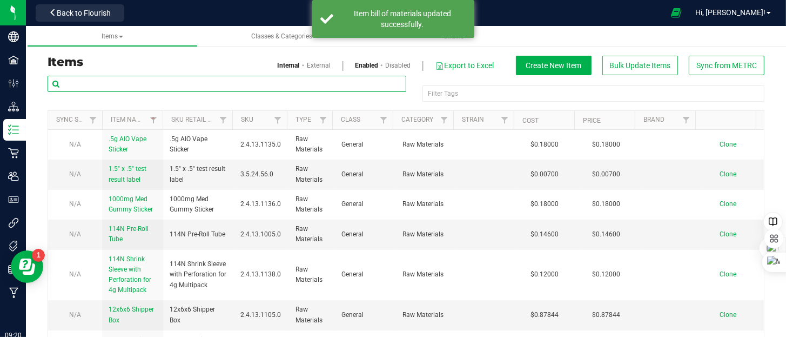
click at [73, 84] on input "text" at bounding box center [227, 84] width 359 height 16
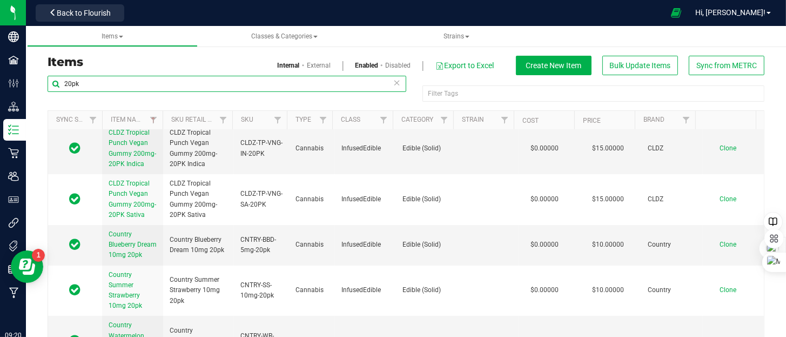
scroll to position [324, 0]
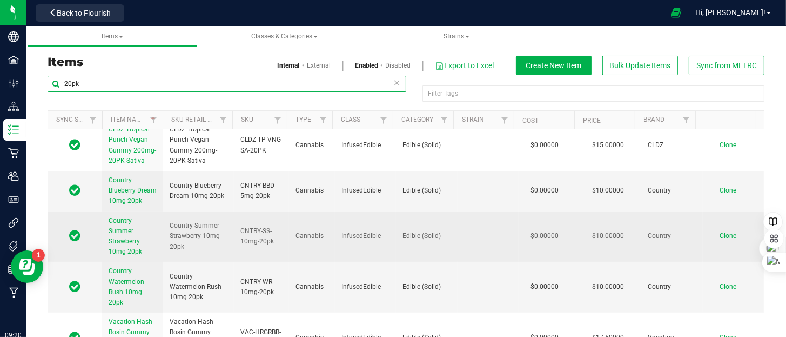
type input "20pk"
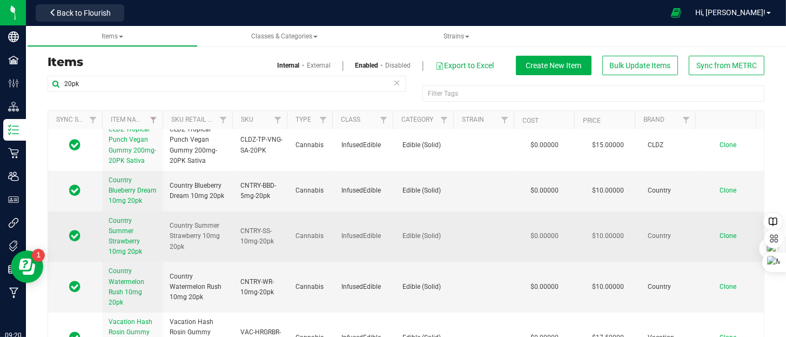
click at [124, 221] on span "Country Summer Strawberry 10mg 20pk" at bounding box center [126, 236] width 34 height 39
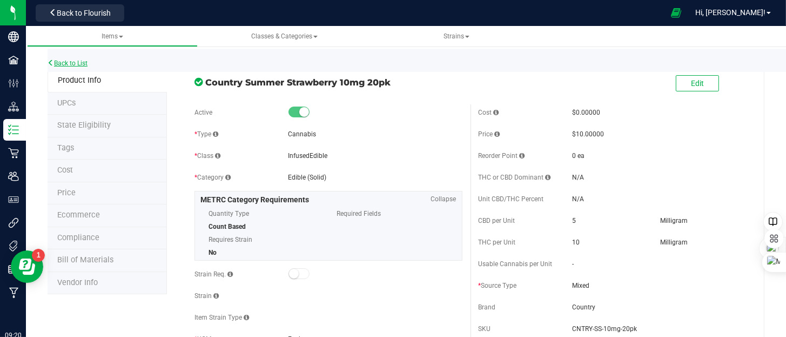
click at [75, 63] on link "Back to List" at bounding box center [68, 63] width 40 height 8
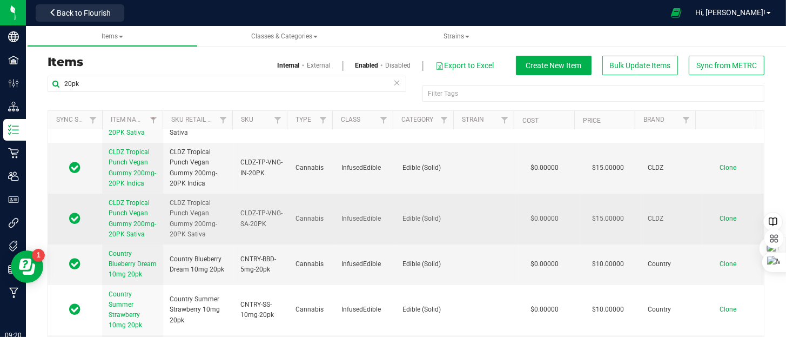
scroll to position [270, 0]
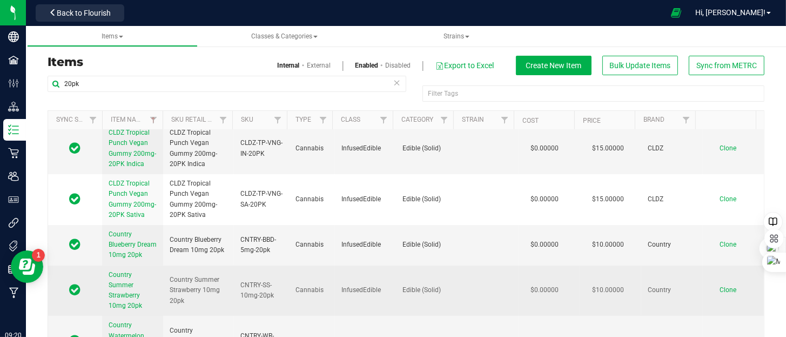
click at [134, 288] on link "Country Summer Strawberry 10mg 20pk" at bounding box center [133, 291] width 48 height 42
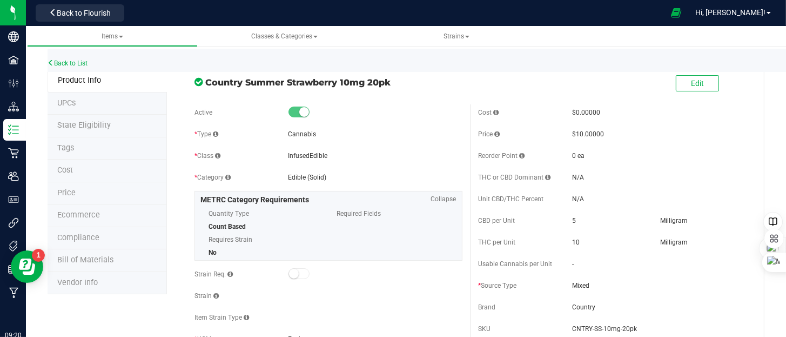
click at [105, 257] on span "Bill of Materials" at bounding box center [85, 259] width 56 height 9
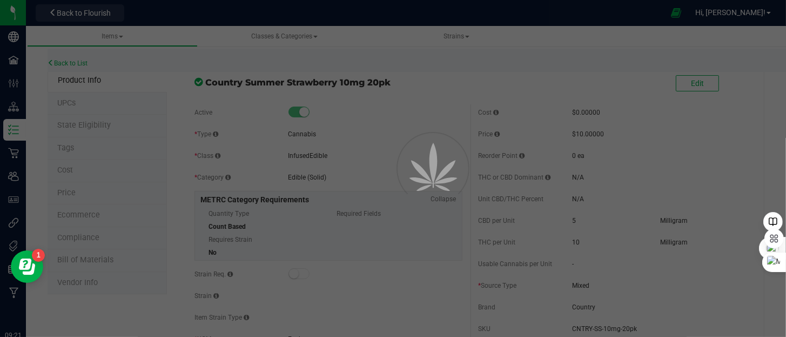
select select "190"
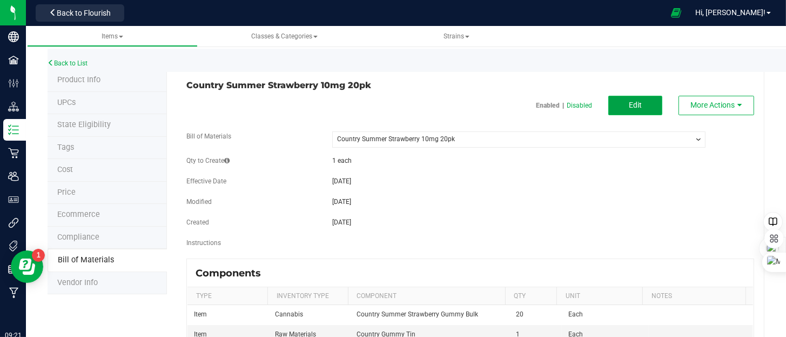
click at [637, 108] on button "Edit" at bounding box center [636, 105] width 54 height 19
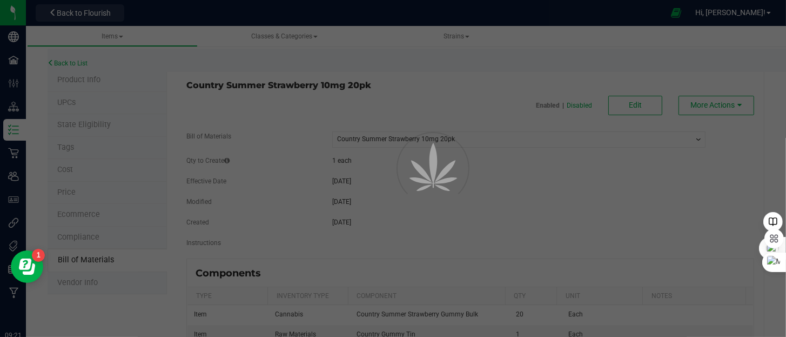
select select "190"
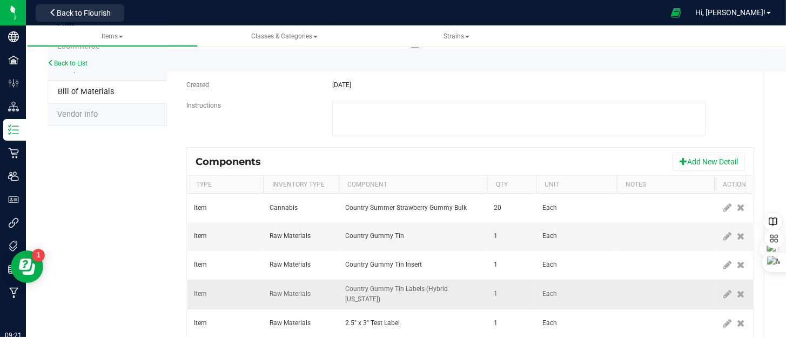
scroll to position [209, 0]
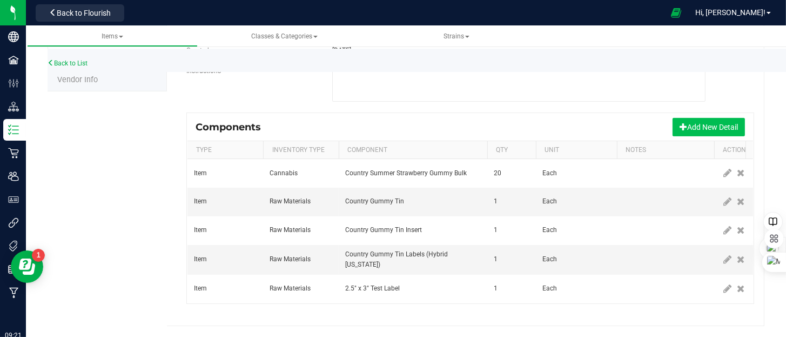
click at [703, 123] on button "Add New Detail" at bounding box center [709, 127] width 72 height 18
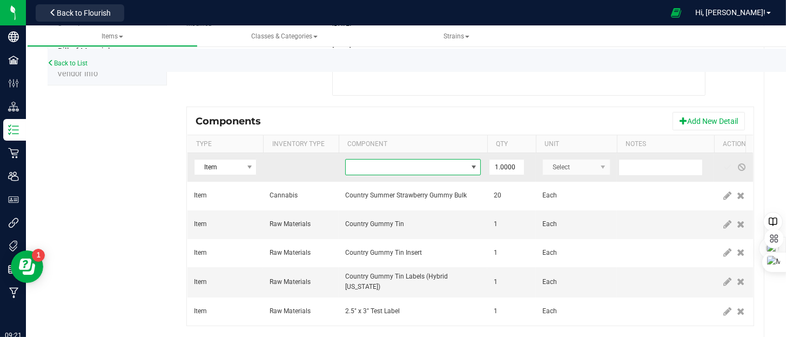
click at [419, 170] on span "NO DATA FOUND" at bounding box center [406, 166] width 121 height 15
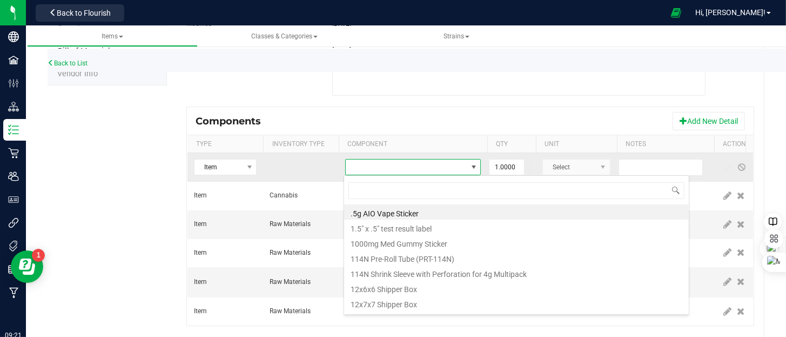
scroll to position [16, 136]
type input "capol"
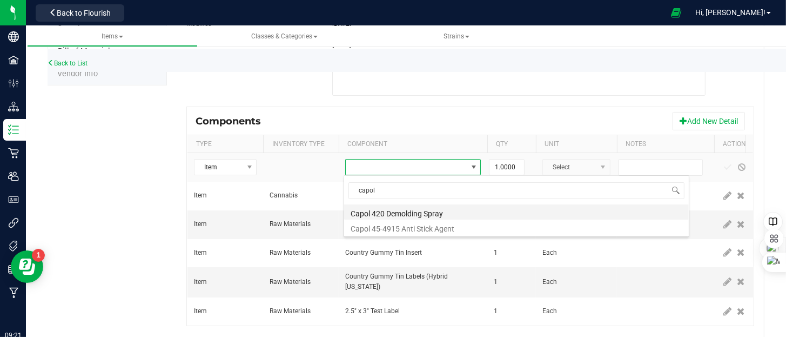
click at [458, 217] on li "Capol 420 Demolding Spray" at bounding box center [516, 211] width 345 height 15
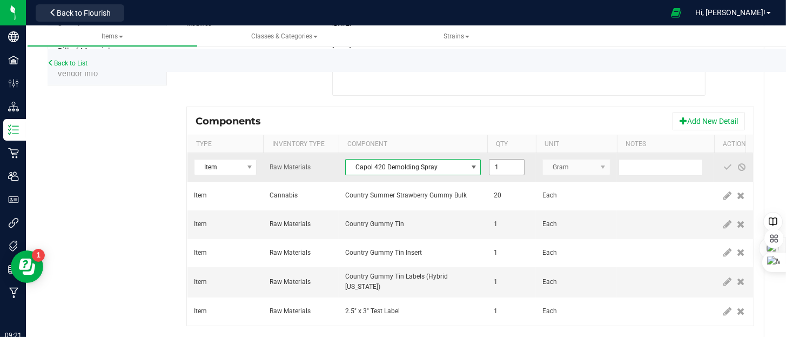
click at [514, 172] on input "1" at bounding box center [507, 166] width 35 height 15
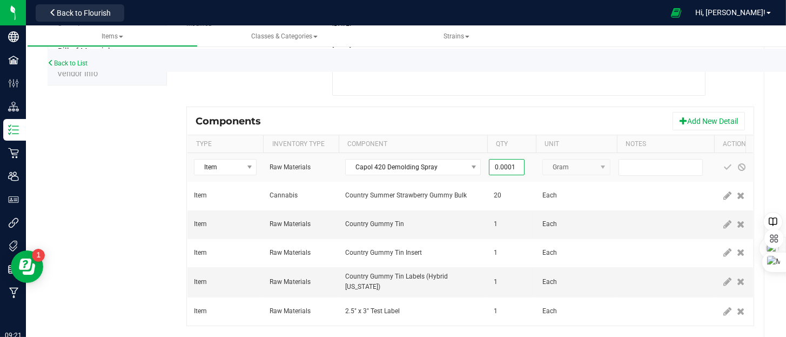
type input "0.0001"
click at [547, 121] on div "Components Add New Detail" at bounding box center [471, 121] width 566 height 27
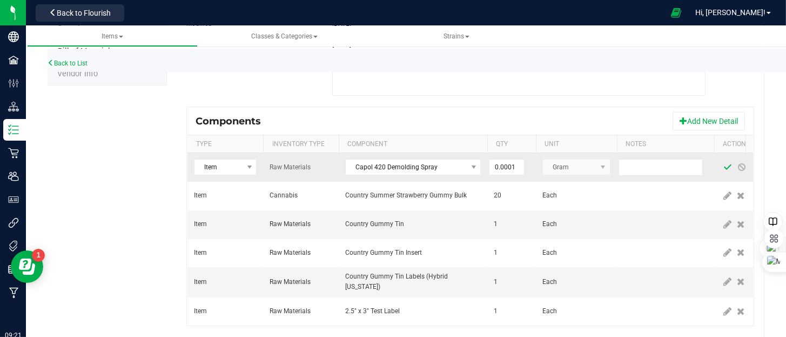
click at [731, 167] on span at bounding box center [728, 166] width 14 height 19
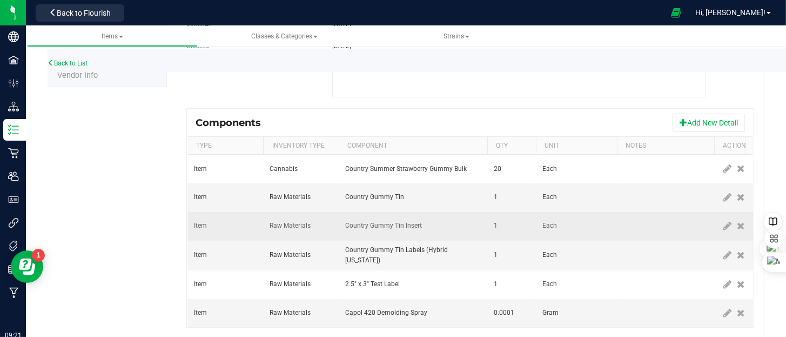
scroll to position [183, 0]
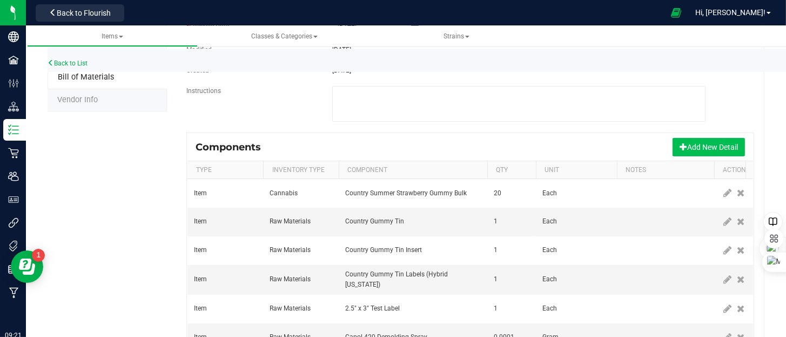
click at [693, 145] on button "Add New Detail" at bounding box center [709, 147] width 72 height 18
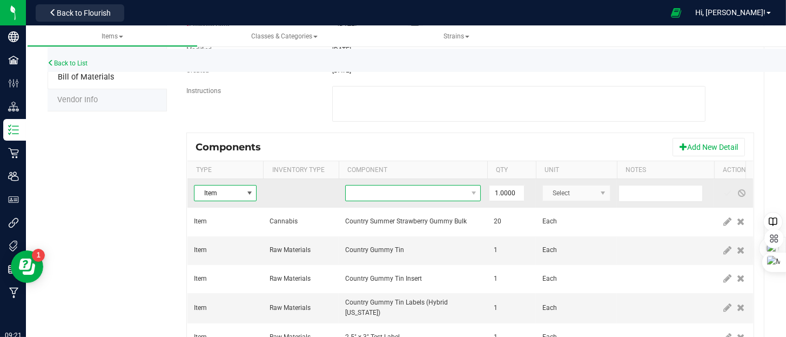
click at [367, 192] on span "NO DATA FOUND" at bounding box center [406, 192] width 121 height 15
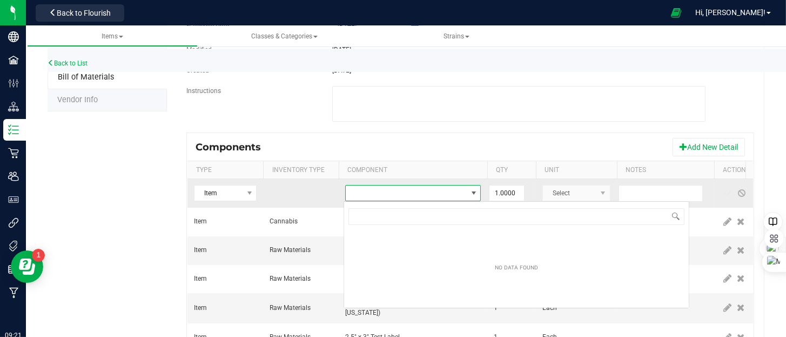
type input "capol"
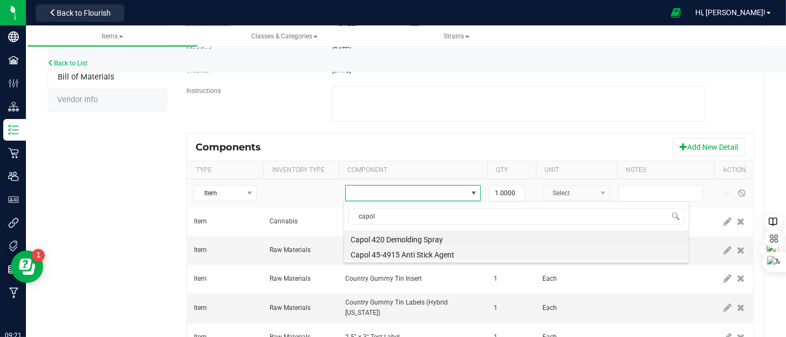
click at [432, 255] on li "Capol 45-4915 Anti Stick Agent" at bounding box center [516, 252] width 345 height 15
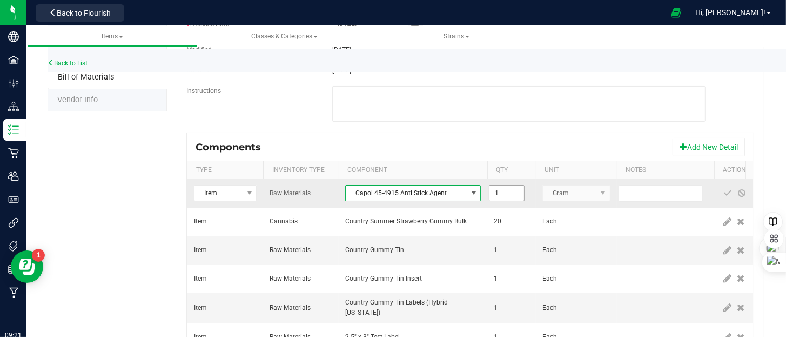
click at [495, 188] on input "1" at bounding box center [507, 192] width 35 height 15
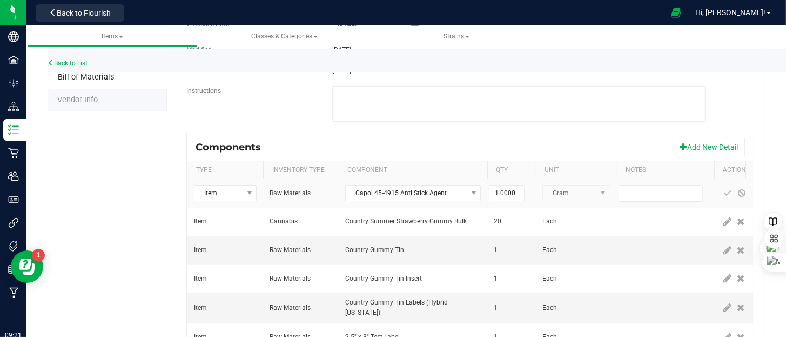
click at [537, 141] on div "Components Add New Detail" at bounding box center [471, 146] width 566 height 27
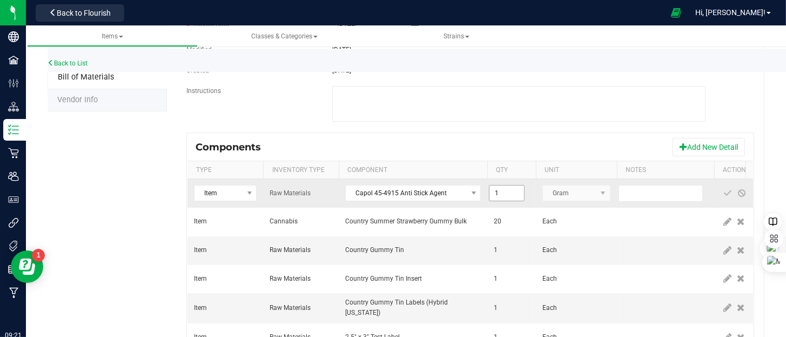
click at [513, 189] on input "1" at bounding box center [507, 192] width 35 height 15
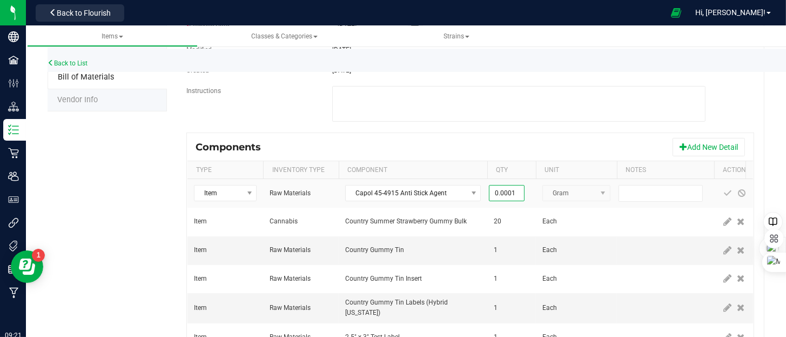
type input "0.0001"
click at [516, 143] on div "Components Add New Detail" at bounding box center [471, 146] width 566 height 27
click at [727, 191] on span at bounding box center [728, 193] width 9 height 9
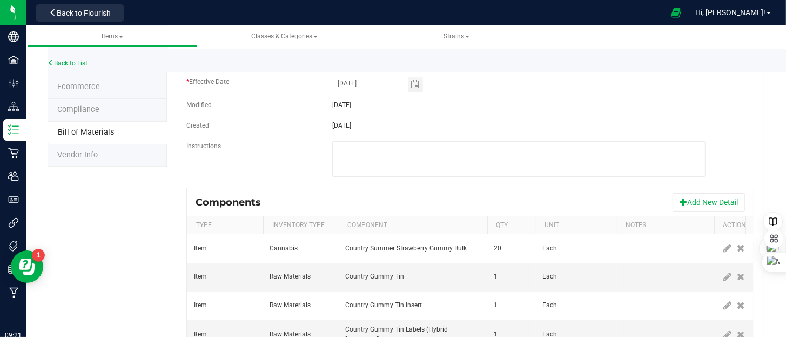
scroll to position [0, 0]
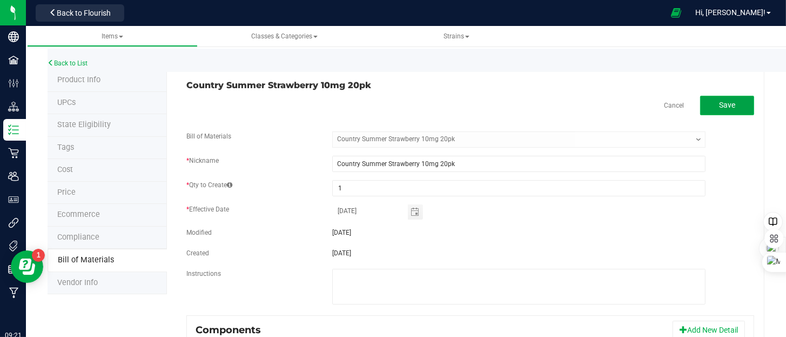
click at [723, 102] on span "Save" at bounding box center [727, 105] width 16 height 9
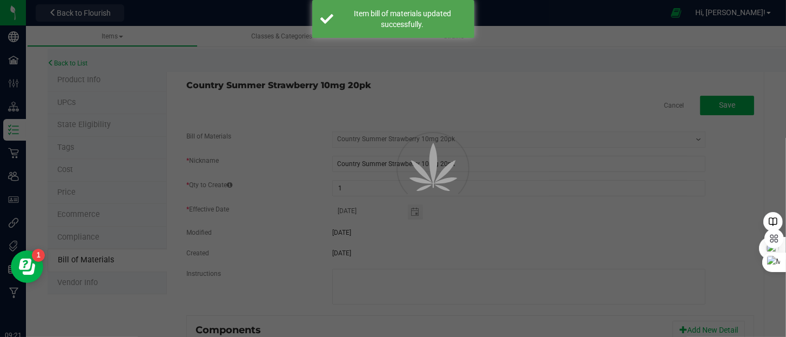
select select "190"
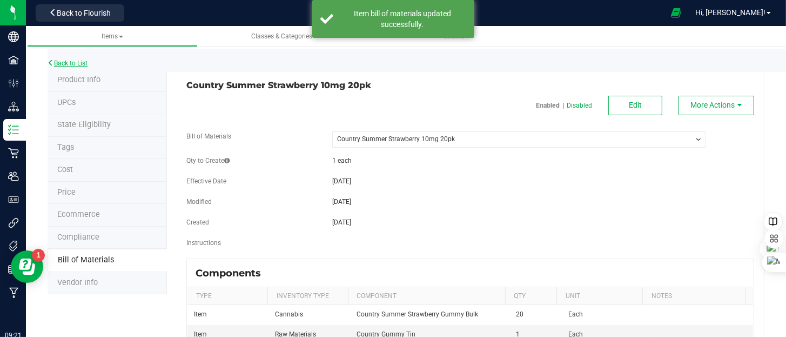
click at [79, 62] on link "Back to List" at bounding box center [68, 63] width 40 height 8
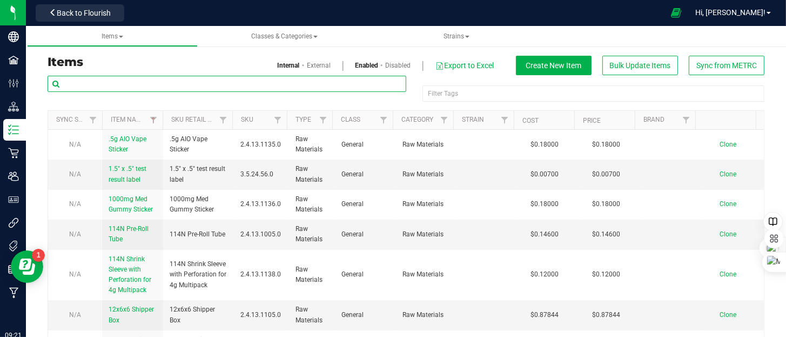
click at [132, 86] on input "text" at bounding box center [227, 84] width 359 height 16
type input "20pk"
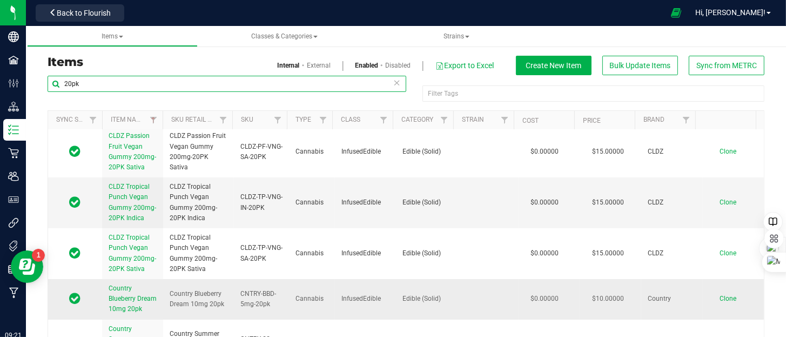
scroll to position [270, 0]
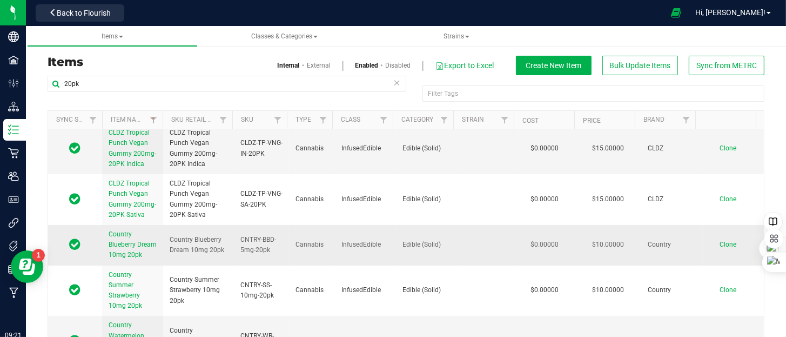
click at [129, 237] on link "Country Blueberry Dream 10mg 20pk" at bounding box center [133, 244] width 48 height 31
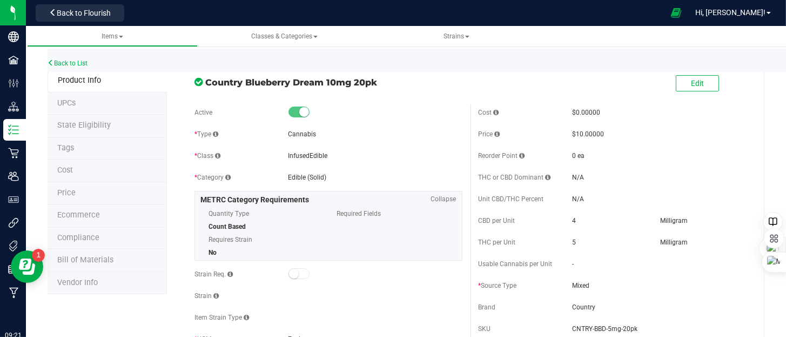
click at [101, 259] on span "Bill of Materials" at bounding box center [85, 259] width 56 height 9
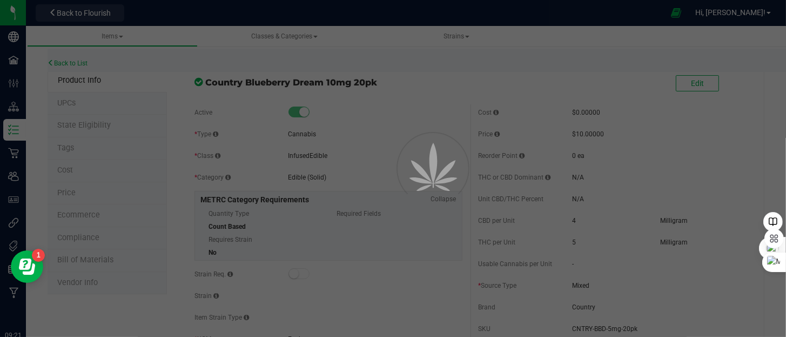
select select "191"
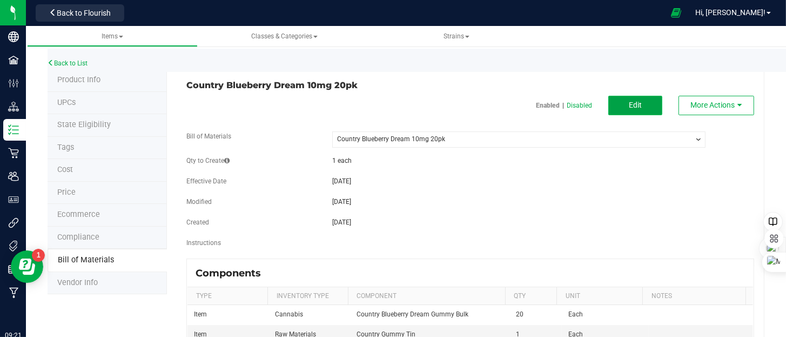
click at [631, 105] on span "Edit" at bounding box center [635, 105] width 13 height 9
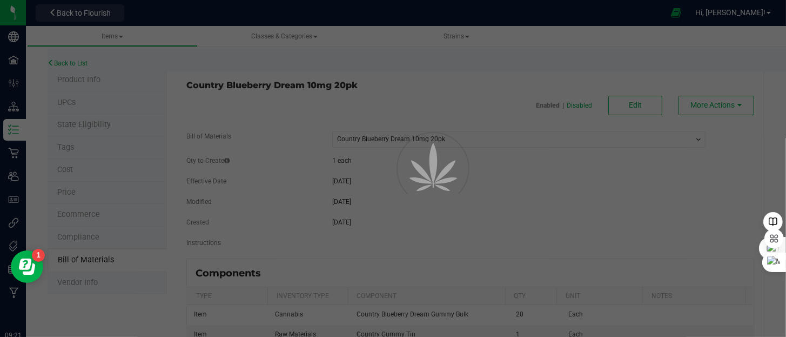
select select "191"
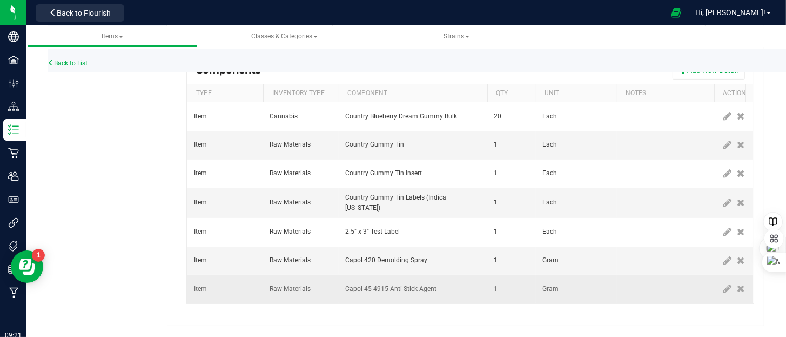
scroll to position [265, 0]
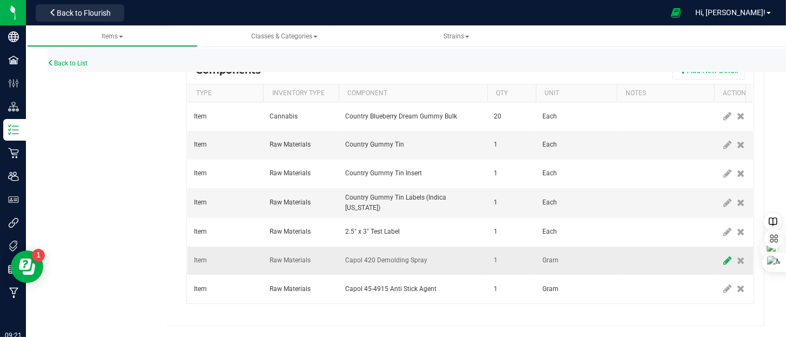
click at [725, 251] on span at bounding box center [728, 260] width 14 height 19
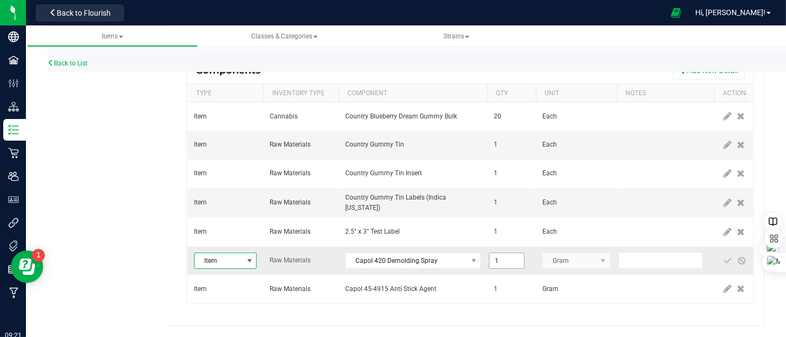
click at [504, 253] on input "1" at bounding box center [507, 260] width 35 height 15
type input "0.0001"
click at [724, 256] on span at bounding box center [728, 260] width 9 height 9
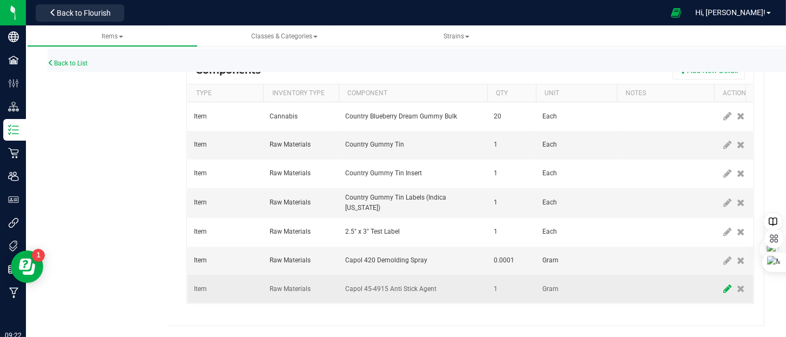
click at [726, 284] on icon at bounding box center [728, 289] width 8 height 10
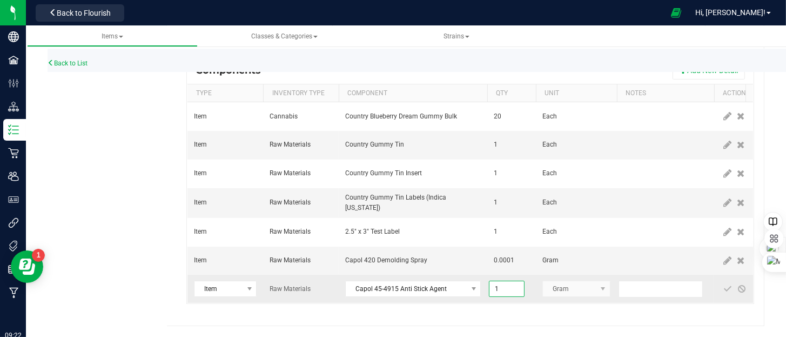
click at [508, 281] on input "1" at bounding box center [507, 288] width 35 height 15
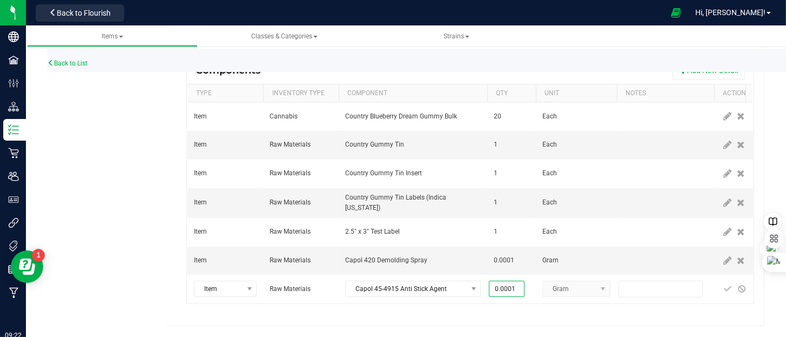
type input "0.0001"
click at [521, 317] on div "Country Blueberry Dream 10mg 20pk Cancel Save Bill of Materials -- Select -- Co…" at bounding box center [466, 68] width 598 height 516
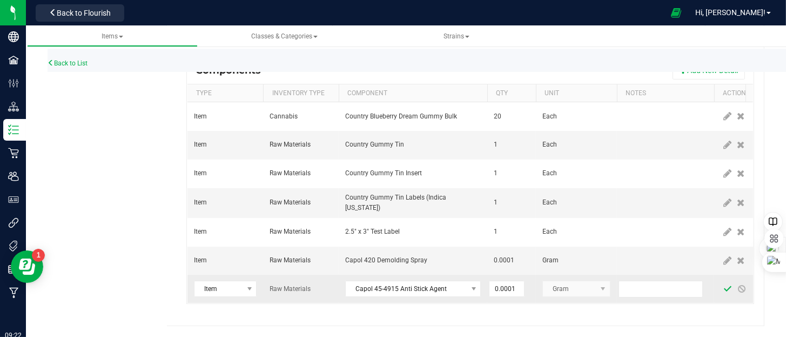
click at [727, 284] on span at bounding box center [728, 288] width 9 height 9
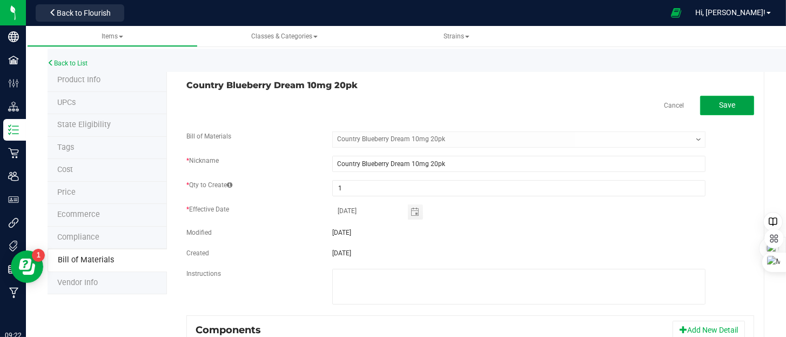
click at [719, 104] on span "Save" at bounding box center [727, 105] width 16 height 9
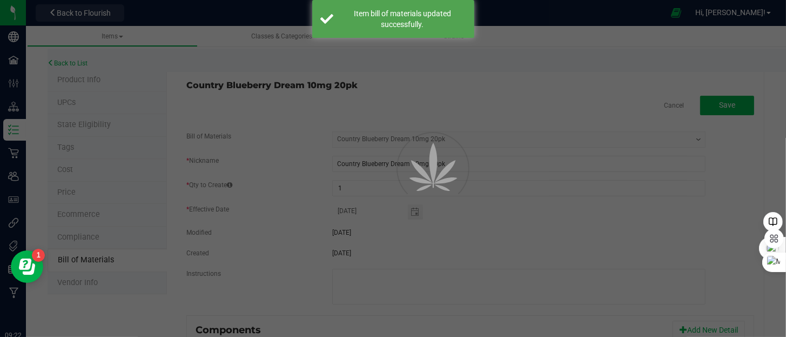
click at [61, 65] on div at bounding box center [393, 168] width 786 height 337
select select "191"
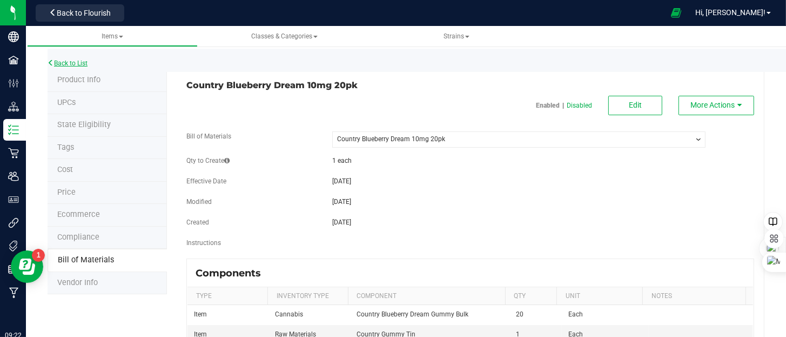
click at [78, 66] on link "Back to List" at bounding box center [68, 63] width 40 height 8
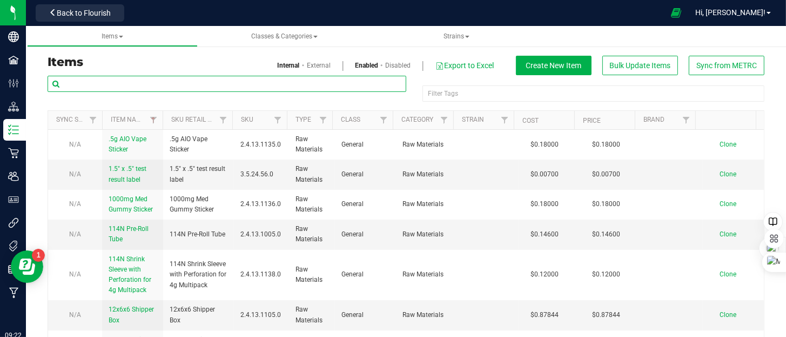
click at [138, 84] on input "text" at bounding box center [227, 84] width 359 height 16
type input "20pk"
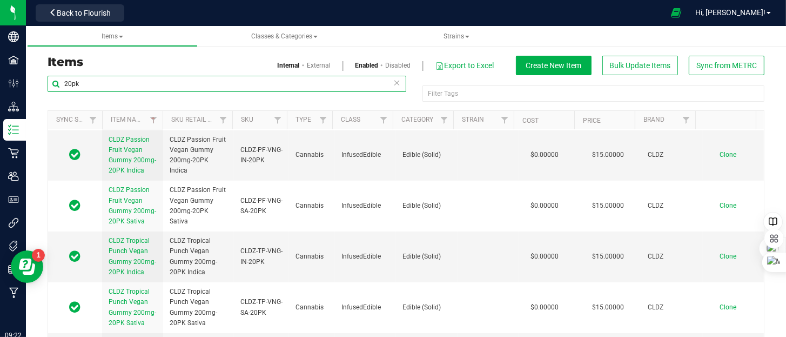
scroll to position [216, 0]
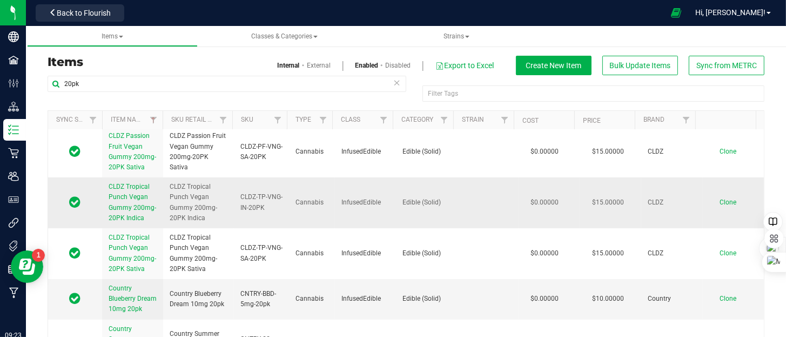
click at [133, 182] on link "CLDZ Tropical Punch Vegan Gummy 200mg-20PK Indica" at bounding box center [133, 203] width 48 height 42
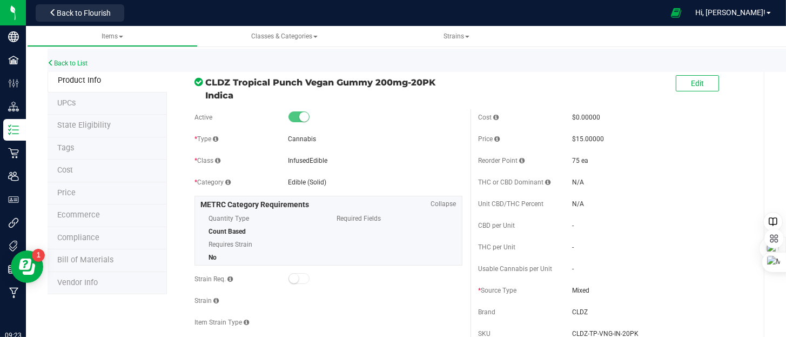
click at [86, 260] on span "Bill of Materials" at bounding box center [85, 259] width 56 height 9
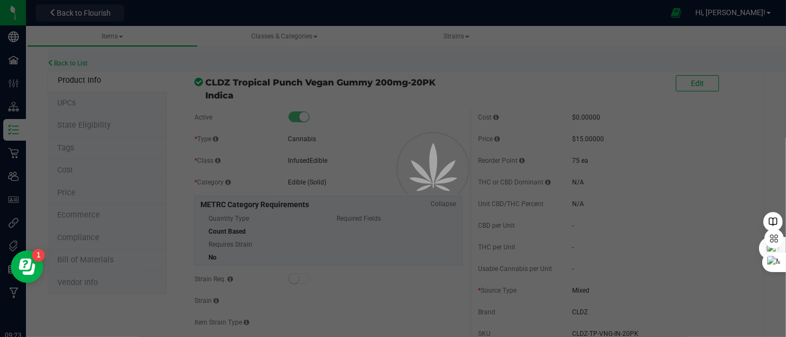
select select "155"
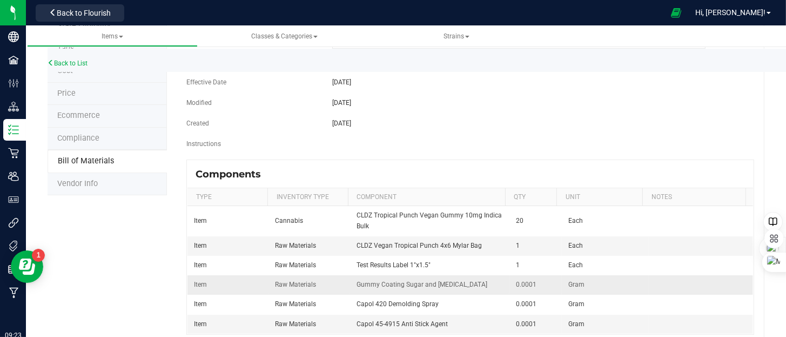
scroll to position [128, 0]
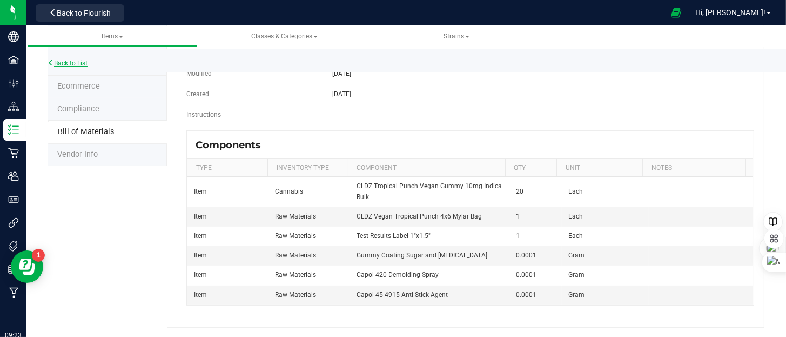
click at [71, 64] on link "Back to List" at bounding box center [68, 63] width 40 height 8
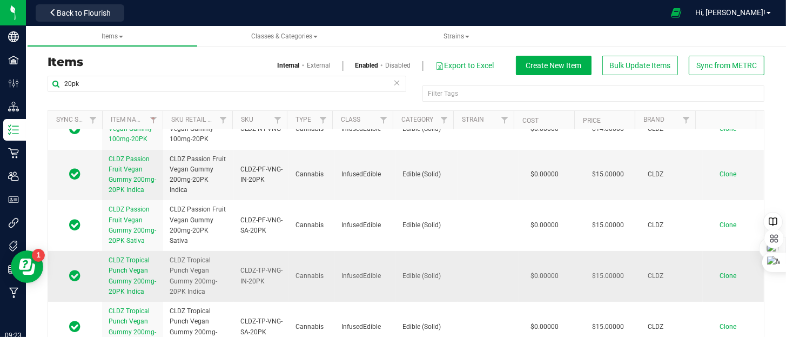
scroll to position [162, 0]
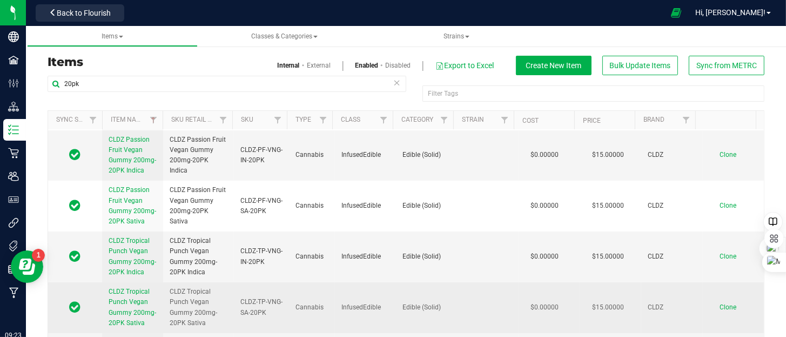
click at [137, 291] on span "CLDZ Tropical Punch Vegan Gummy 200mg-20PK Sativa" at bounding box center [133, 307] width 48 height 39
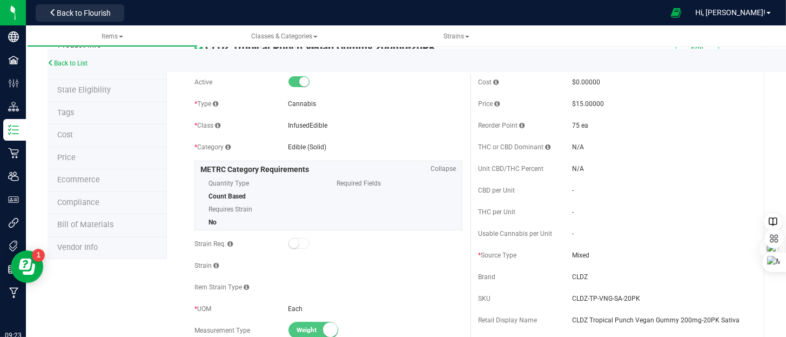
scroll to position [54, 0]
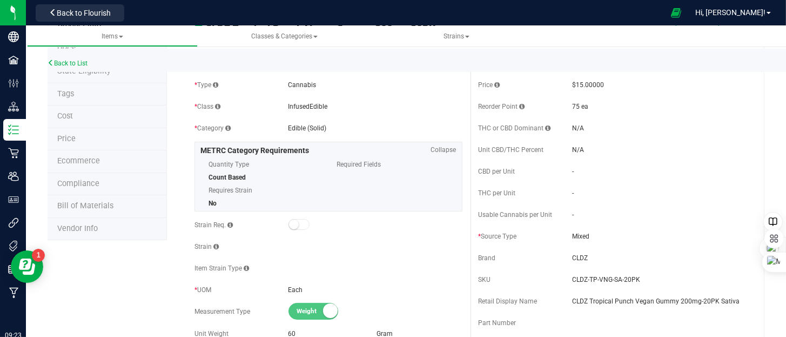
click at [83, 203] on span "Bill of Materials" at bounding box center [85, 205] width 56 height 9
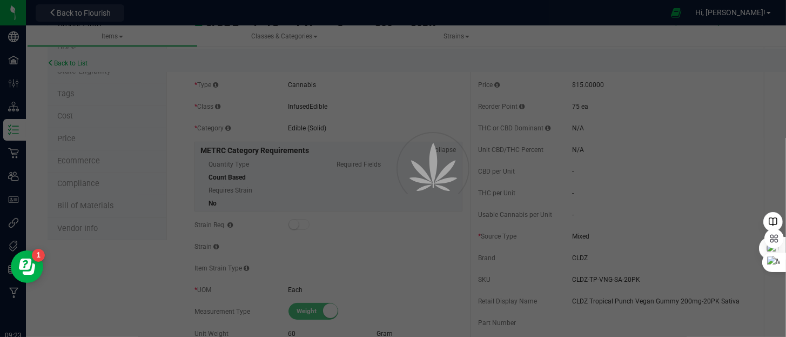
select select "156"
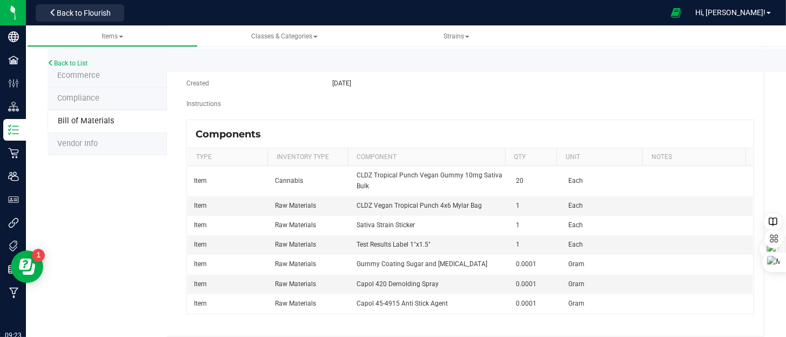
scroll to position [148, 0]
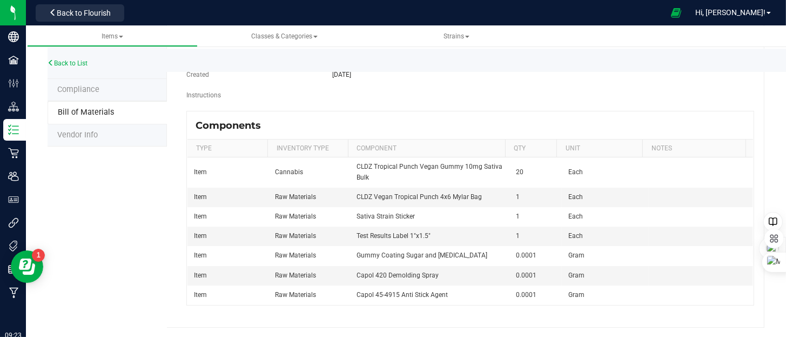
click at [73, 71] on div "Back to List" at bounding box center [441, 60] width 786 height 23
click at [68, 62] on link "Back to List" at bounding box center [68, 63] width 40 height 8
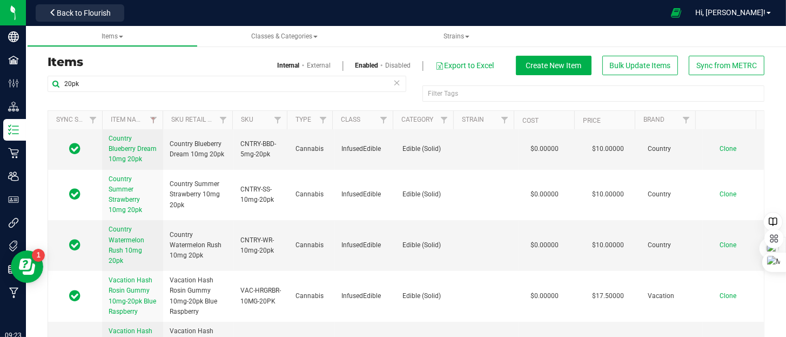
scroll to position [378, 0]
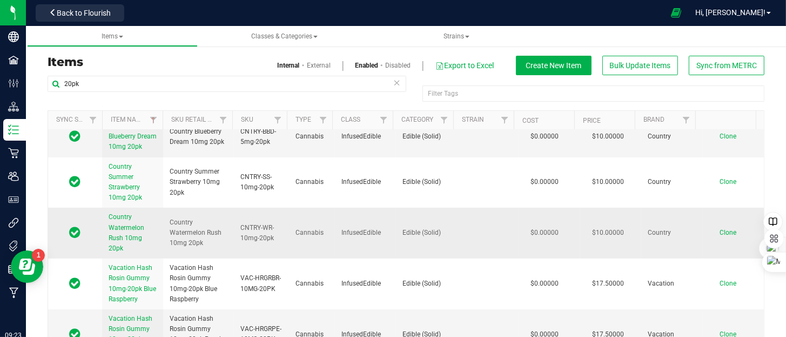
click at [133, 222] on span "Country Watermelon Rush 10mg 20pk" at bounding box center [127, 232] width 36 height 39
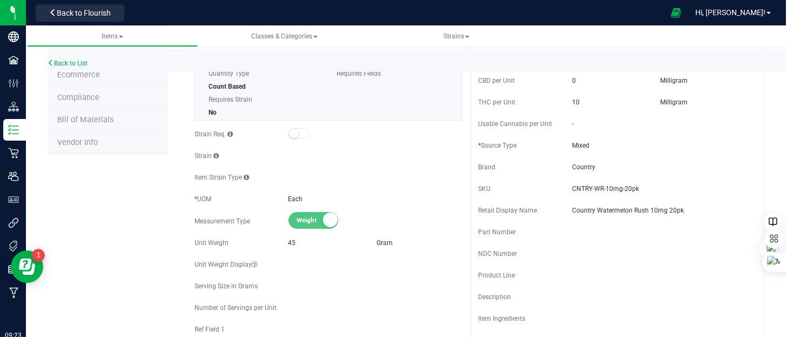
scroll to position [54, 0]
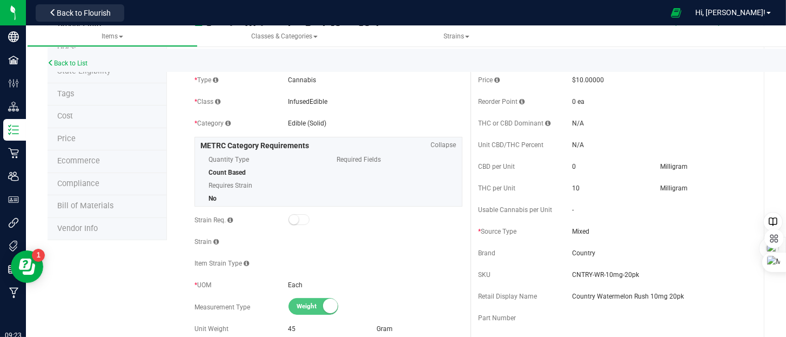
click at [101, 206] on span "Bill of Materials" at bounding box center [85, 205] width 56 height 9
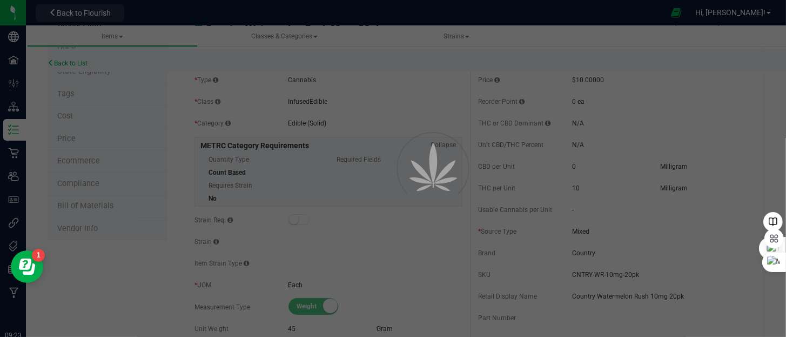
select select "192"
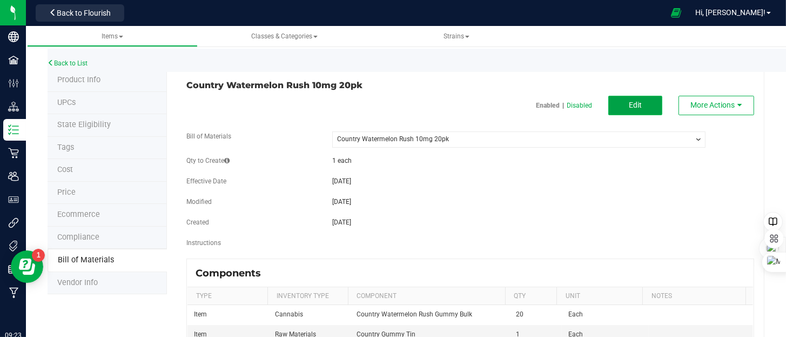
click at [630, 105] on span "Edit" at bounding box center [635, 105] width 13 height 9
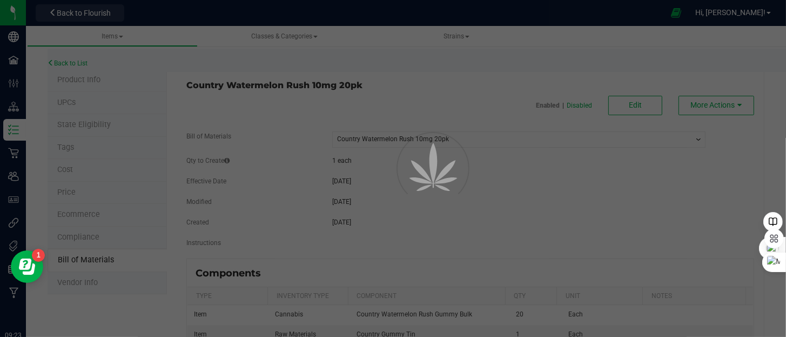
select select "192"
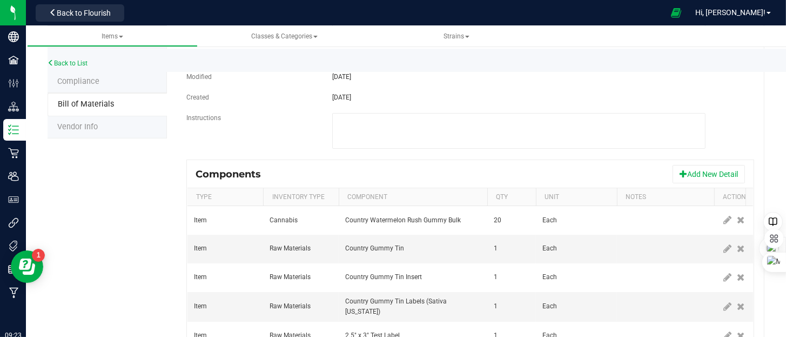
scroll to position [162, 0]
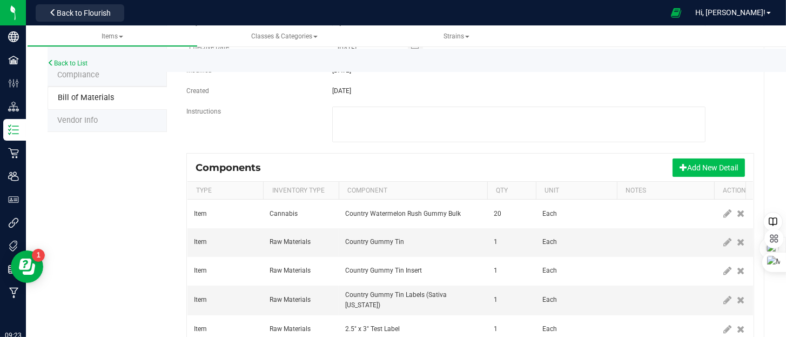
click at [683, 159] on button "Add New Detail" at bounding box center [709, 167] width 72 height 18
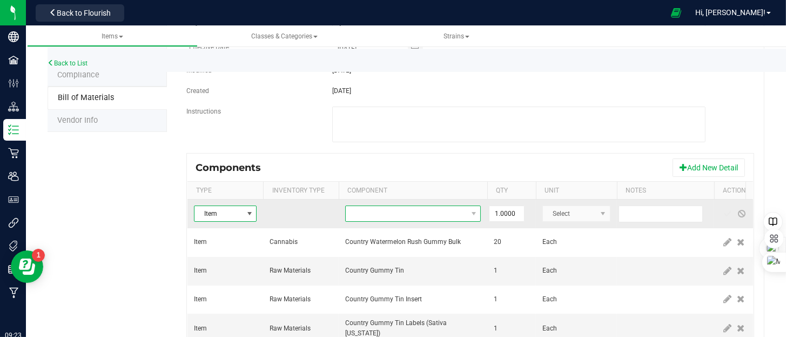
click at [369, 211] on span "NO DATA FOUND" at bounding box center [406, 213] width 121 height 15
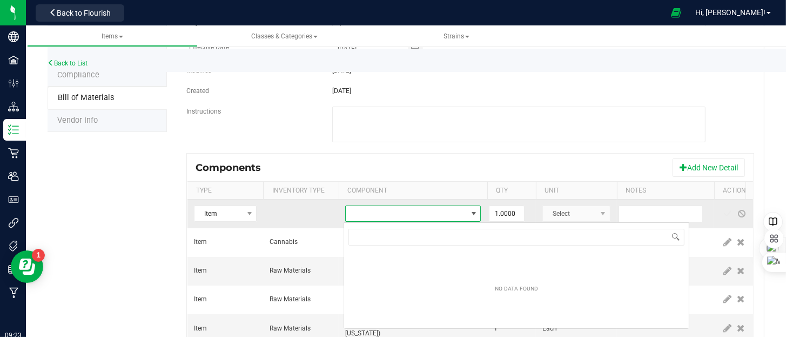
scroll to position [16, 136]
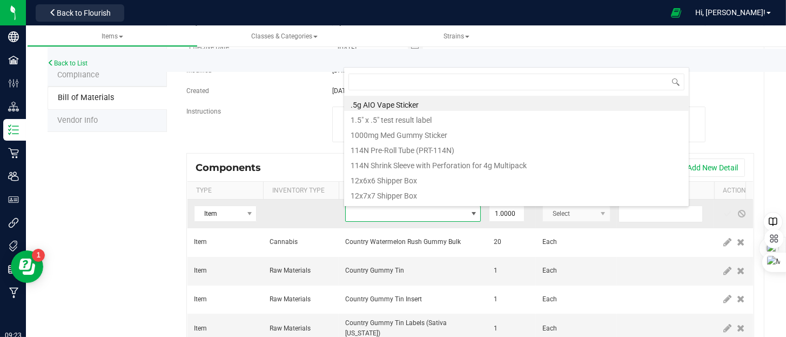
type input "capol"
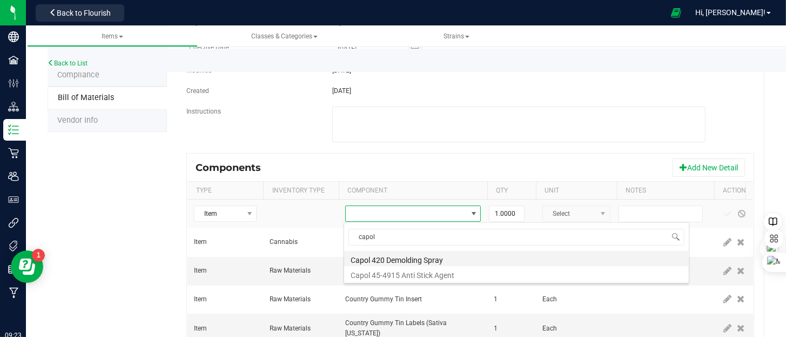
click at [405, 257] on li "Capol 420 Demolding Spray" at bounding box center [516, 258] width 345 height 15
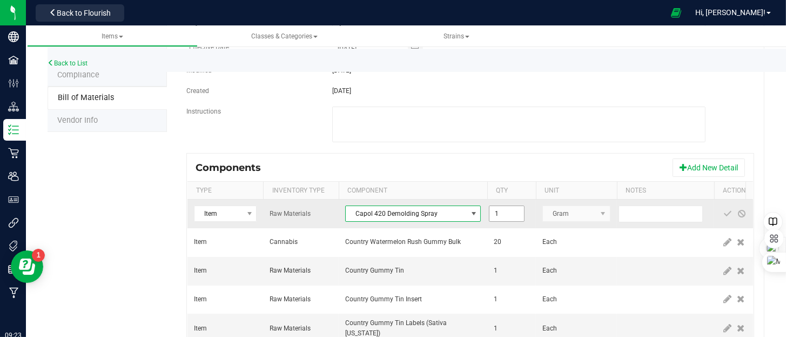
click at [511, 213] on input "1" at bounding box center [507, 213] width 35 height 15
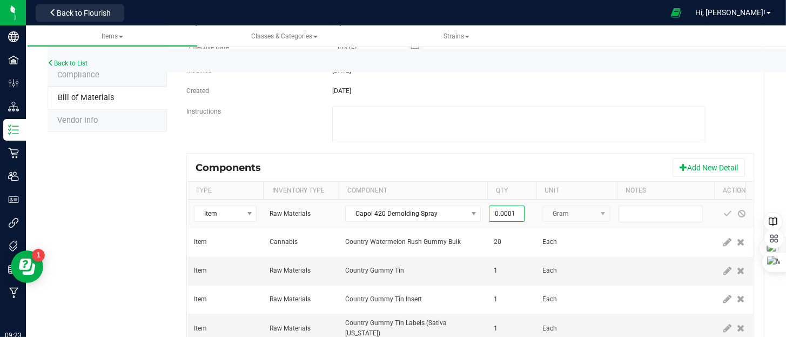
type input "0.0001"
click at [536, 162] on div "Components Add New Detail" at bounding box center [471, 167] width 566 height 27
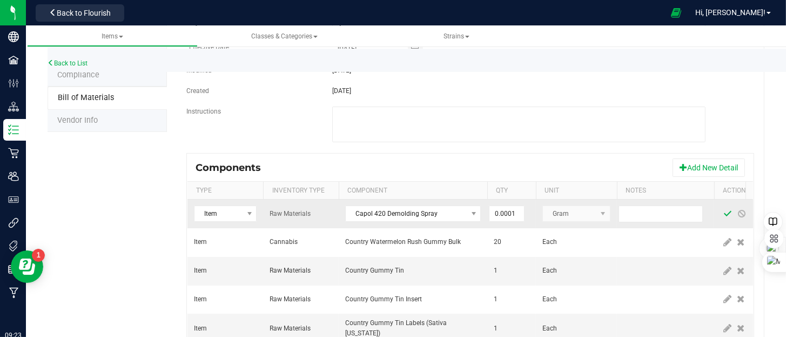
click at [726, 214] on span at bounding box center [728, 213] width 9 height 9
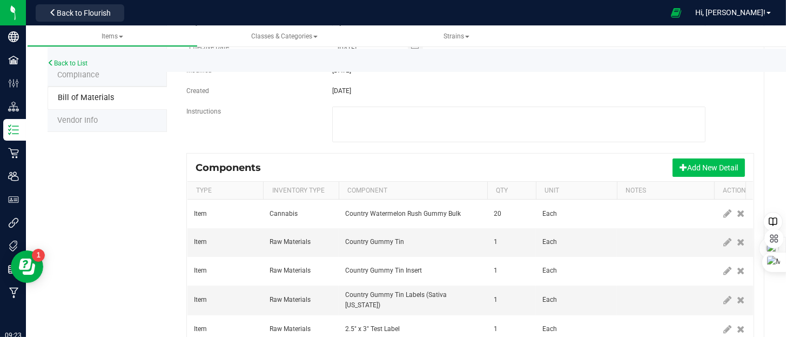
click at [701, 171] on button "Add New Detail" at bounding box center [709, 167] width 72 height 18
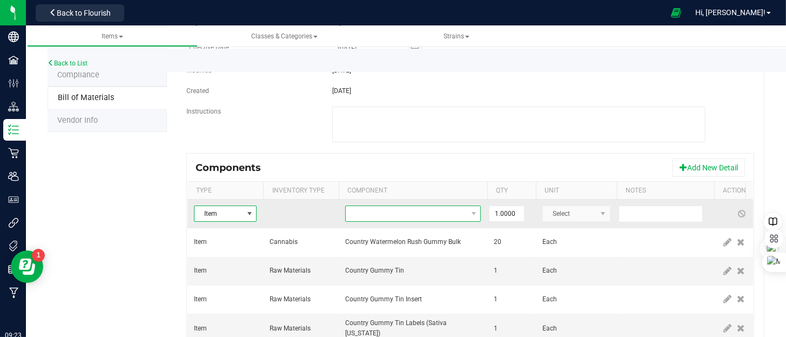
click at [378, 218] on span "NO DATA FOUND" at bounding box center [406, 213] width 121 height 15
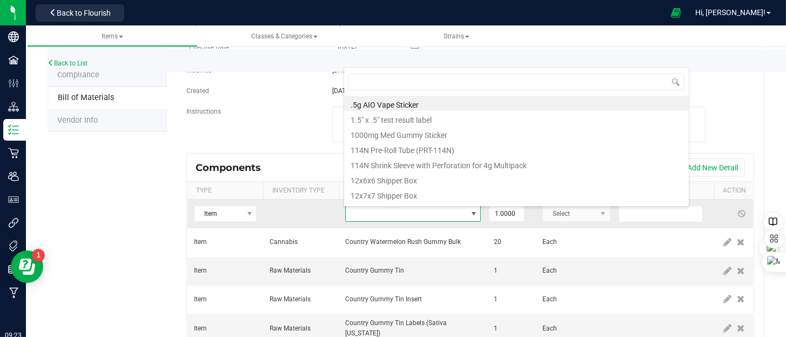
type input "capol"
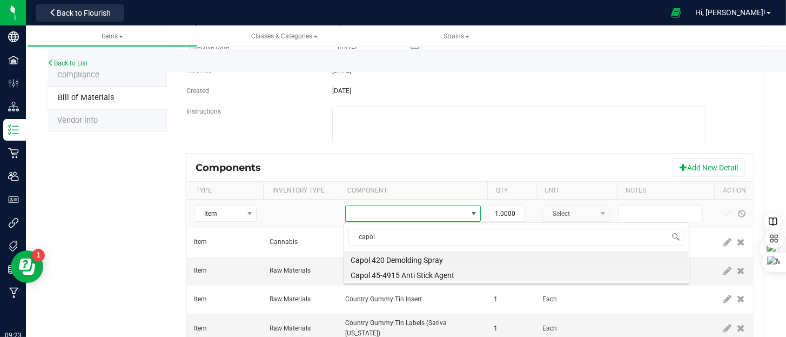
click at [405, 273] on li "Capol 45-4915 Anti Stick Agent" at bounding box center [516, 273] width 345 height 15
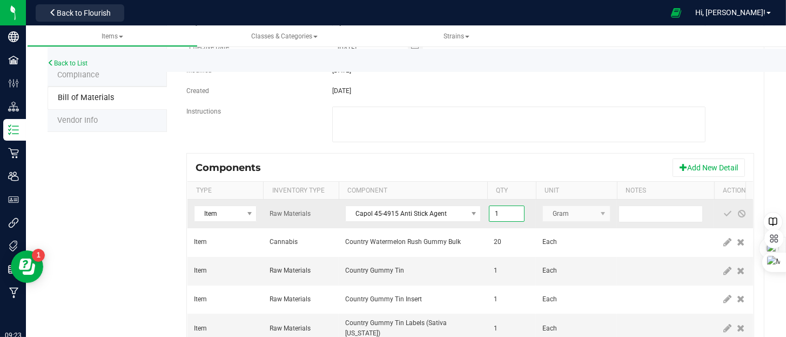
click at [506, 214] on input "1" at bounding box center [507, 213] width 35 height 15
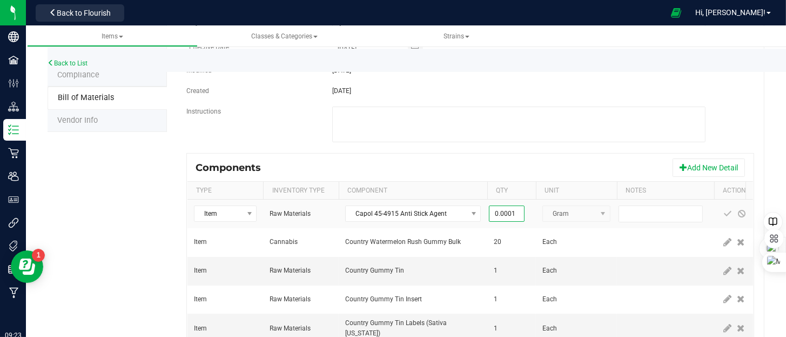
type input "0.0001"
click at [519, 165] on div "Components Add New Detail" at bounding box center [471, 167] width 566 height 27
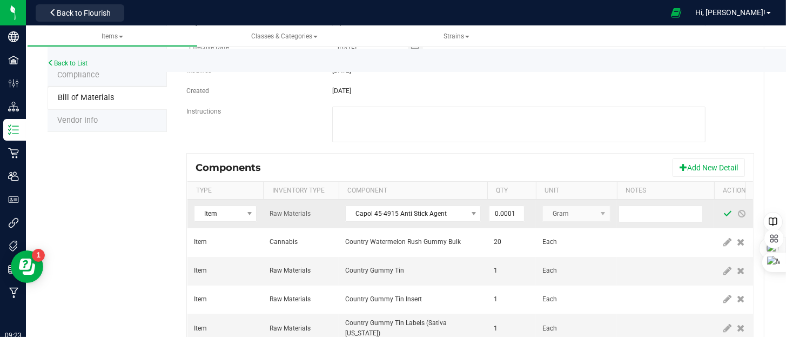
click at [729, 212] on span at bounding box center [728, 213] width 9 height 9
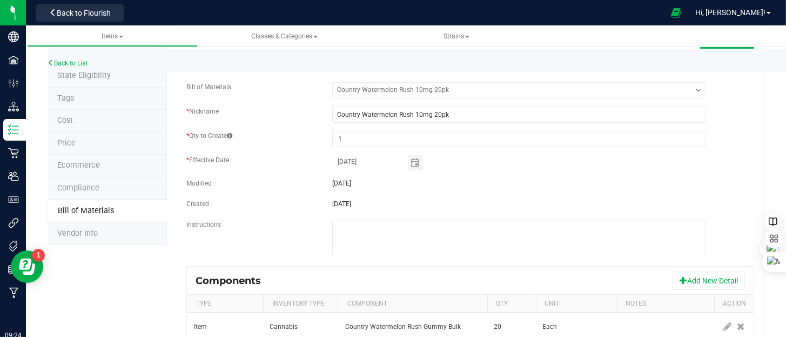
scroll to position [0, 0]
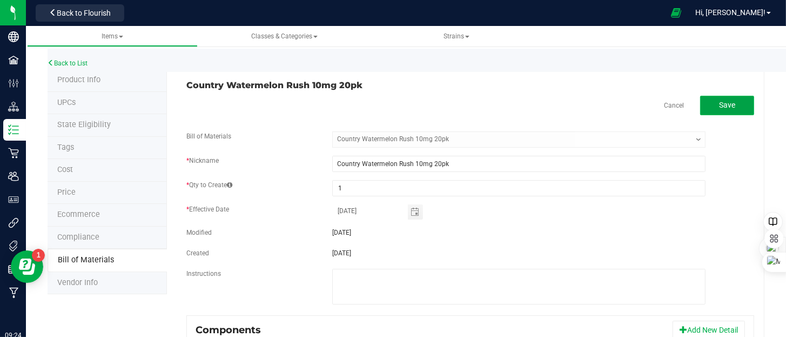
click at [719, 105] on span "Save" at bounding box center [727, 105] width 16 height 9
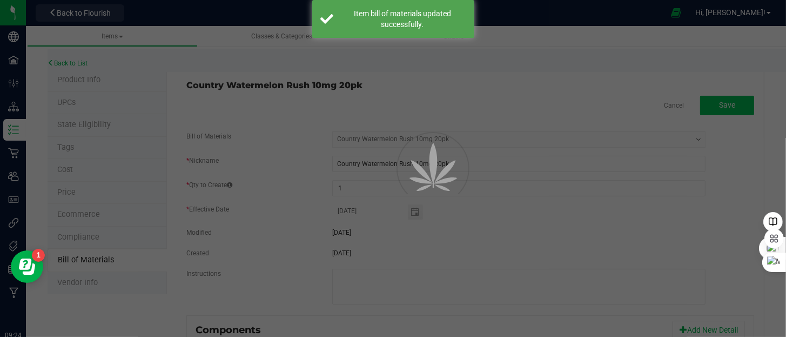
select select "192"
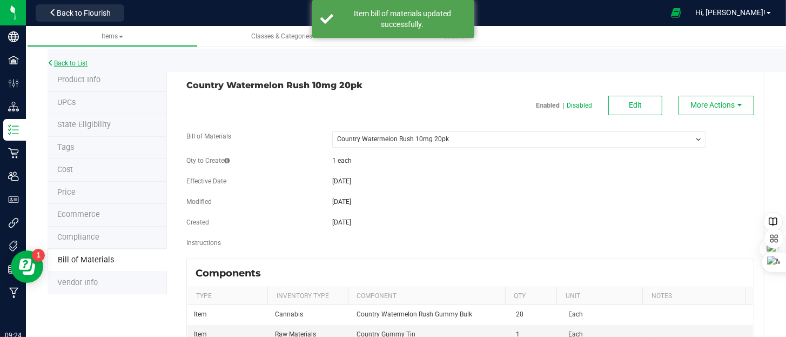
click at [78, 61] on link "Back to List" at bounding box center [68, 63] width 40 height 8
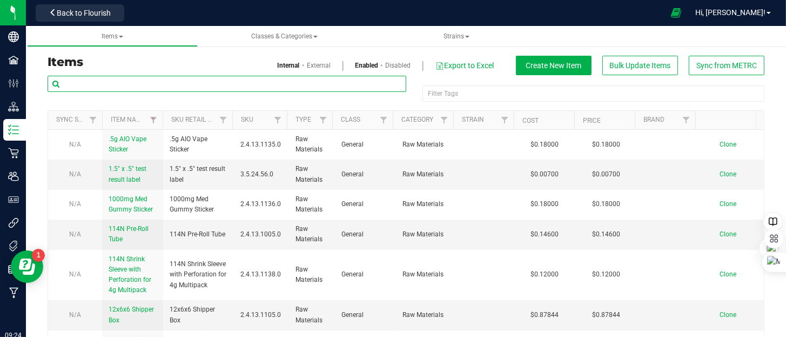
click at [73, 84] on input "text" at bounding box center [227, 84] width 359 height 16
type input "20pk"
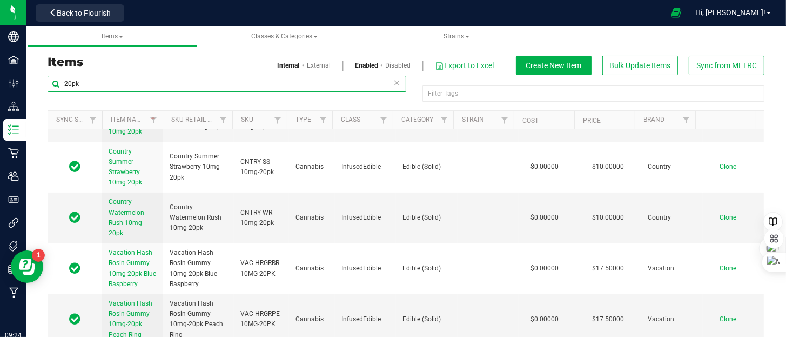
scroll to position [432, 0]
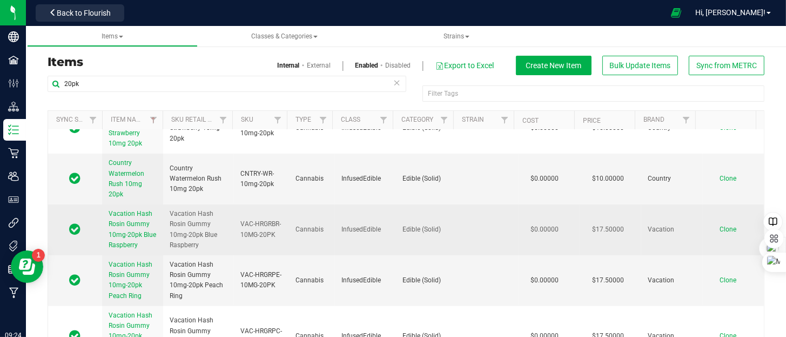
click at [136, 225] on span "Vacation Hash Rosin Gummy 10mg-20pk Blue Raspberry" at bounding box center [133, 229] width 48 height 39
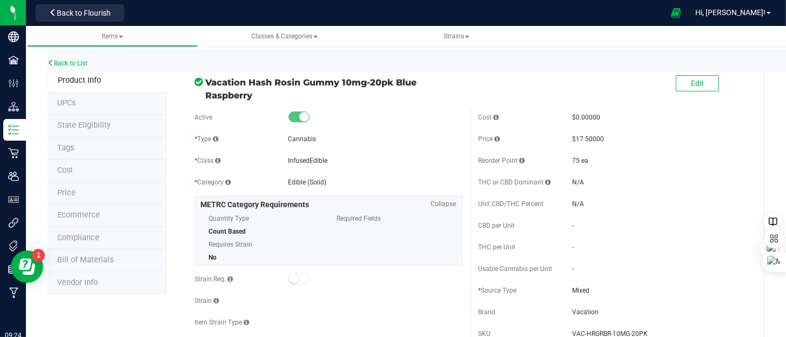
click at [94, 257] on span "Bill of Materials" at bounding box center [85, 259] width 56 height 9
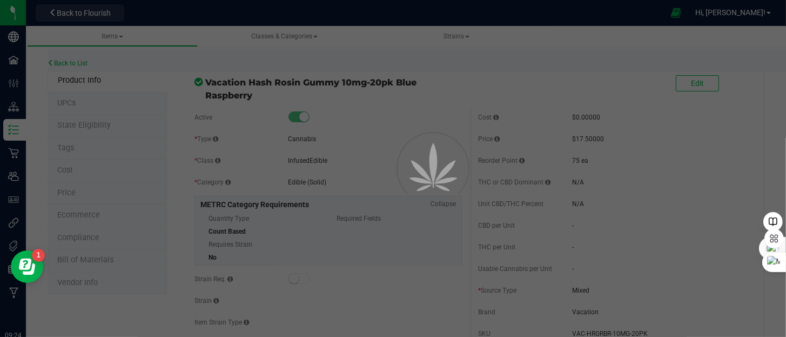
select select "173"
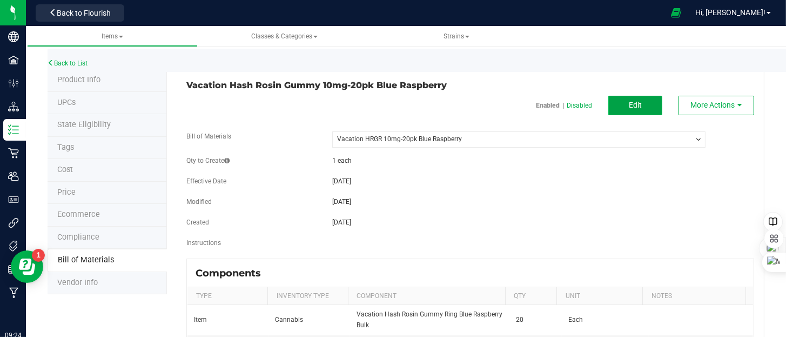
click at [631, 107] on span "Edit" at bounding box center [635, 105] width 13 height 9
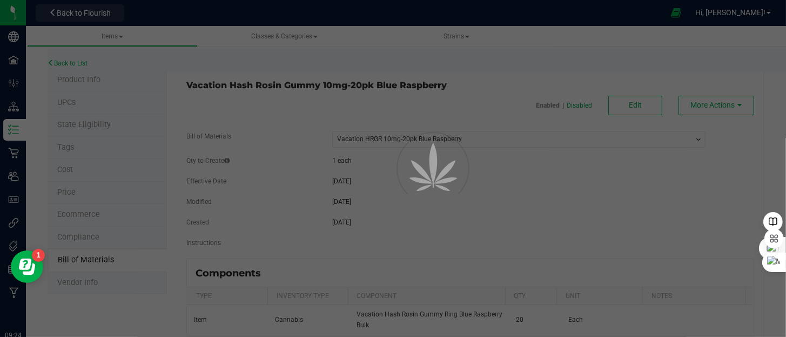
select select "173"
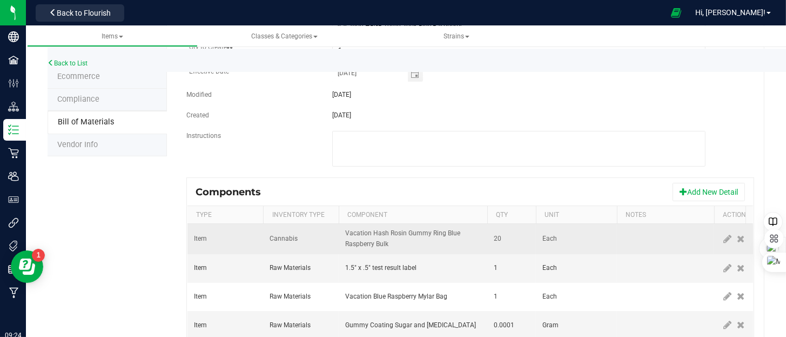
scroll to position [162, 0]
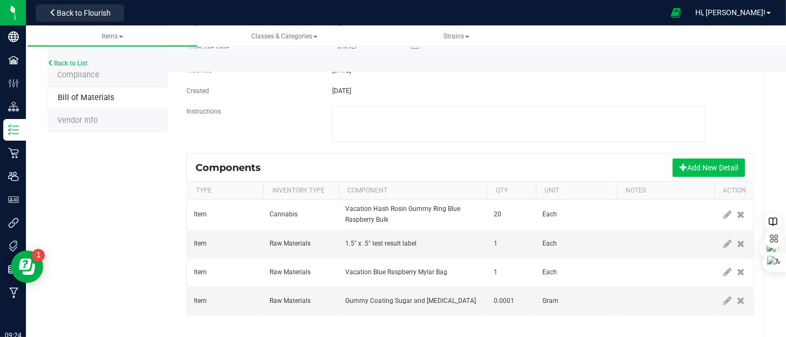
click at [714, 169] on button "Add New Detail" at bounding box center [709, 167] width 72 height 18
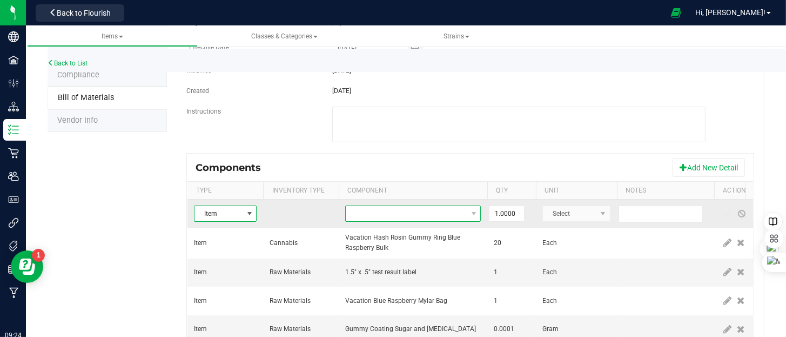
click at [398, 215] on span "NO DATA FOUND" at bounding box center [406, 213] width 121 height 15
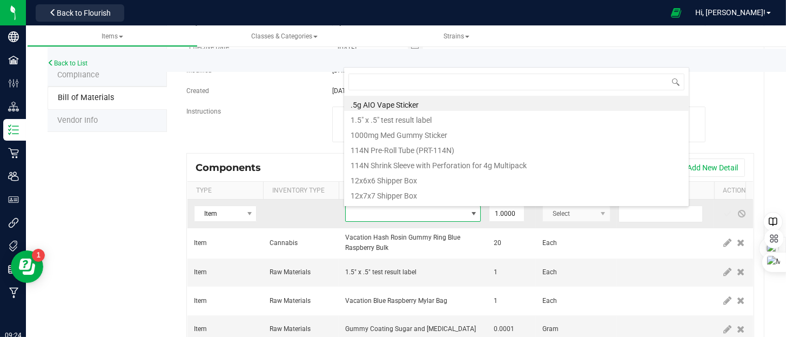
scroll to position [16, 136]
type input "capol"
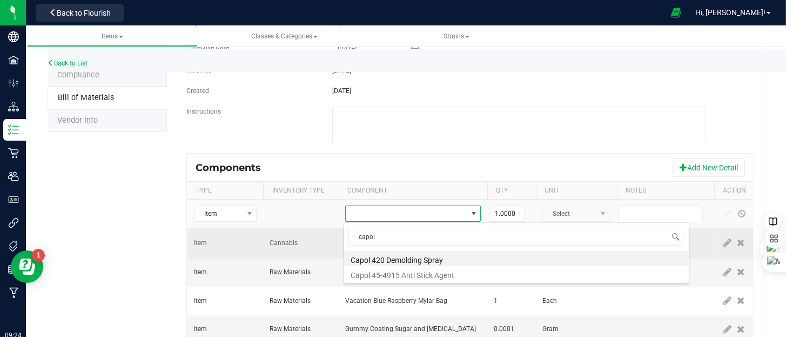
click at [396, 255] on li "Capol 420 Demolding Spray" at bounding box center [516, 258] width 345 height 15
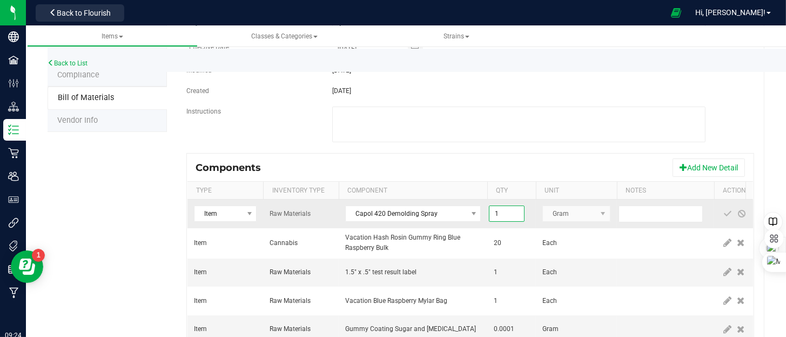
click at [506, 216] on input "1" at bounding box center [507, 213] width 35 height 15
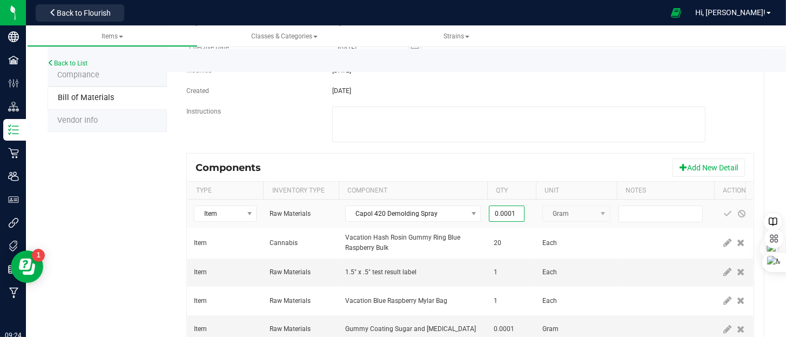
type input "0.0001"
click at [547, 161] on div "Components Add New Detail" at bounding box center [471, 167] width 566 height 27
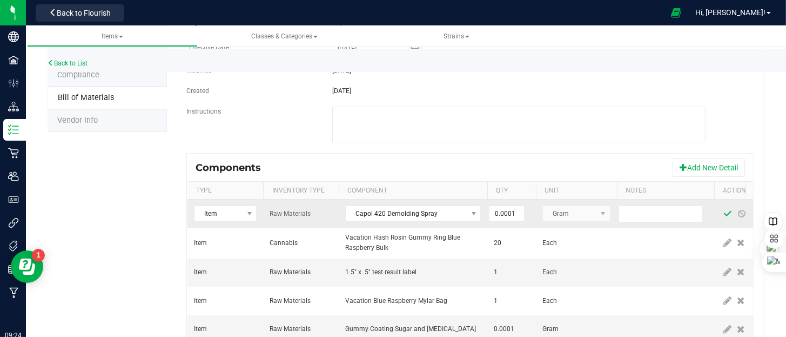
click at [725, 215] on span at bounding box center [728, 213] width 9 height 9
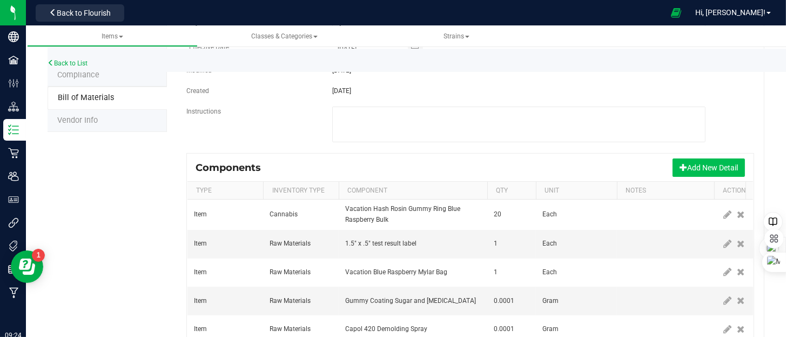
click at [711, 166] on button "Add New Detail" at bounding box center [709, 167] width 72 height 18
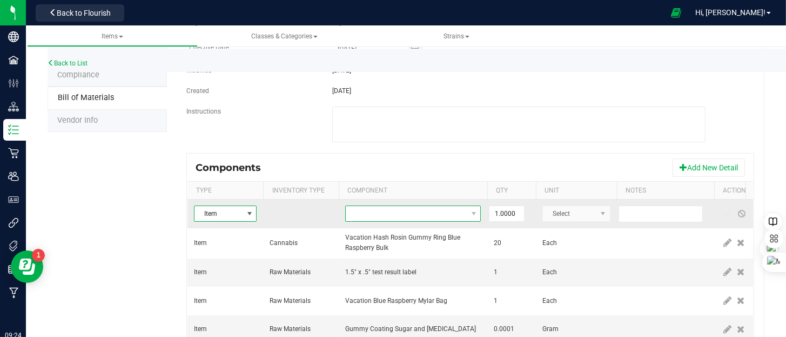
click at [415, 213] on span "NO DATA FOUND" at bounding box center [406, 213] width 121 height 15
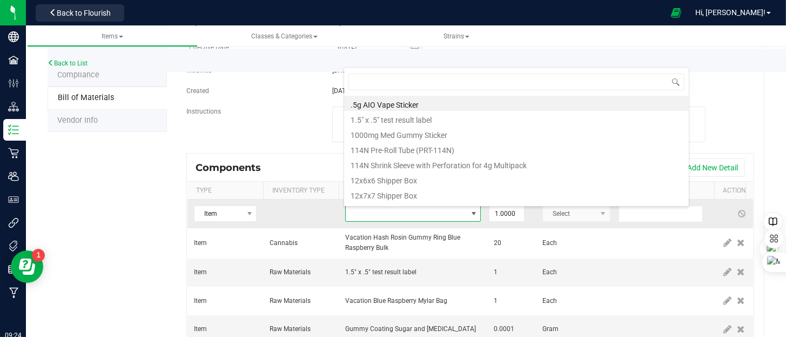
type input "capol"
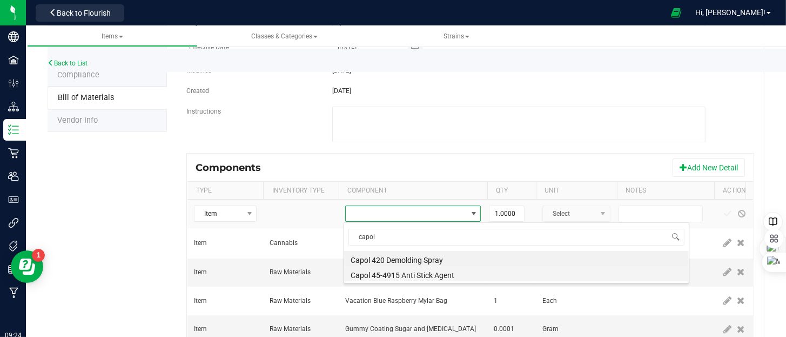
click at [412, 273] on li "Capol 45-4915 Anti Stick Agent" at bounding box center [516, 273] width 345 height 15
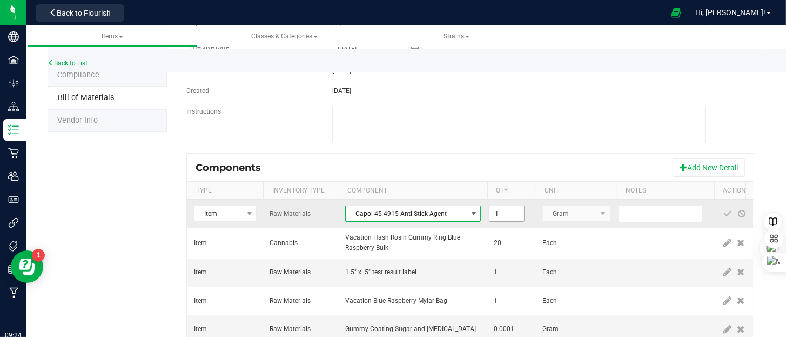
click at [514, 211] on input "1" at bounding box center [507, 213] width 35 height 15
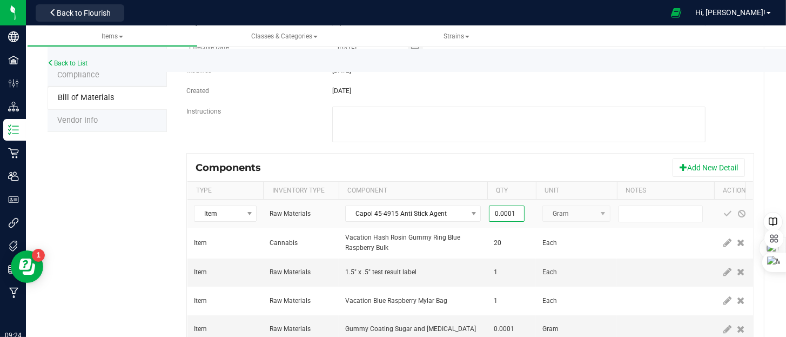
type input "0.0001"
drag, startPoint x: 529, startPoint y: 162, endPoint x: 623, endPoint y: 192, distance: 98.3
click at [530, 162] on div "Components Add New Detail" at bounding box center [471, 167] width 566 height 27
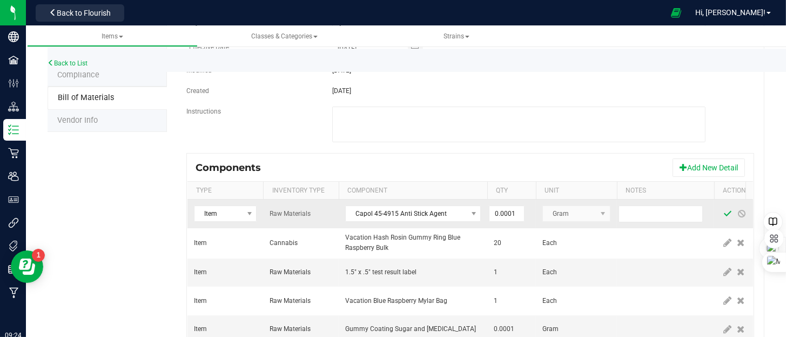
click at [729, 215] on span at bounding box center [728, 213] width 9 height 9
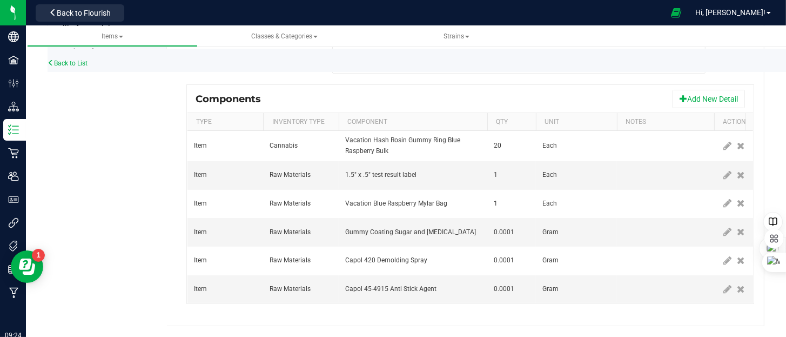
scroll to position [22, 0]
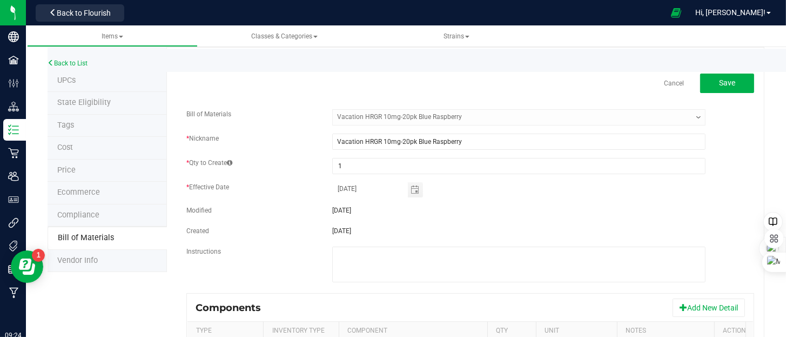
click at [719, 92] on div "Cancel Save Bill of Materials -- Select -- Vacation HRGR 10mg-20pk Blue Raspber…" at bounding box center [470, 292] width 568 height 439
click at [720, 88] on button "Save" at bounding box center [727, 82] width 54 height 19
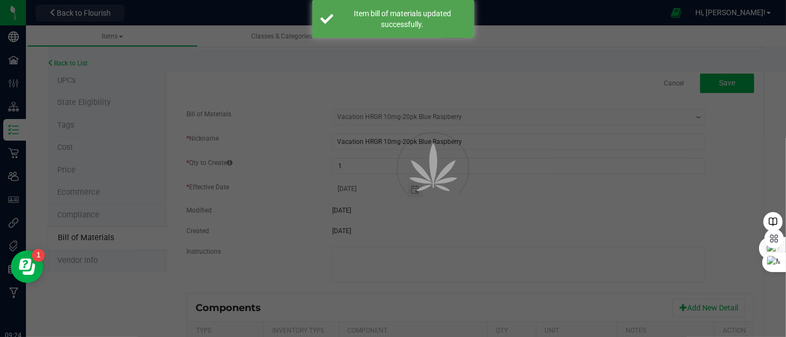
select select "173"
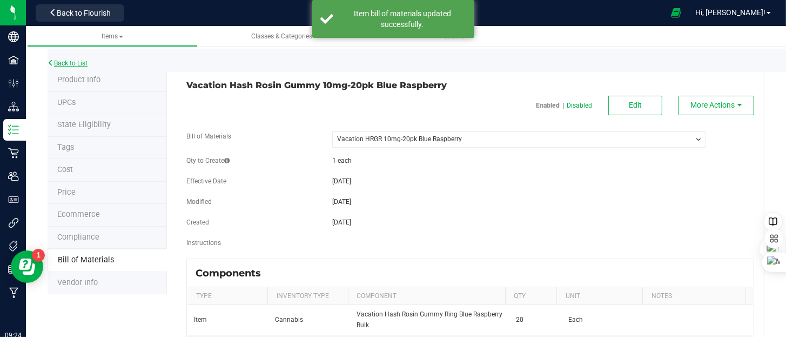
click at [69, 62] on link "Back to List" at bounding box center [68, 63] width 40 height 8
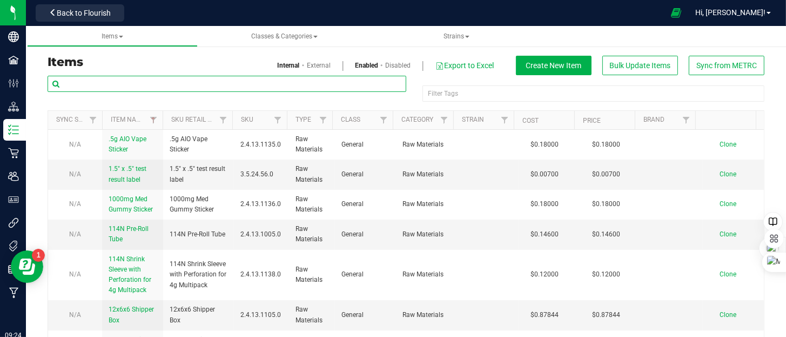
click at [101, 79] on input "text" at bounding box center [227, 84] width 359 height 16
type input "20pk"
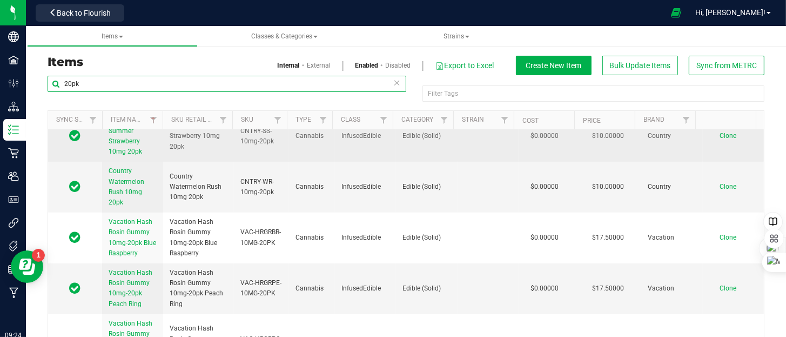
scroll to position [441, 0]
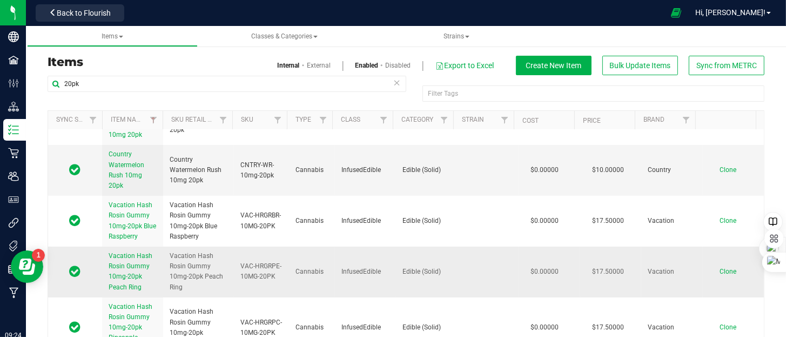
click at [141, 256] on span "Vacation Hash Rosin Gummy 10mg-20pk Peach Ring" at bounding box center [131, 271] width 44 height 39
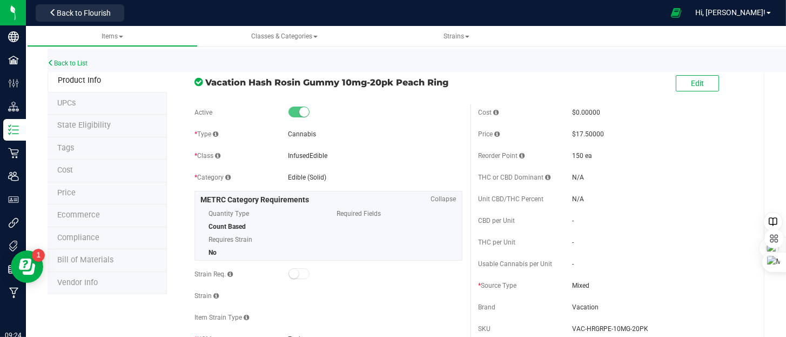
click at [89, 259] on span "Bill of Materials" at bounding box center [85, 259] width 56 height 9
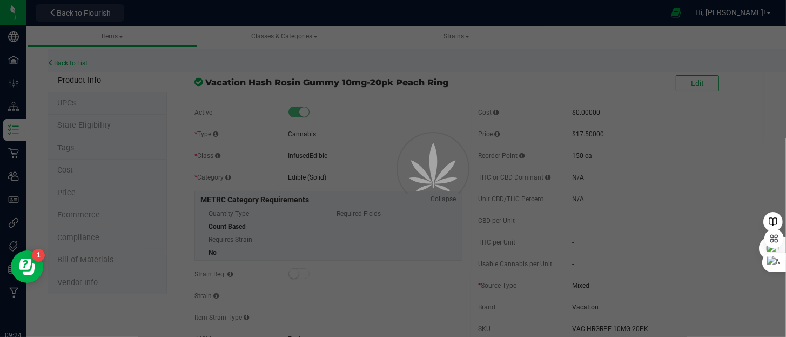
select select "177"
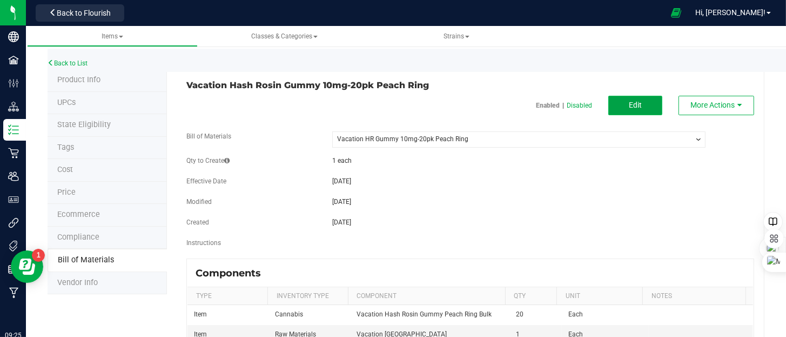
click at [631, 105] on span "Edit" at bounding box center [635, 105] width 13 height 9
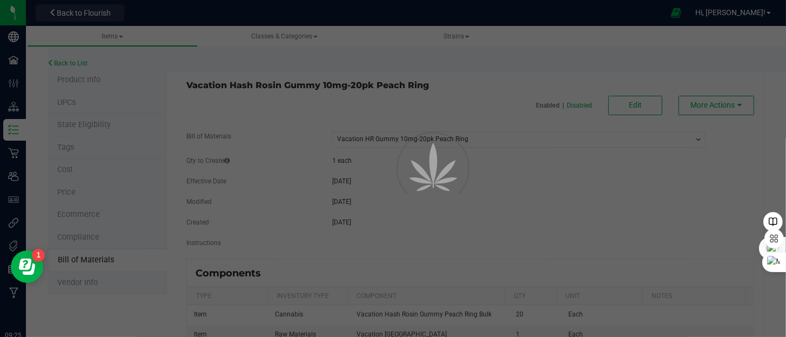
select select "177"
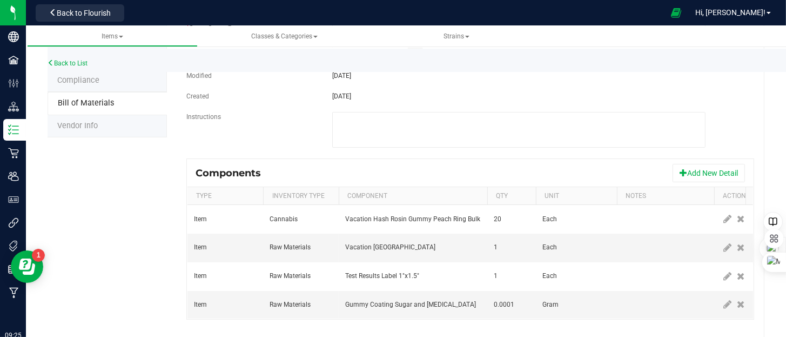
scroll to position [180, 0]
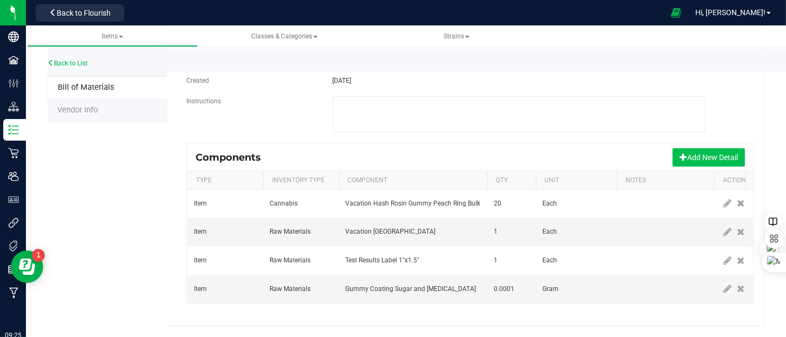
click at [697, 149] on button "Add New Detail" at bounding box center [709, 157] width 72 height 18
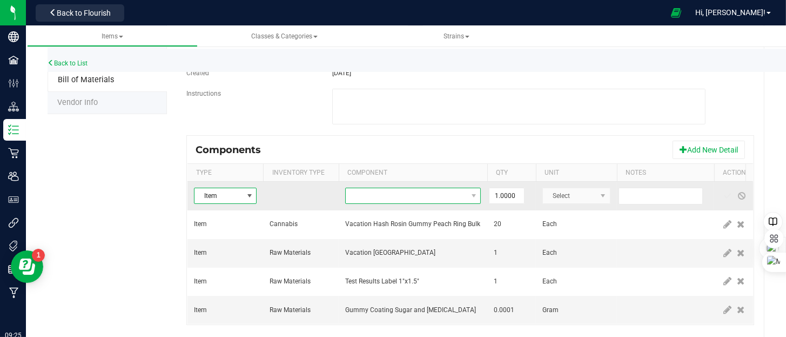
click at [410, 193] on span "NO DATA FOUND" at bounding box center [406, 195] width 121 height 15
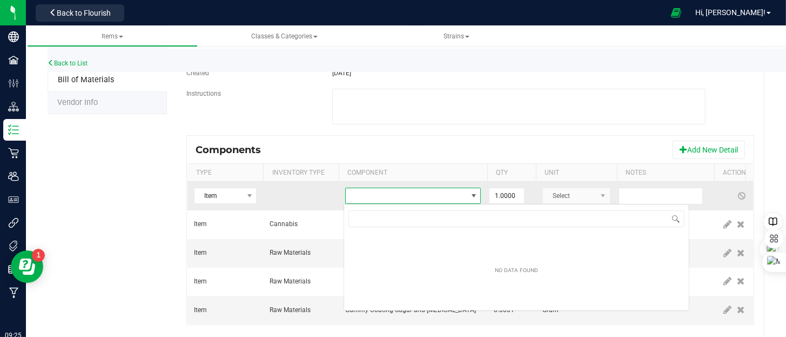
scroll to position [16, 136]
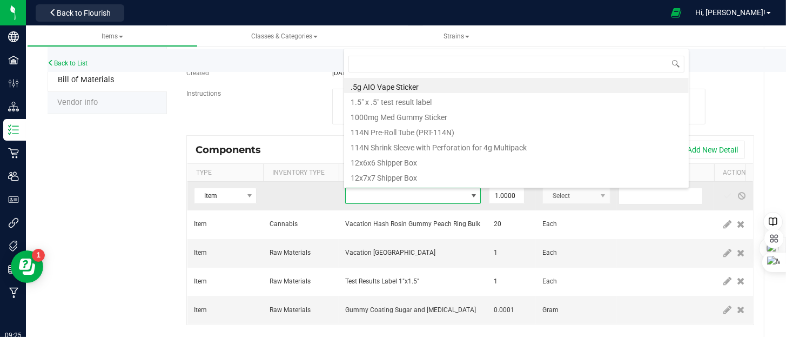
type input "capol"
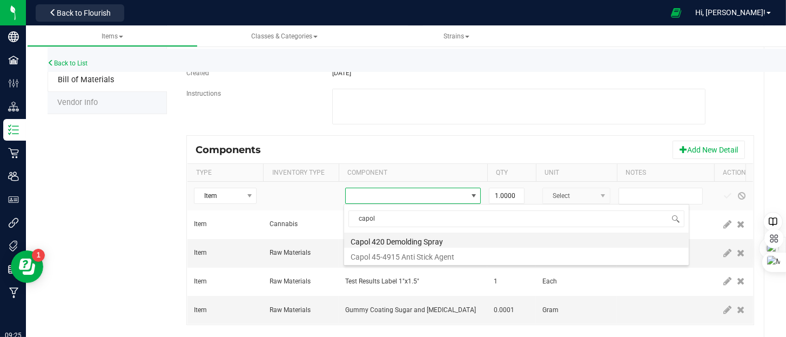
click at [408, 242] on li "Capol 420 Demolding Spray" at bounding box center [516, 239] width 345 height 15
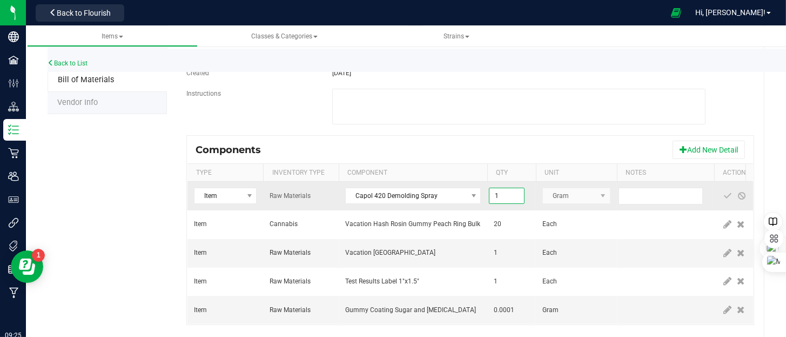
click at [510, 194] on input "1" at bounding box center [507, 195] width 35 height 15
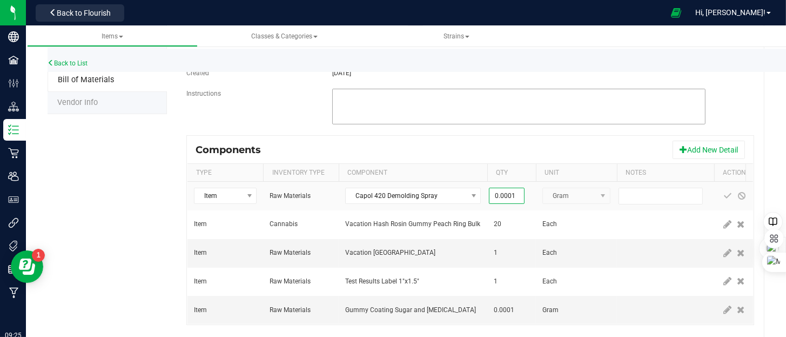
type input "0.0001"
click at [509, 121] on textarea at bounding box center [518, 107] width 373 height 36
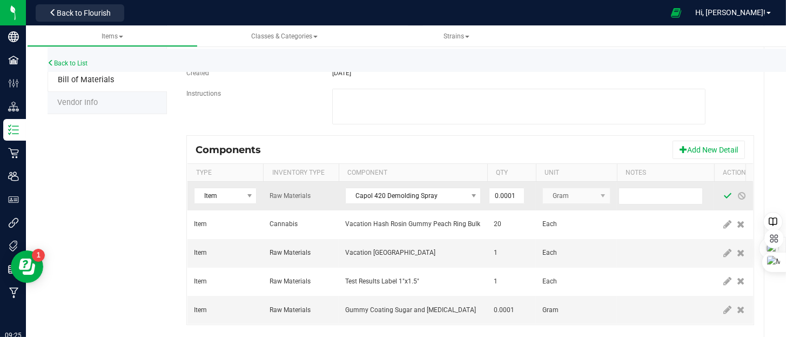
click at [726, 196] on span at bounding box center [728, 195] width 9 height 9
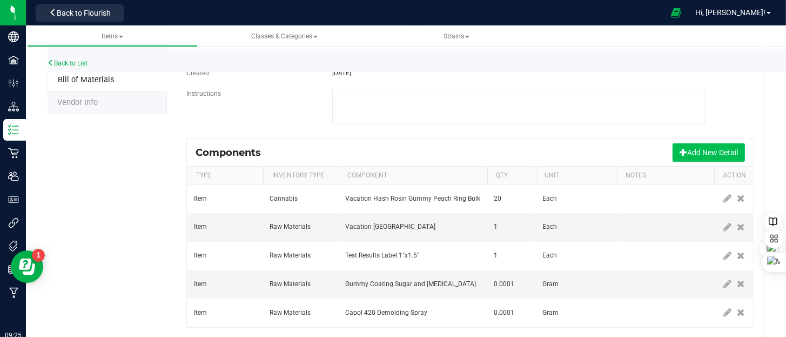
click at [701, 150] on button "Add New Detail" at bounding box center [709, 152] width 72 height 18
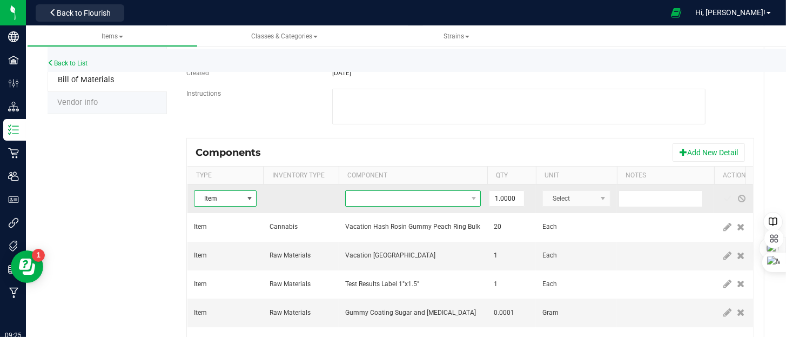
click at [432, 195] on span "NO DATA FOUND" at bounding box center [406, 198] width 121 height 15
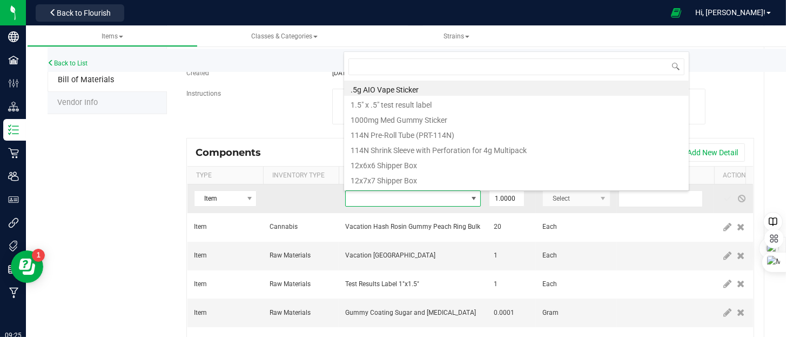
type input "capol"
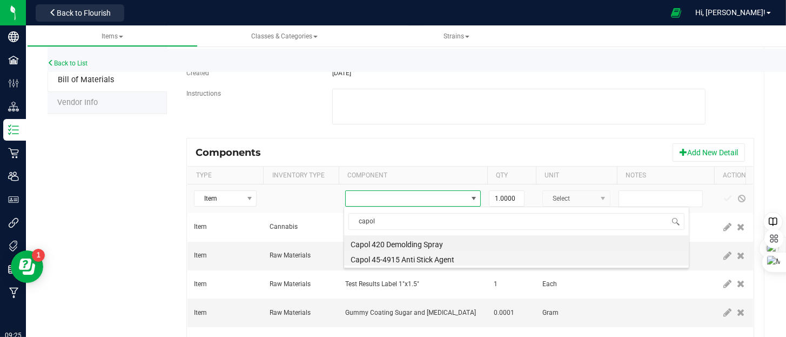
click at [422, 259] on li "Capol 45-4915 Anti Stick Agent" at bounding box center [516, 257] width 345 height 15
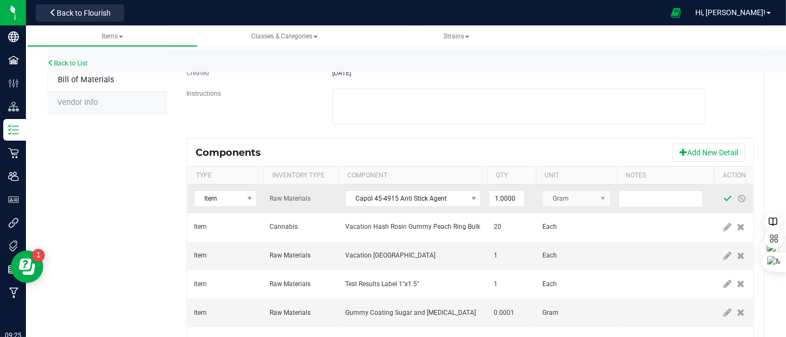
click at [729, 197] on span at bounding box center [728, 198] width 9 height 9
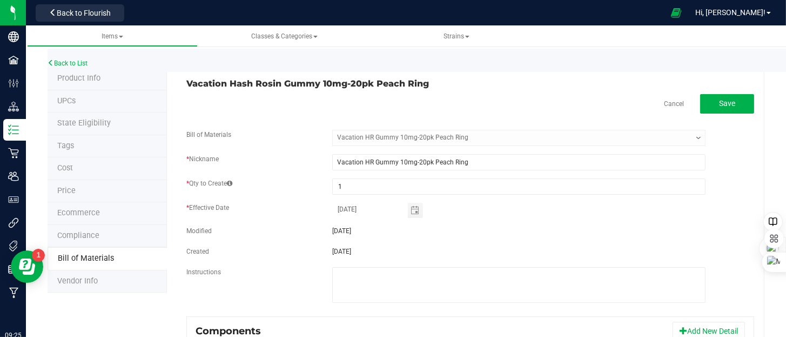
scroll to position [0, 0]
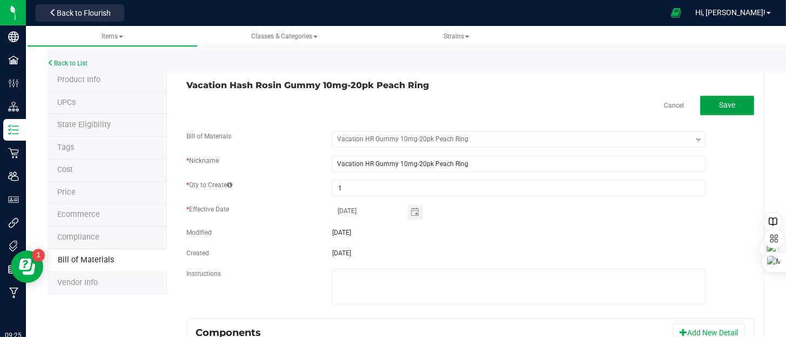
click at [720, 108] on span "Save" at bounding box center [727, 105] width 16 height 9
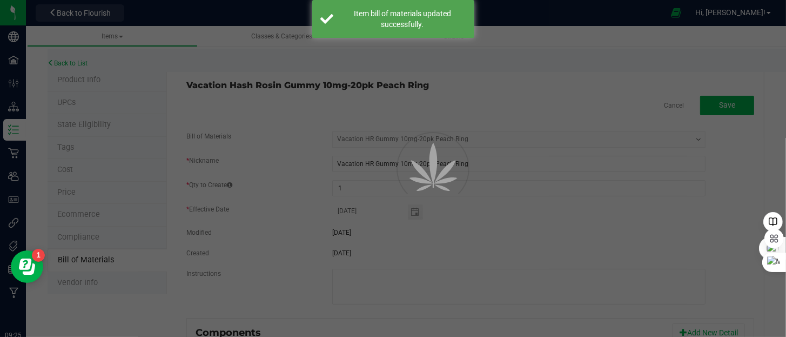
select select "177"
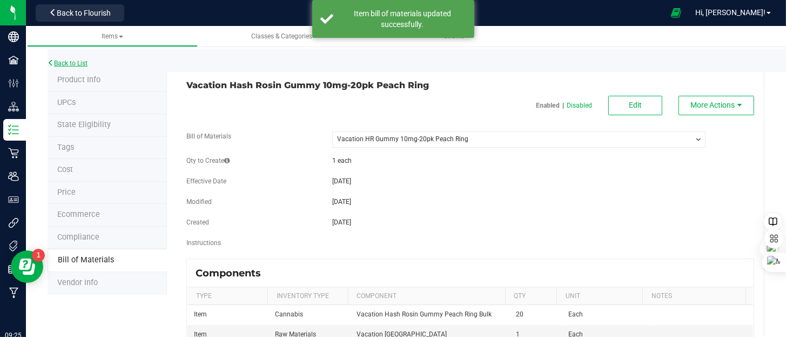
click at [76, 63] on link "Back to List" at bounding box center [68, 63] width 40 height 8
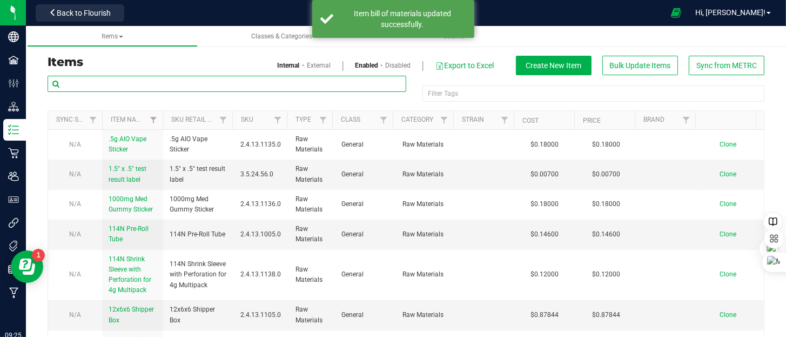
click at [108, 77] on input "text" at bounding box center [227, 84] width 359 height 16
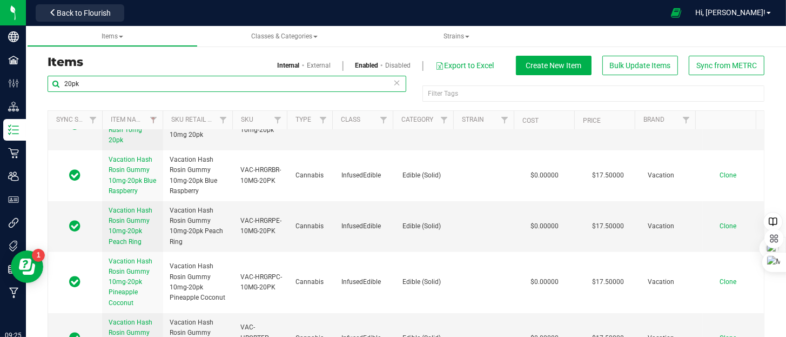
scroll to position [495, 0]
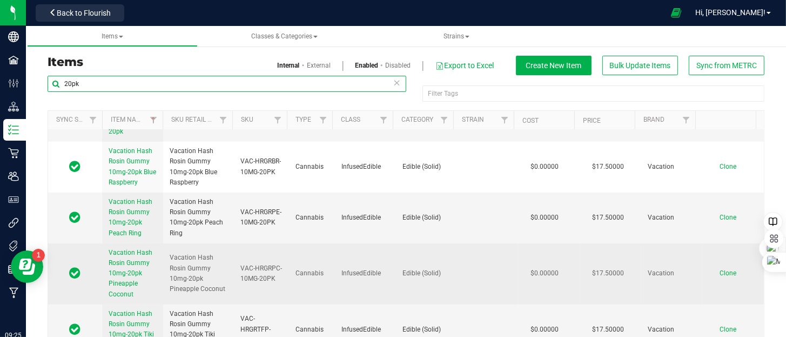
type input "20pk"
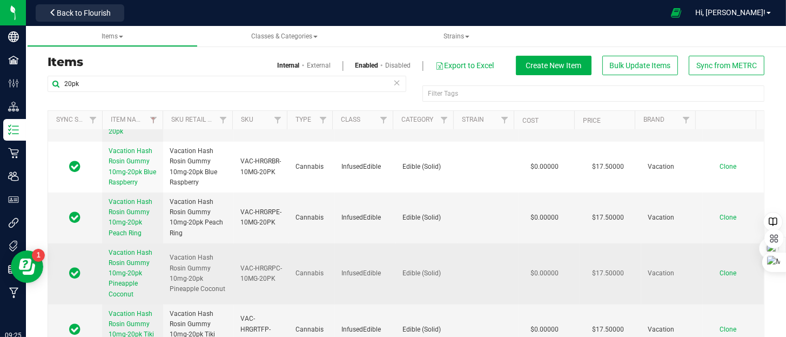
click at [128, 263] on span "Vacation Hash Rosin Gummy 10mg-20pk Pineapple Coconut" at bounding box center [131, 273] width 44 height 49
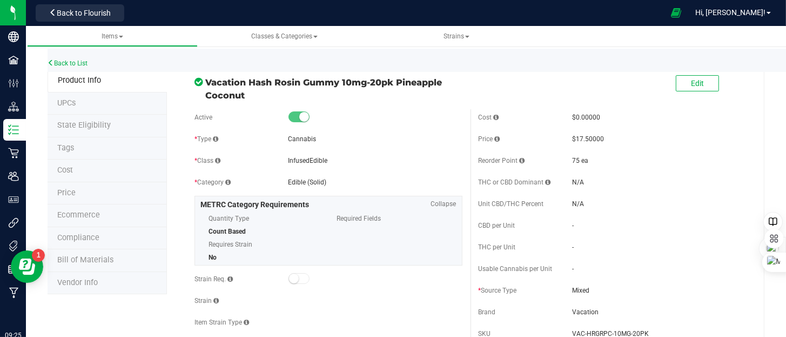
click at [104, 259] on span "Bill of Materials" at bounding box center [85, 259] width 56 height 9
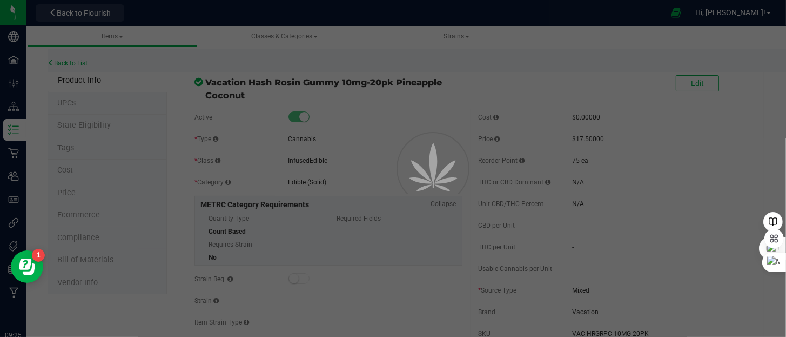
select select "172"
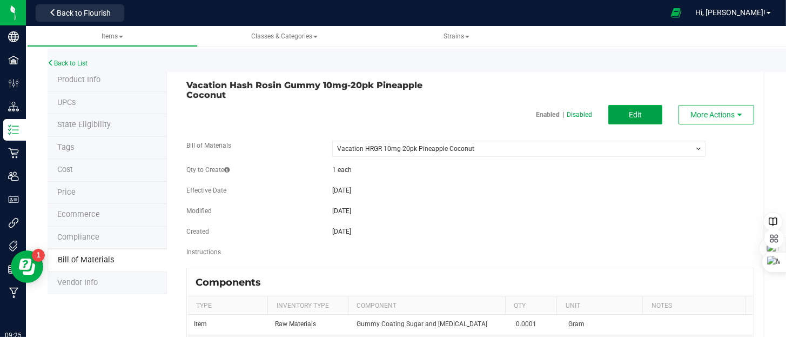
click at [647, 119] on button "Edit" at bounding box center [636, 114] width 54 height 19
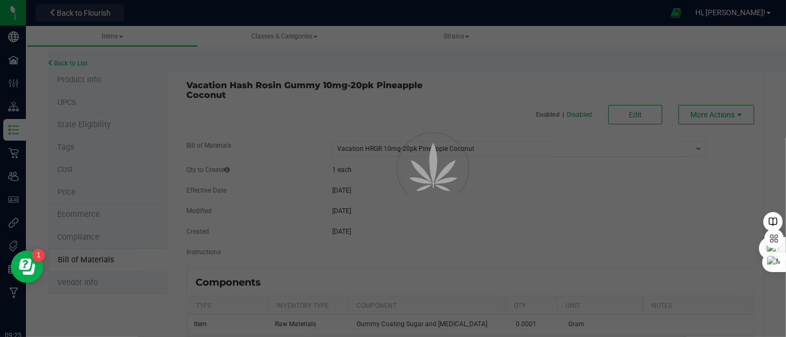
select select "172"
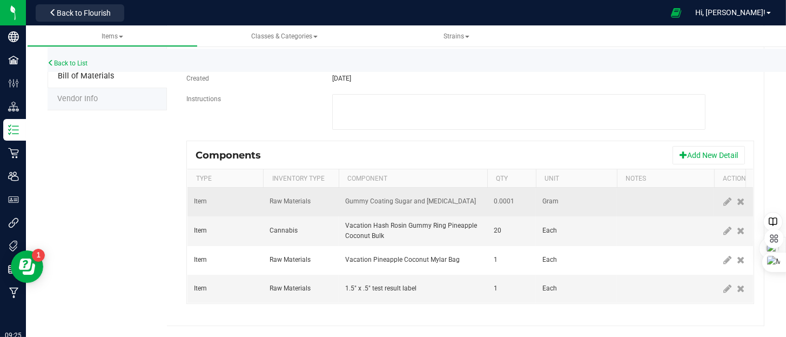
scroll to position [191, 0]
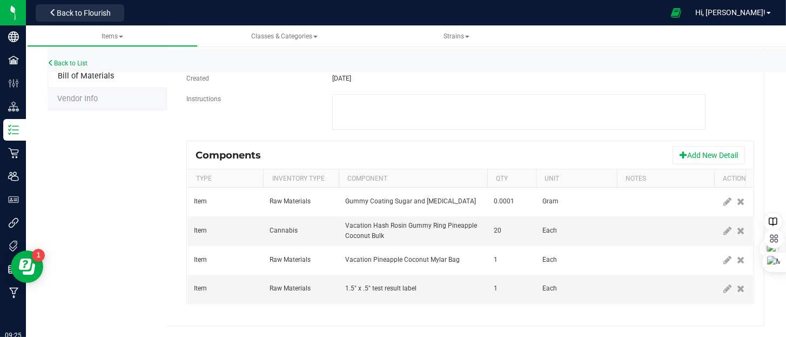
drag, startPoint x: 708, startPoint y: 153, endPoint x: 619, endPoint y: 150, distance: 88.7
click at [707, 152] on button "Add New Detail" at bounding box center [709, 155] width 72 height 18
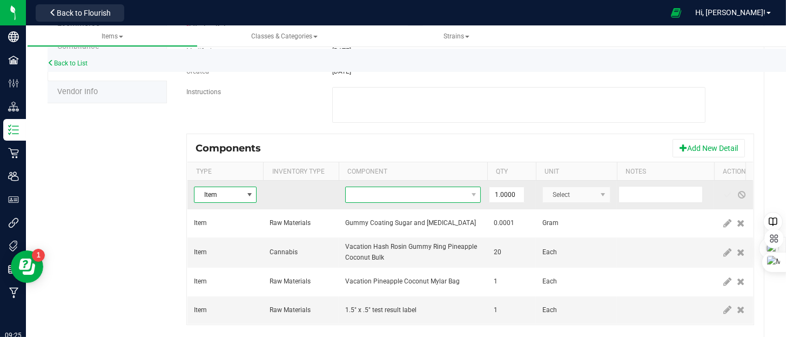
click at [390, 196] on span "NO DATA FOUND" at bounding box center [406, 194] width 121 height 15
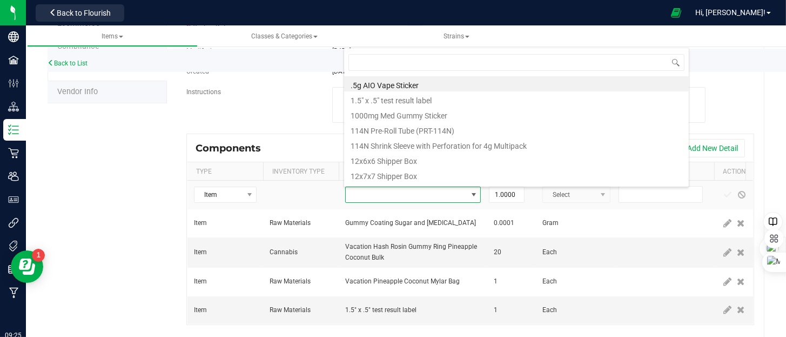
scroll to position [16, 136]
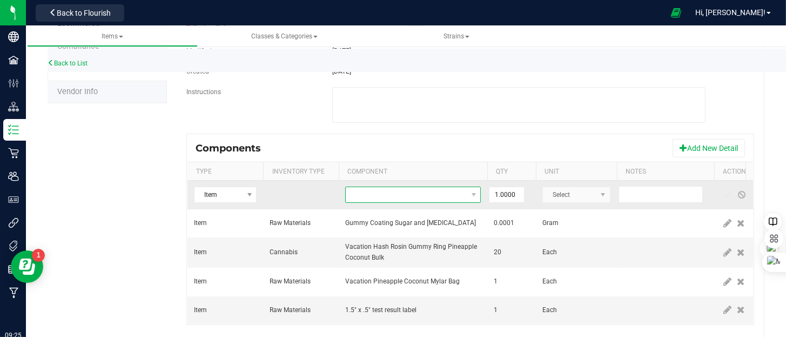
click at [391, 199] on span "NO DATA FOUND" at bounding box center [406, 194] width 121 height 15
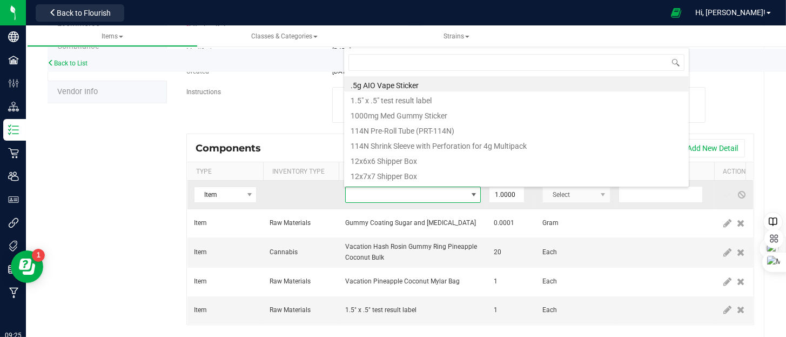
type input "capol"
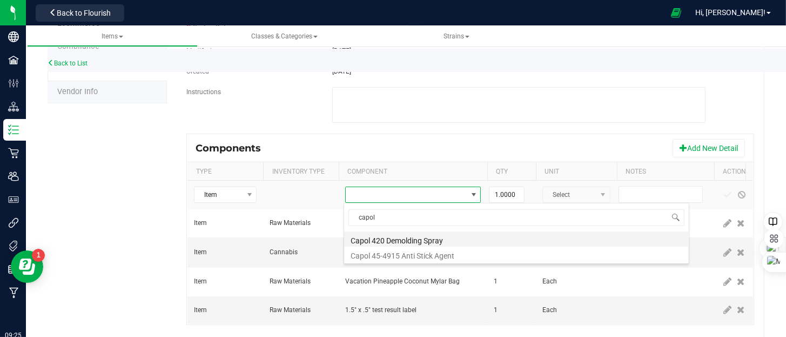
click at [404, 242] on li "Capol 420 Demolding Spray" at bounding box center [516, 238] width 345 height 15
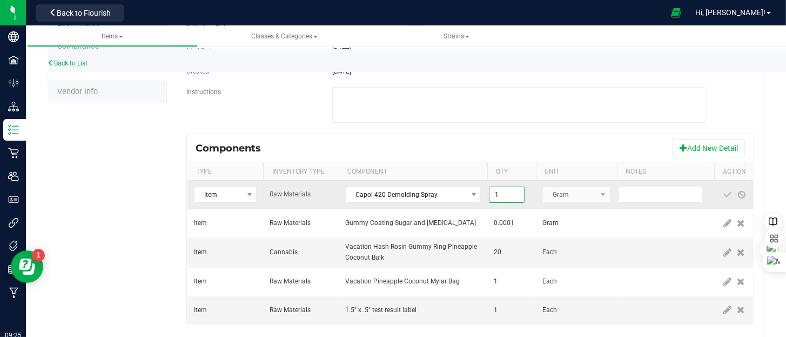
click at [504, 190] on input "1" at bounding box center [507, 194] width 35 height 15
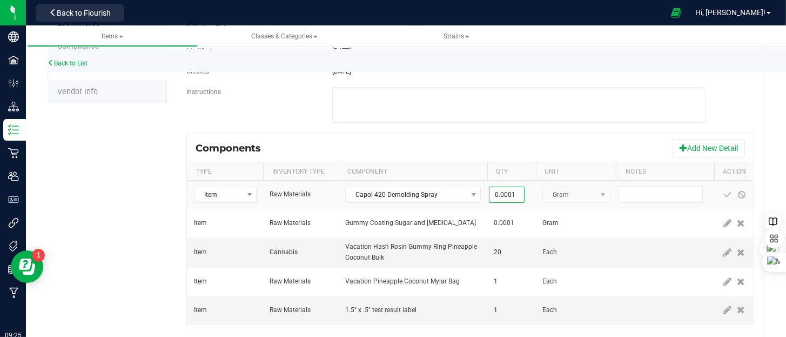
type input "0.0001"
click at [533, 128] on fieldset "Bill of Materials -- Select -- Vacation HRGR 10mg-20pk Pineapple Coconut * Nick…" at bounding box center [470, 42] width 568 height 184
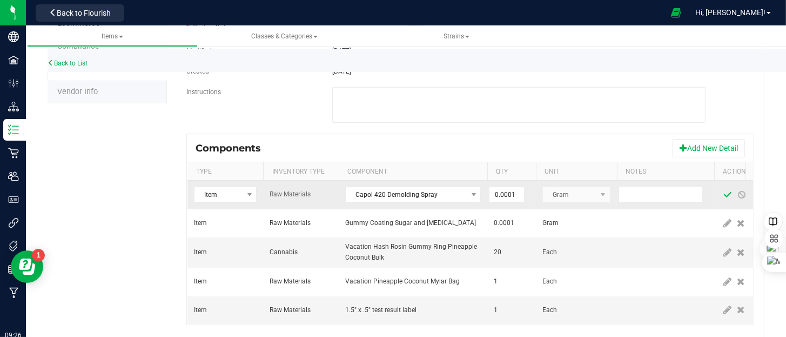
click at [727, 196] on span at bounding box center [728, 194] width 9 height 9
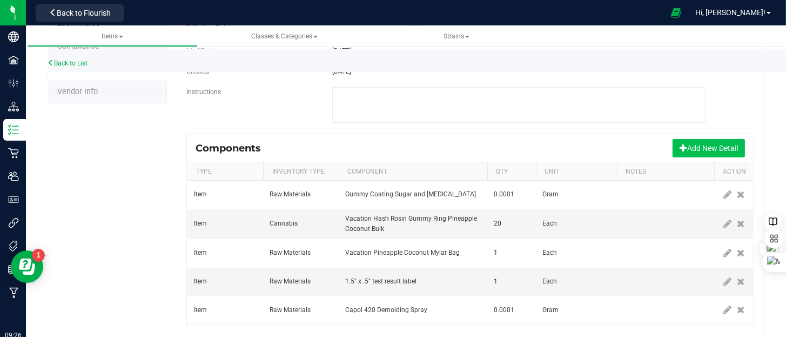
click at [700, 146] on button "Add New Detail" at bounding box center [709, 148] width 72 height 18
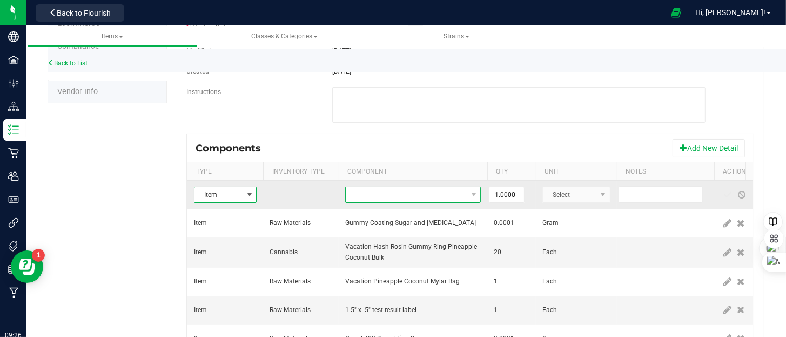
click at [429, 196] on span "NO DATA FOUND" at bounding box center [406, 194] width 121 height 15
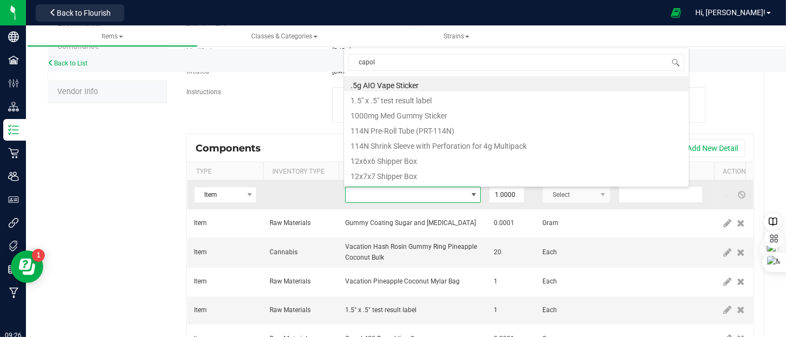
type input "capol"
click at [429, 196] on span at bounding box center [406, 194] width 121 height 15
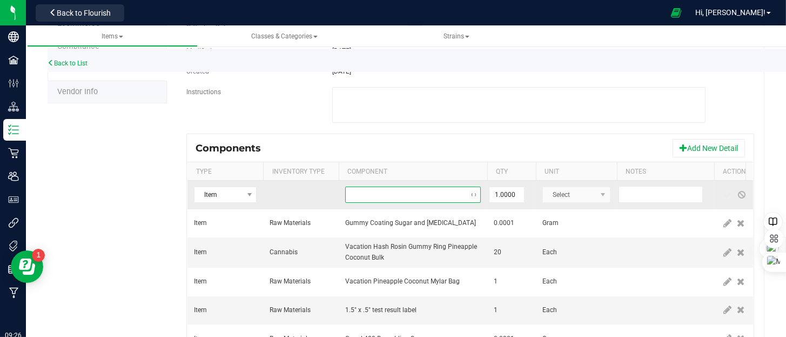
click at [428, 196] on span "NO DATA FOUND" at bounding box center [406, 194] width 121 height 15
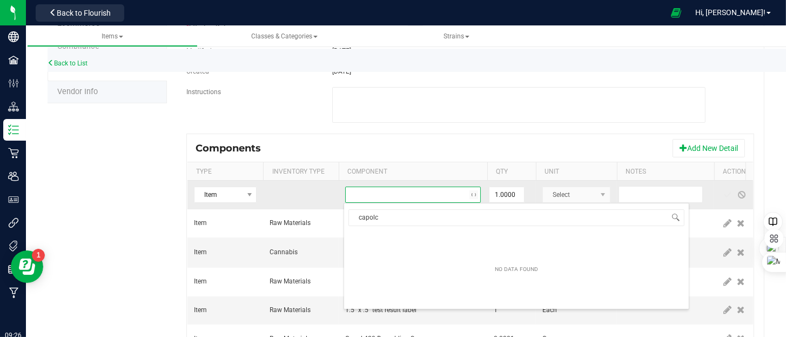
type input "capol"
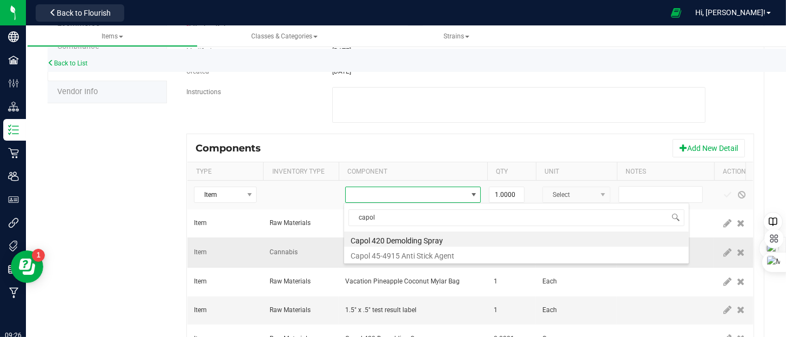
click at [419, 251] on li "Capol 45-4915 Anti Stick Agent" at bounding box center [516, 253] width 345 height 15
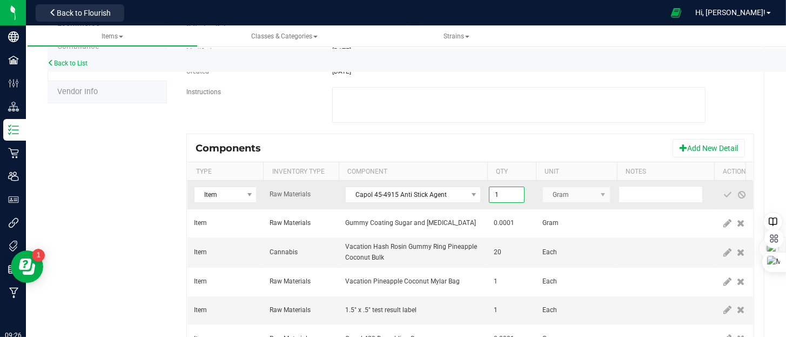
click at [511, 194] on input "1" at bounding box center [507, 194] width 35 height 15
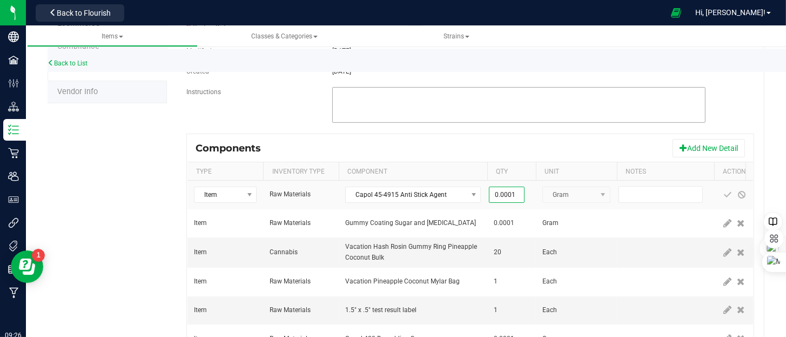
type input "0.0001"
click at [495, 119] on textarea at bounding box center [518, 105] width 373 height 36
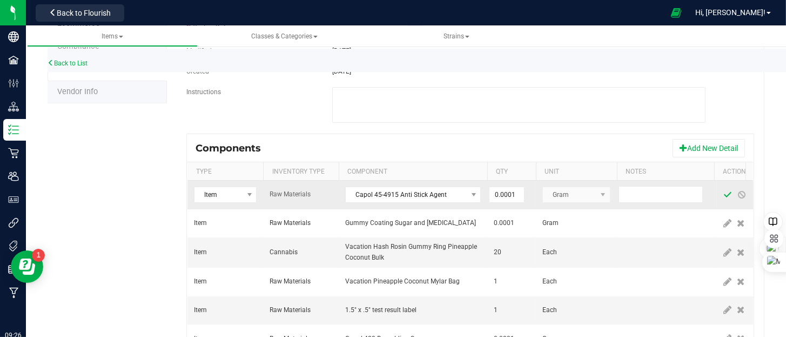
click at [726, 197] on span at bounding box center [728, 194] width 9 height 9
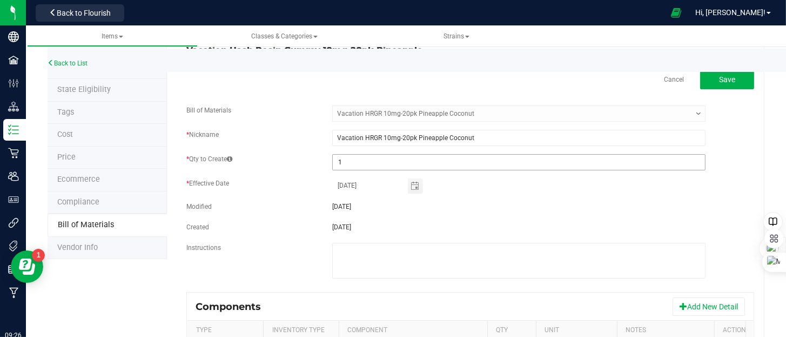
scroll to position [35, 0]
click at [719, 82] on span "Save" at bounding box center [727, 80] width 16 height 9
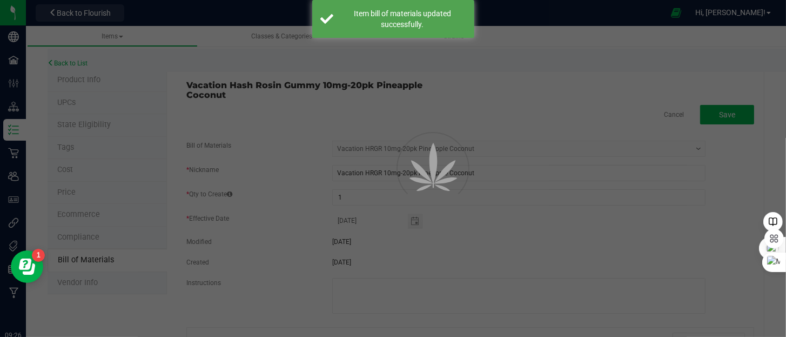
select select "172"
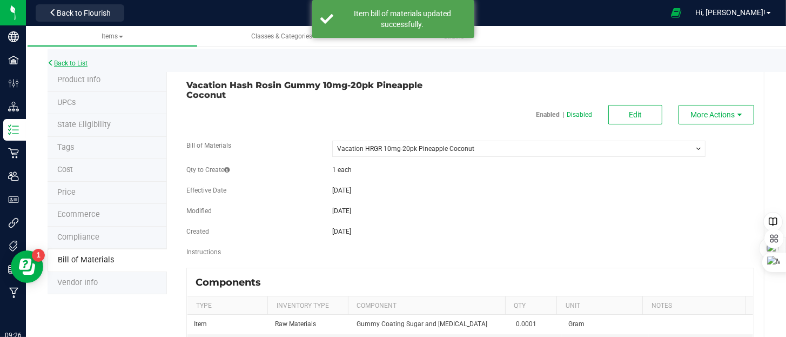
click at [73, 62] on link "Back to List" at bounding box center [68, 63] width 40 height 8
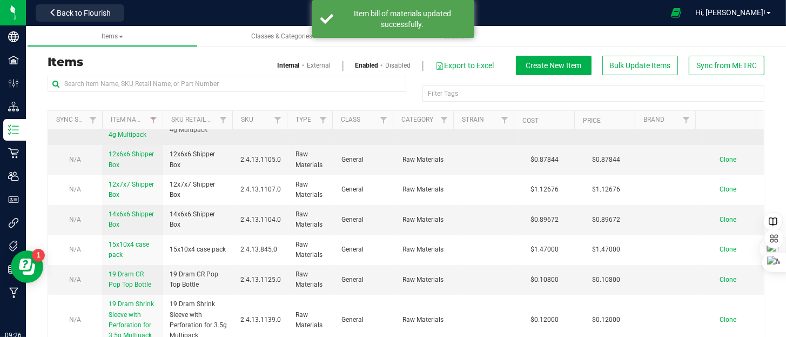
scroll to position [162, 0]
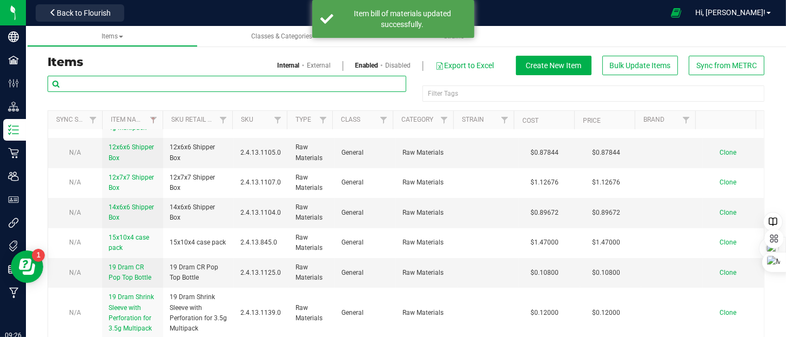
click at [112, 79] on input "text" at bounding box center [227, 84] width 359 height 16
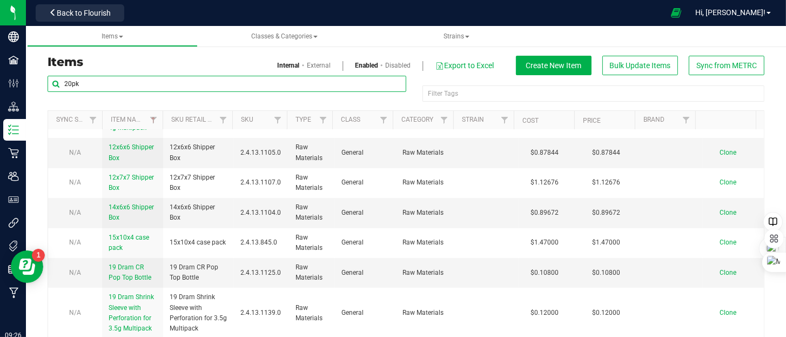
type input "20pk"
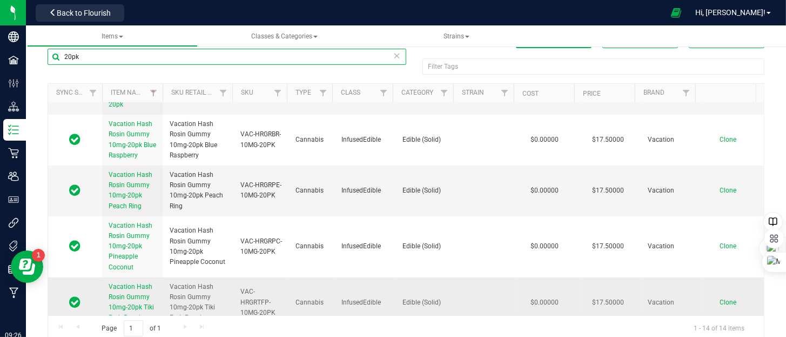
scroll to position [42, 0]
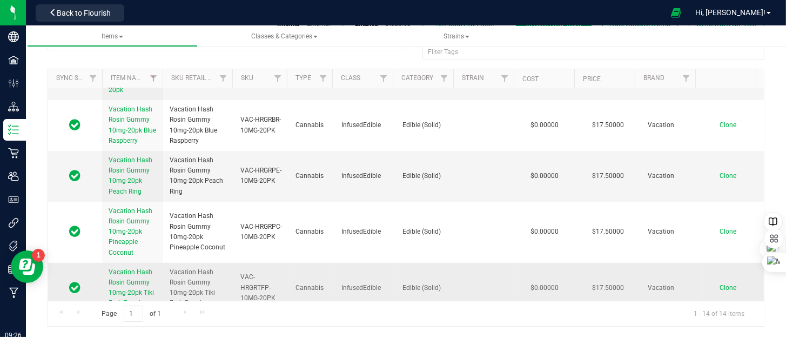
click at [122, 277] on span "Vacation Hash Rosin Gummy 10mg-20pk Tiki Fruit Punch" at bounding box center [131, 287] width 45 height 39
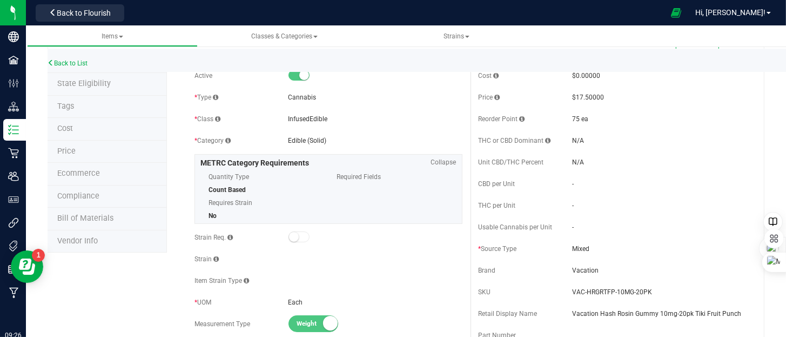
click at [83, 215] on span "Bill of Materials" at bounding box center [85, 217] width 56 height 9
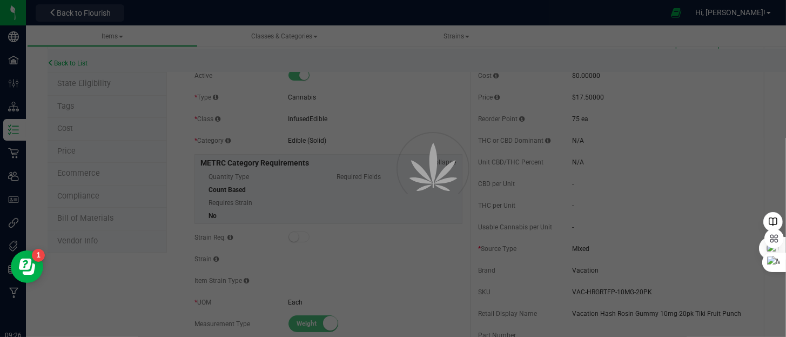
select select "171"
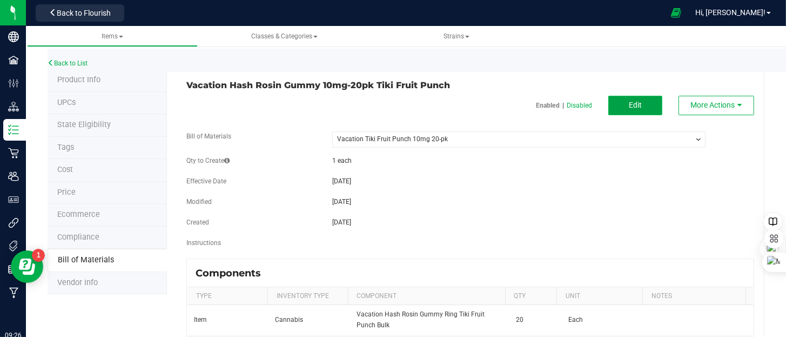
click at [629, 109] on span "Edit" at bounding box center [635, 105] width 13 height 9
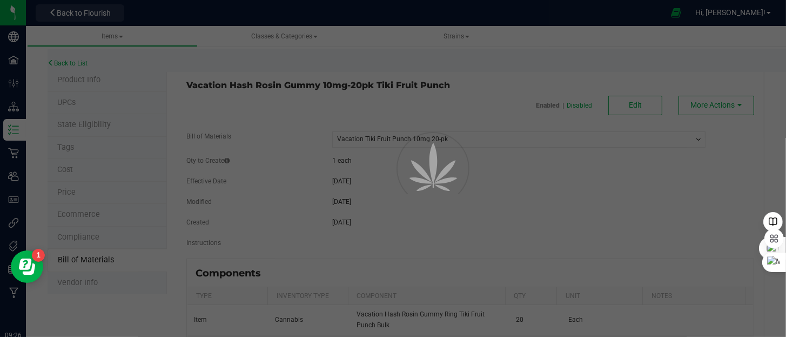
select select "171"
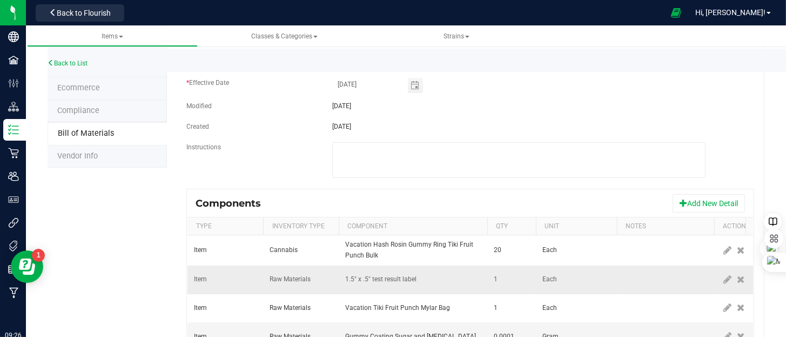
scroll to position [162, 0]
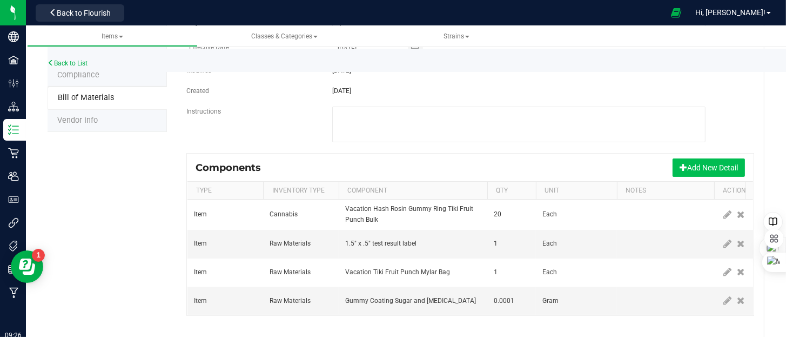
click at [697, 169] on button "Add New Detail" at bounding box center [709, 167] width 72 height 18
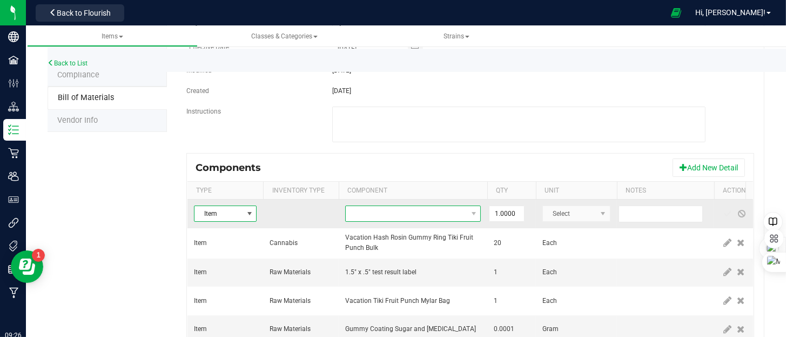
click at [374, 217] on span "NO DATA FOUND" at bounding box center [406, 213] width 121 height 15
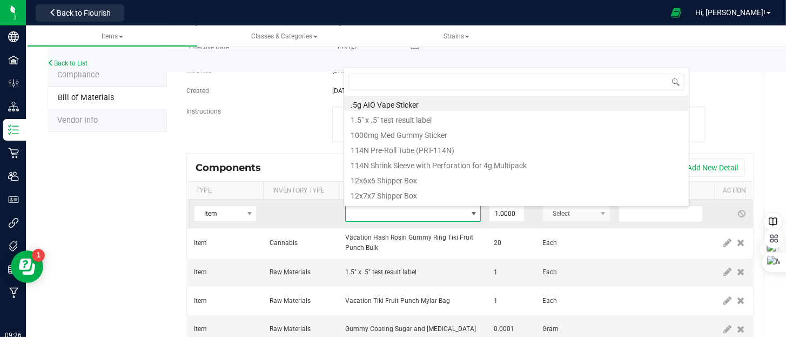
scroll to position [16, 136]
type input "capol"
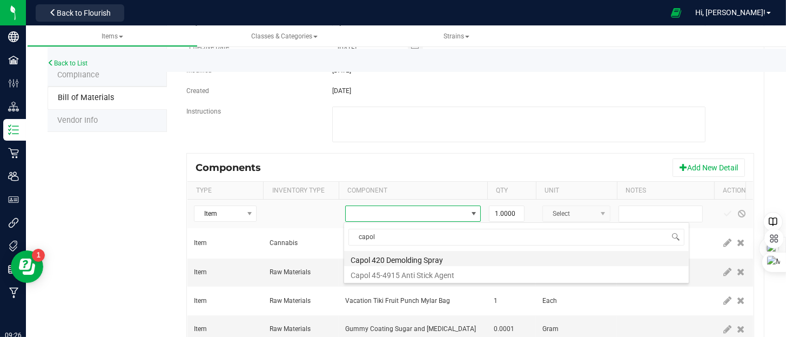
click at [388, 263] on li "Capol 420 Demolding Spray" at bounding box center [516, 258] width 345 height 15
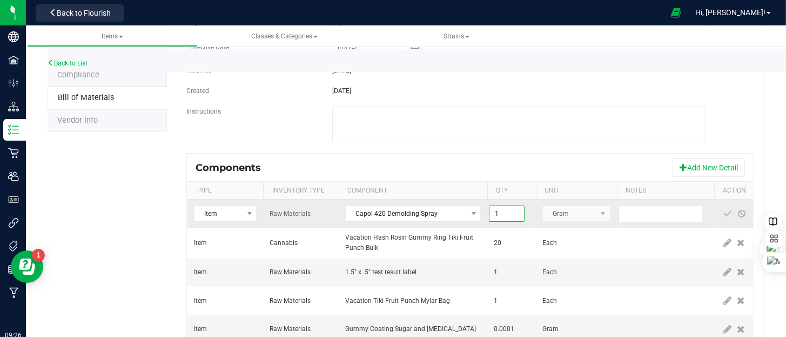
click at [512, 212] on input "1" at bounding box center [507, 213] width 35 height 15
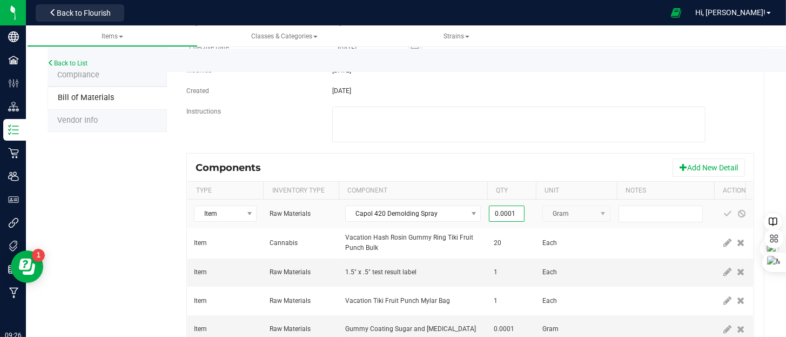
type input "0.0001"
click at [510, 163] on div "Components Add New Detail" at bounding box center [471, 167] width 566 height 27
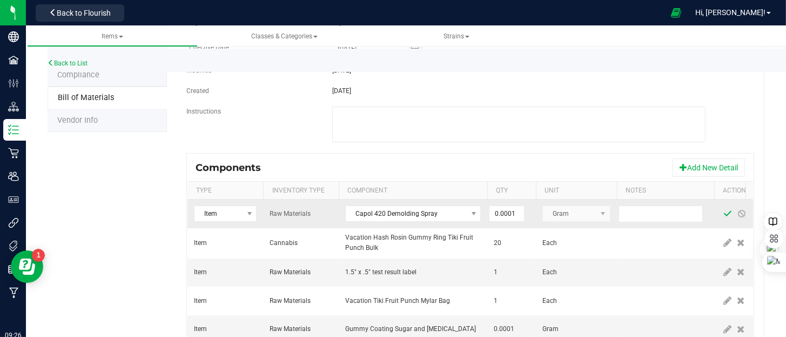
click at [725, 212] on span at bounding box center [728, 213] width 9 height 9
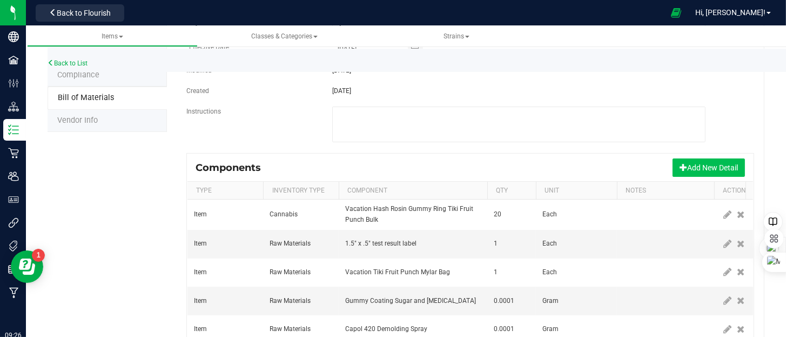
click at [707, 170] on button "Add New Detail" at bounding box center [709, 167] width 72 height 18
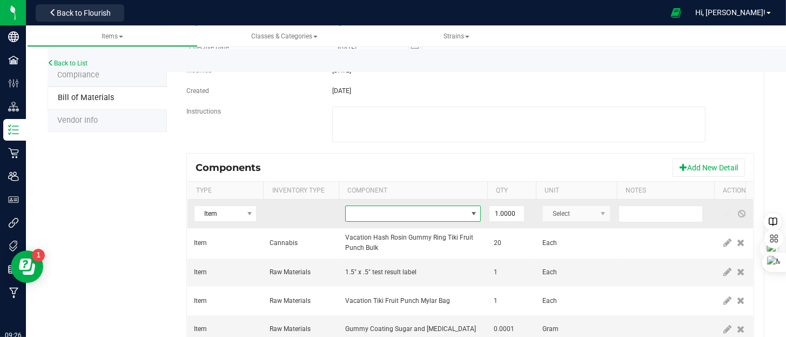
click at [438, 216] on span "NO DATA FOUND" at bounding box center [406, 213] width 121 height 15
click at [406, 215] on span "NO DATA FOUND" at bounding box center [406, 213] width 121 height 15
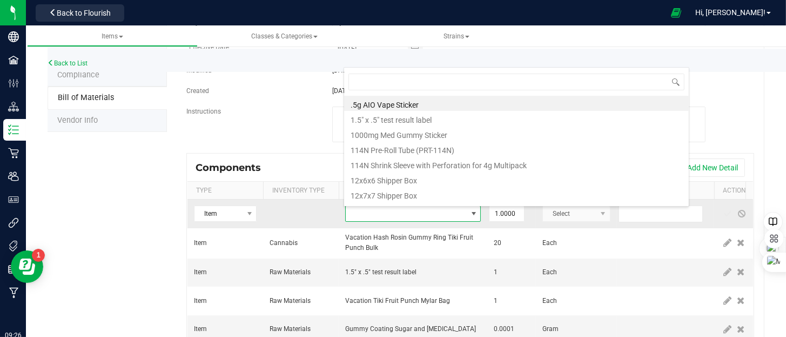
type input "capol"
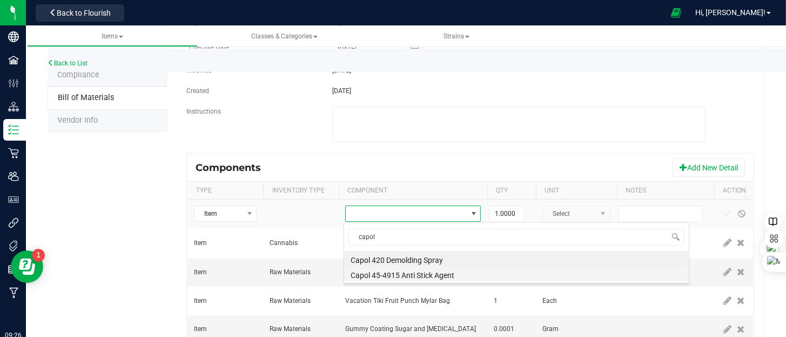
click at [419, 276] on li "Capol 45-4915 Anti Stick Agent" at bounding box center [516, 273] width 345 height 15
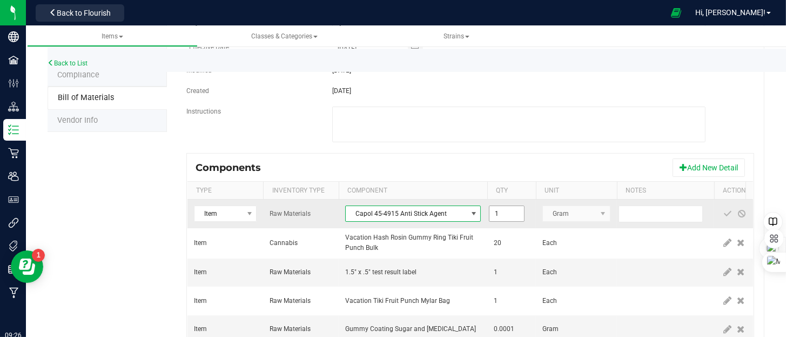
click at [512, 216] on input "1" at bounding box center [507, 213] width 35 height 15
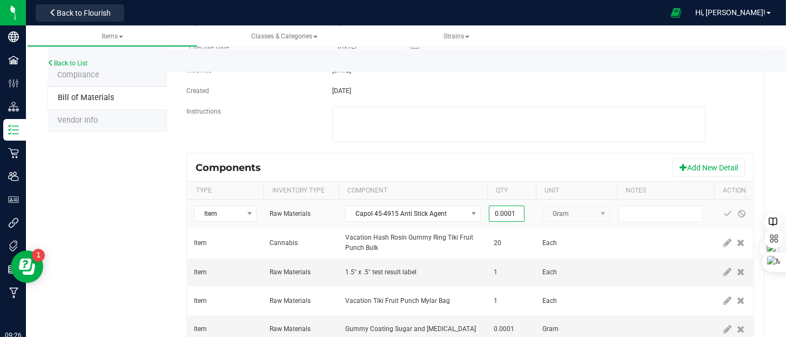
type input "0.0001"
click at [529, 159] on div "Components Add New Detail" at bounding box center [471, 167] width 566 height 27
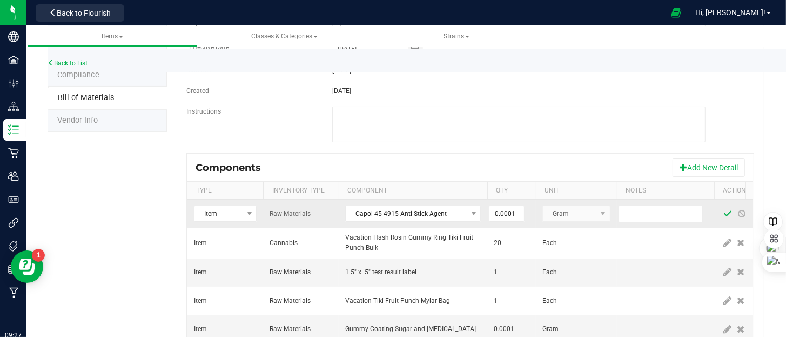
click at [724, 213] on span at bounding box center [728, 213] width 9 height 9
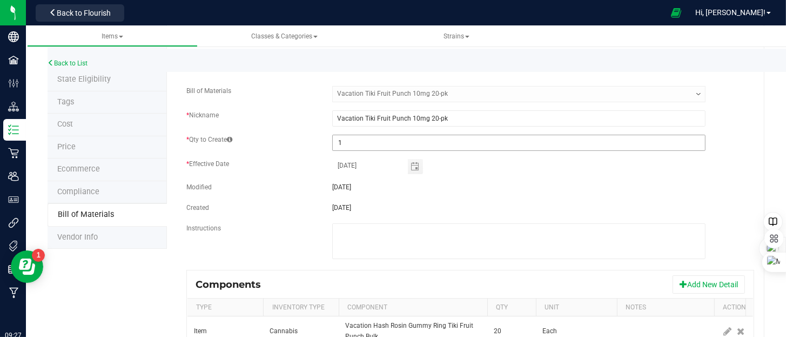
scroll to position [0, 0]
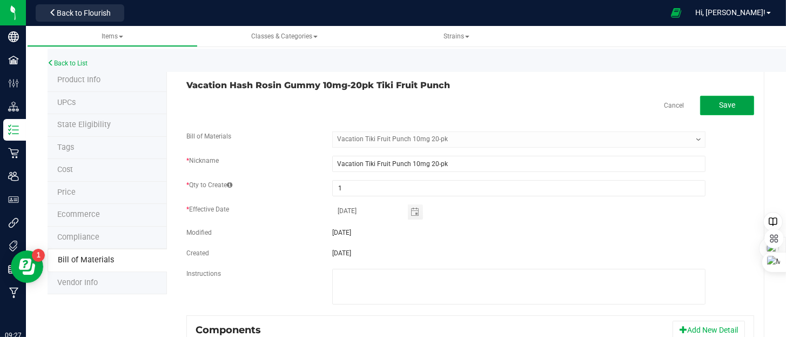
click at [727, 110] on button "Save" at bounding box center [727, 105] width 54 height 19
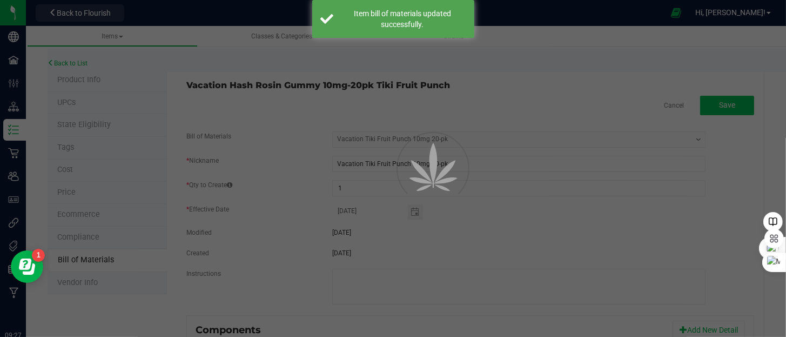
select select "171"
